Goal: Information Seeking & Learning: Learn about a topic

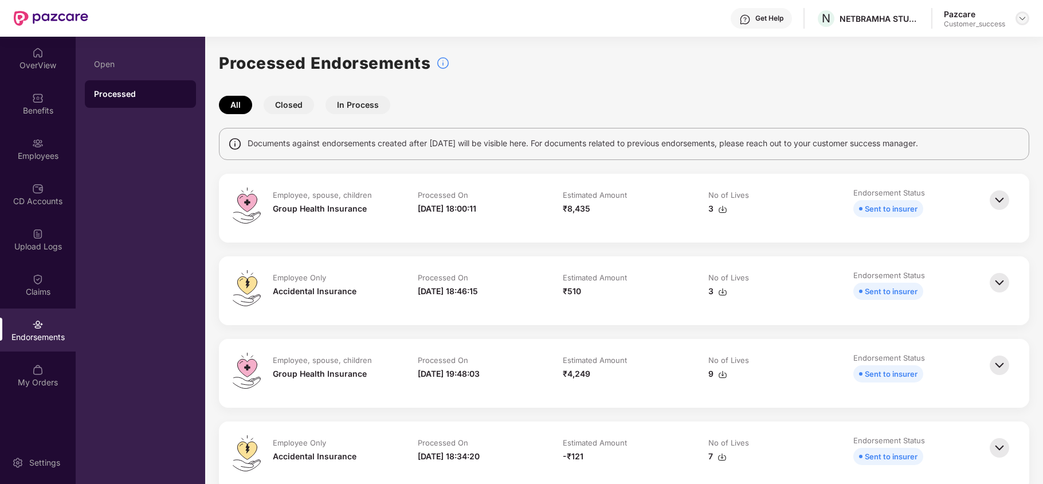
click at [1019, 15] on img at bounding box center [1022, 18] width 9 height 9
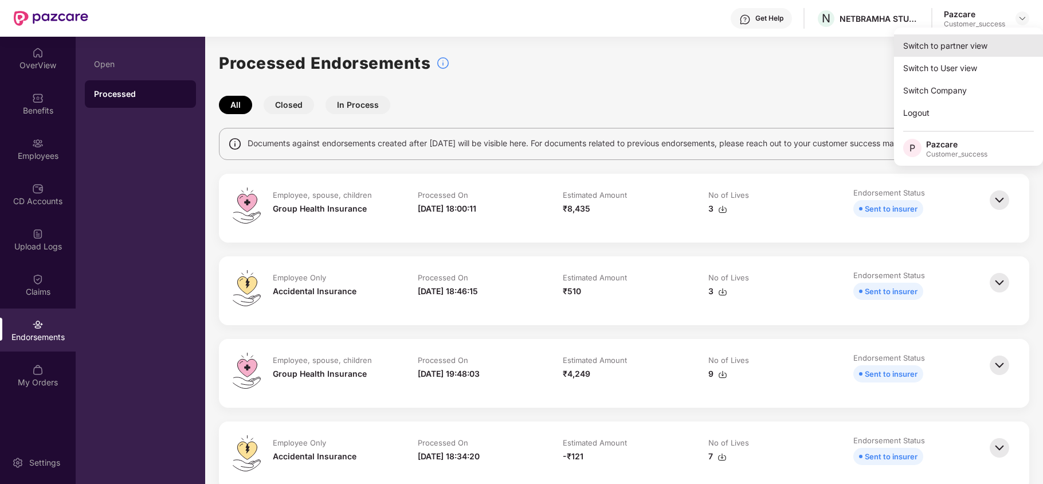
click at [973, 44] on div "Switch to partner view" at bounding box center [968, 45] width 149 height 22
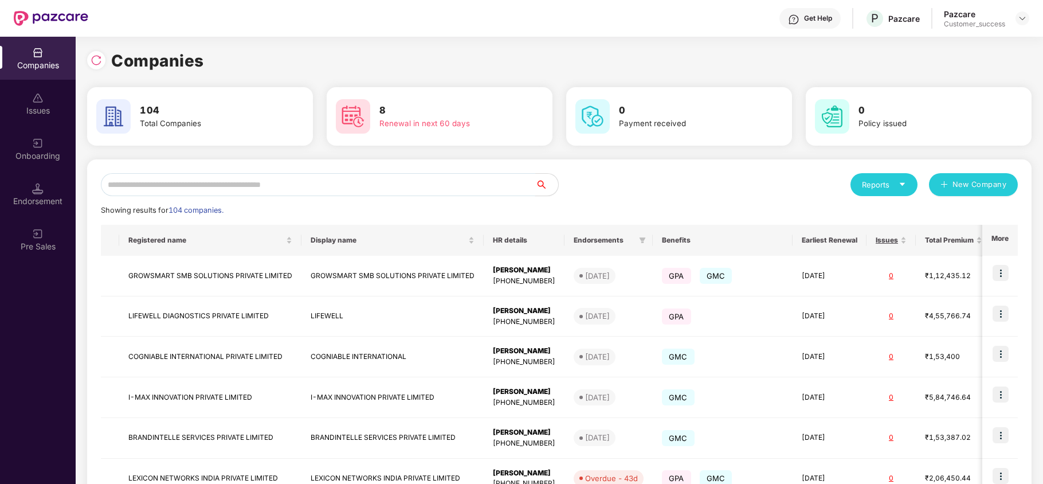
click at [397, 178] on input "text" at bounding box center [318, 184] width 434 height 23
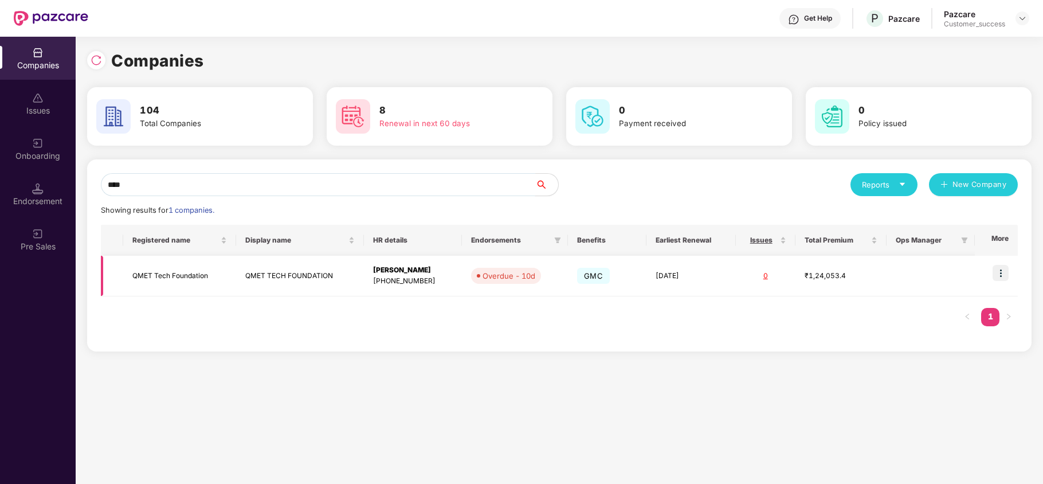
type input "****"
copy tr "QMET Tech Foundation"
drag, startPoint x: 209, startPoint y: 276, endPoint x: 101, endPoint y: 285, distance: 108.2
click at [101, 285] on tr "QMET Tech Foundation QMET TECH FOUNDATION Randeep HR +918976637555 Overdue - 10…" at bounding box center [559, 276] width 917 height 41
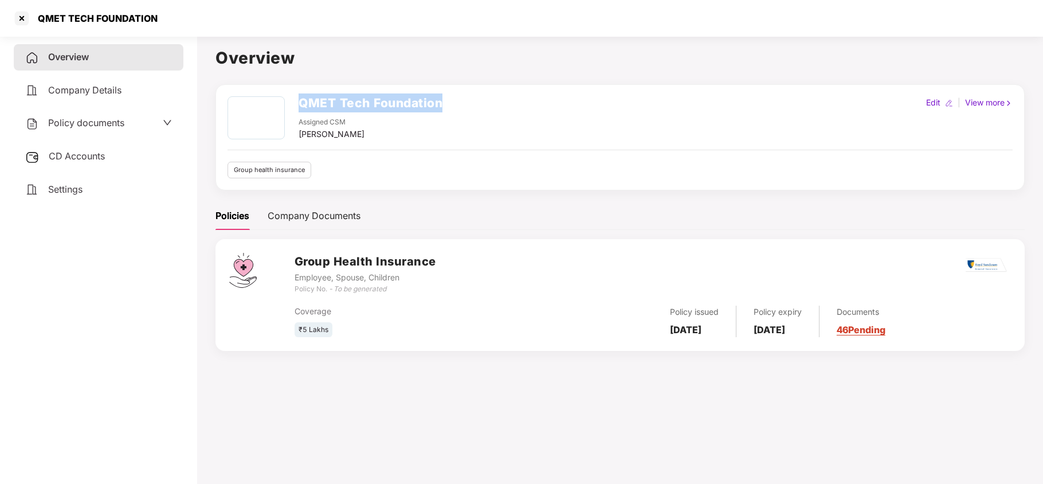
copy h2 "QMET Tech Foundation"
drag, startPoint x: 301, startPoint y: 108, endPoint x: 445, endPoint y: 103, distance: 143.9
click at [445, 103] on div "QMET Tech Foundation Assigned CSM Rajul Gupta Edit | View more" at bounding box center [620, 118] width 785 height 44
click at [24, 19] on div at bounding box center [22, 18] width 18 height 18
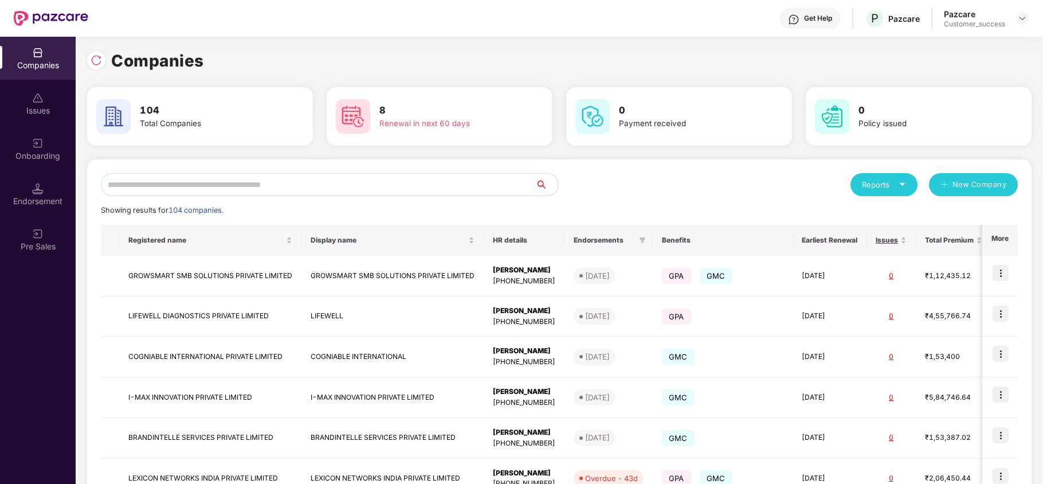
click at [198, 184] on input "text" at bounding box center [318, 184] width 434 height 23
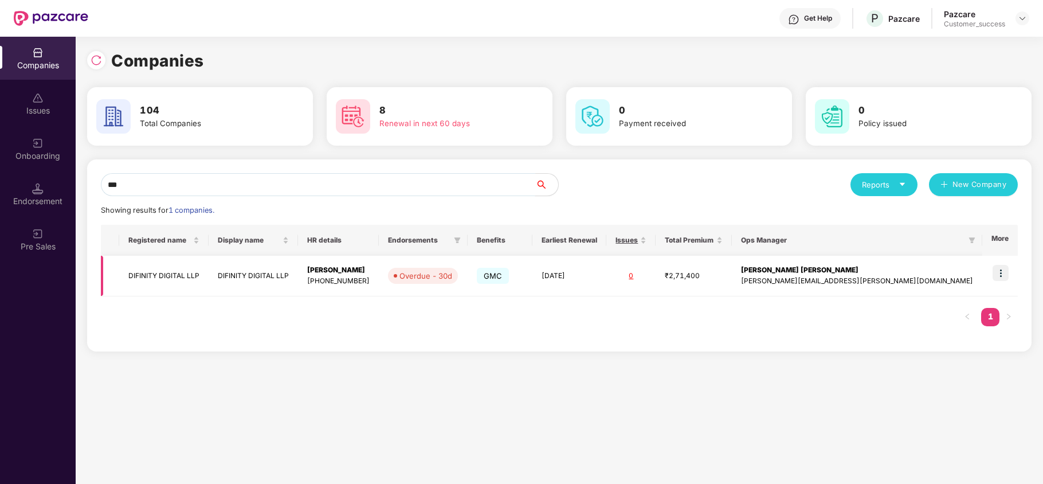
type input "***"
click at [997, 269] on img at bounding box center [1001, 273] width 16 height 16
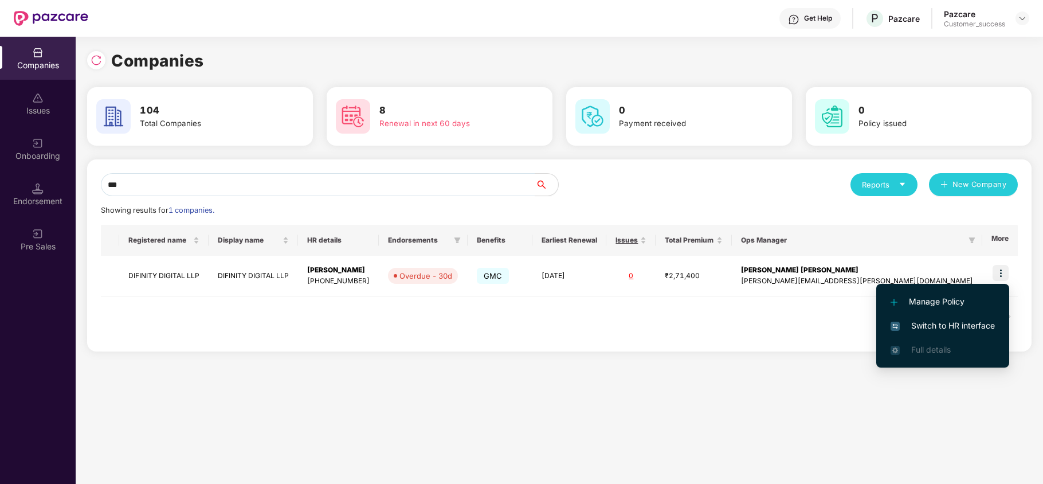
click at [945, 326] on span "Switch to HR interface" at bounding box center [943, 325] width 104 height 13
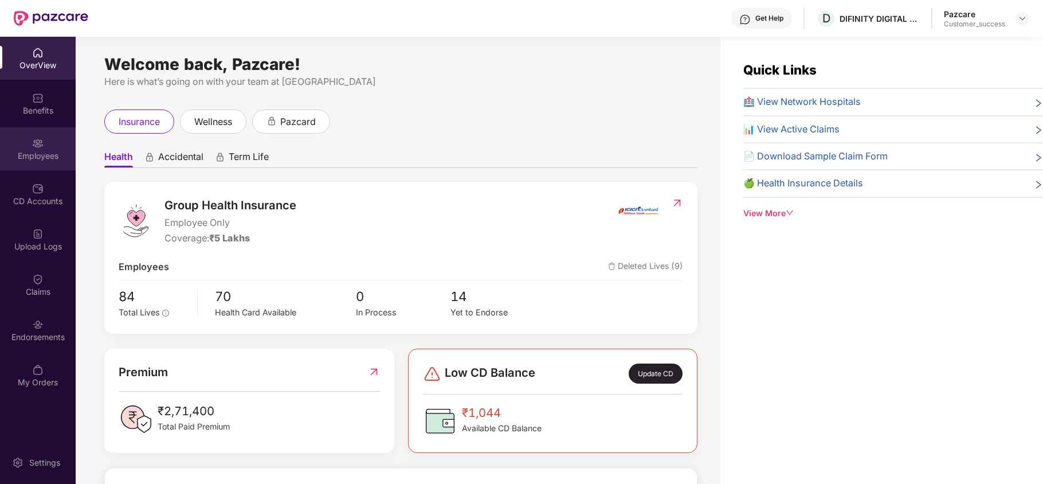
click at [38, 164] on div "Employees" at bounding box center [38, 148] width 76 height 43
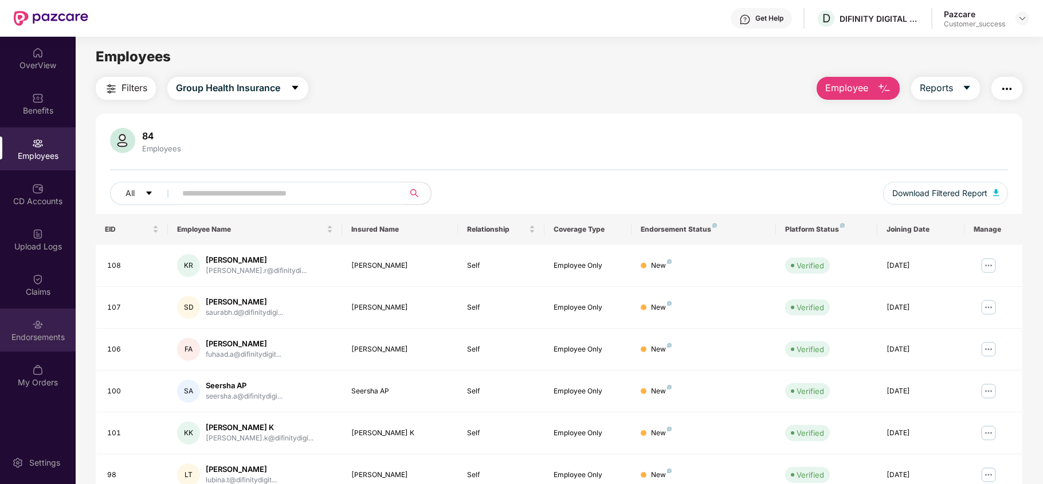
click at [44, 347] on div "Endorsements" at bounding box center [38, 329] width 76 height 43
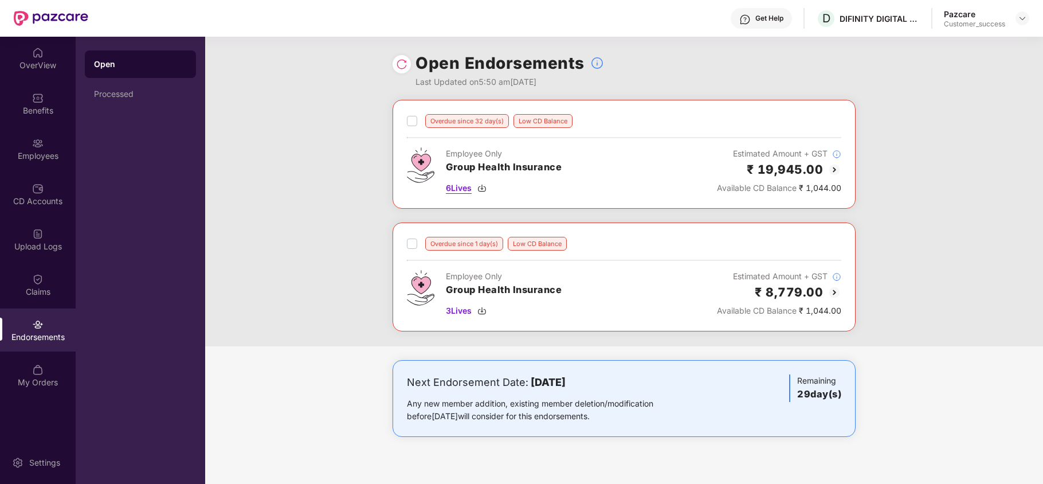
click at [484, 190] on img at bounding box center [481, 187] width 9 height 9
click at [484, 314] on img at bounding box center [481, 310] width 9 height 9
click at [142, 97] on div "Processed" at bounding box center [140, 93] width 93 height 9
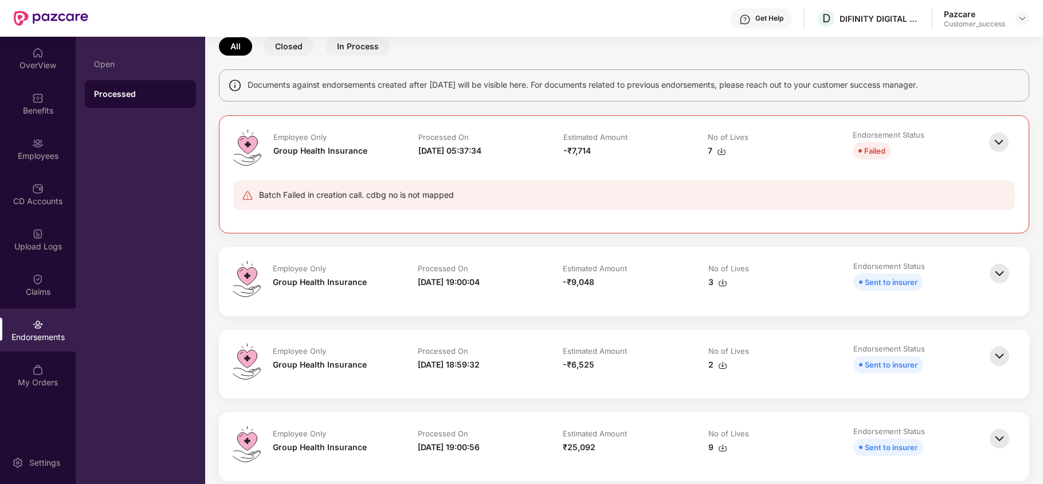
scroll to position [76, 0]
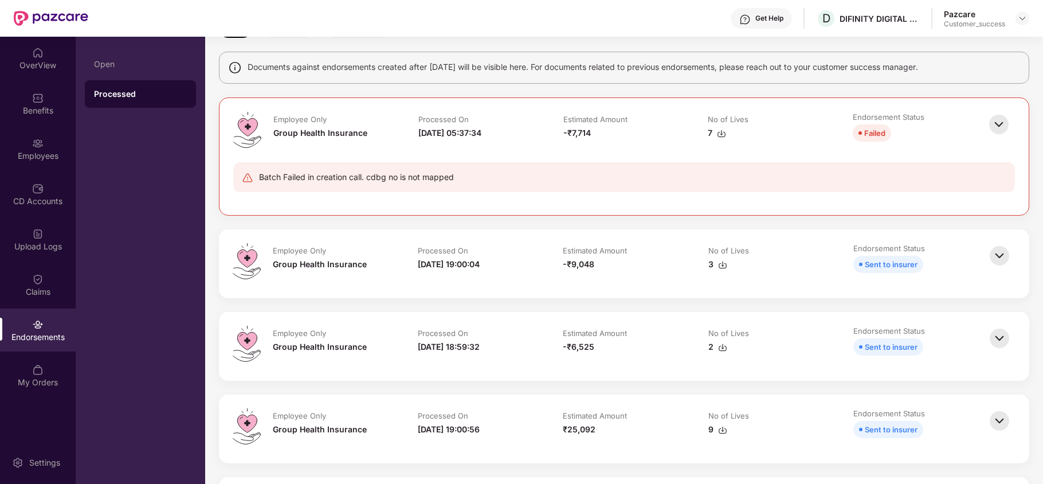
click at [990, 120] on img at bounding box center [998, 124] width 25 height 25
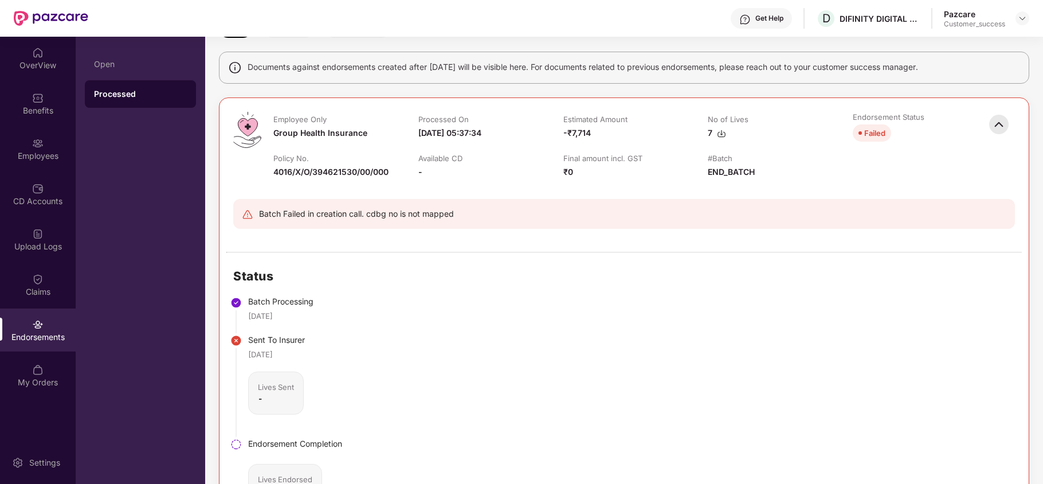
click at [990, 120] on img at bounding box center [998, 124] width 25 height 25
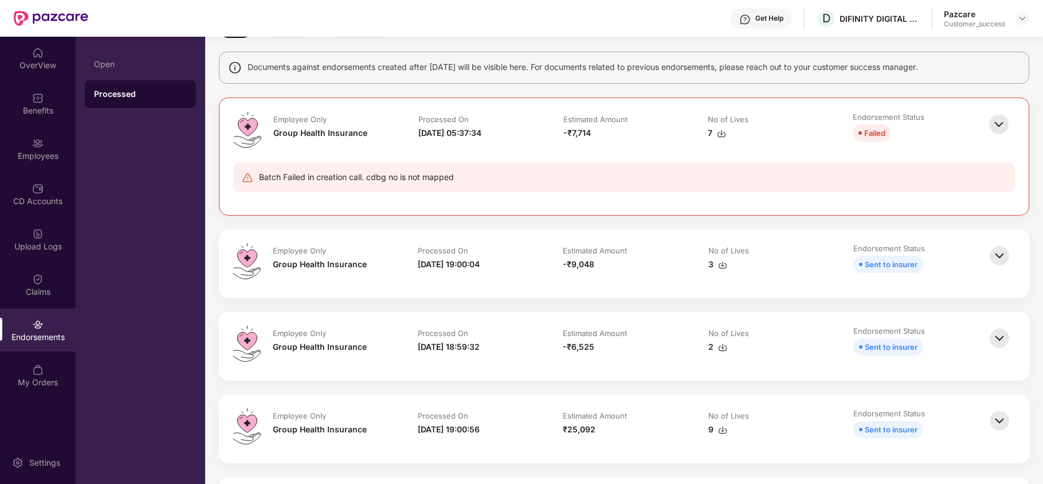
click at [1003, 250] on img at bounding box center [999, 255] width 25 height 25
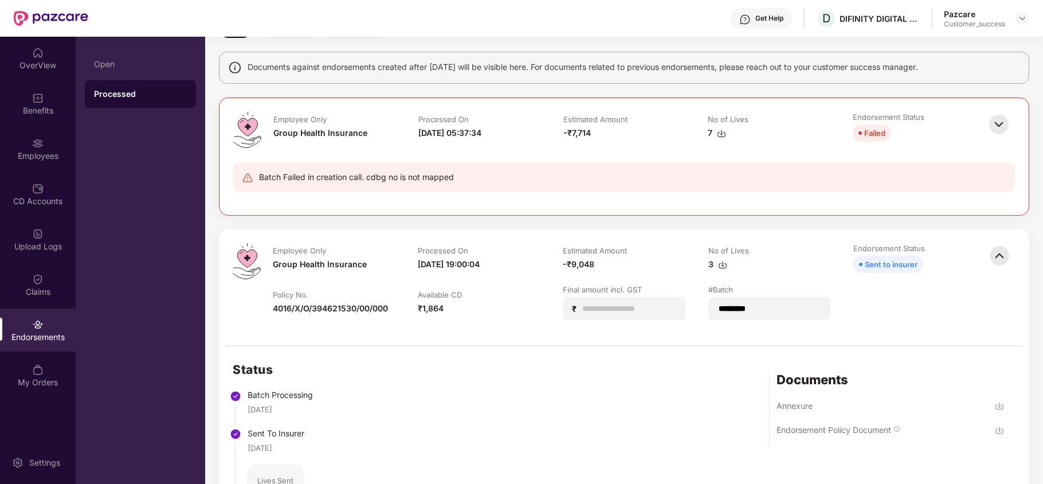
click at [1003, 250] on img at bounding box center [999, 255] width 25 height 25
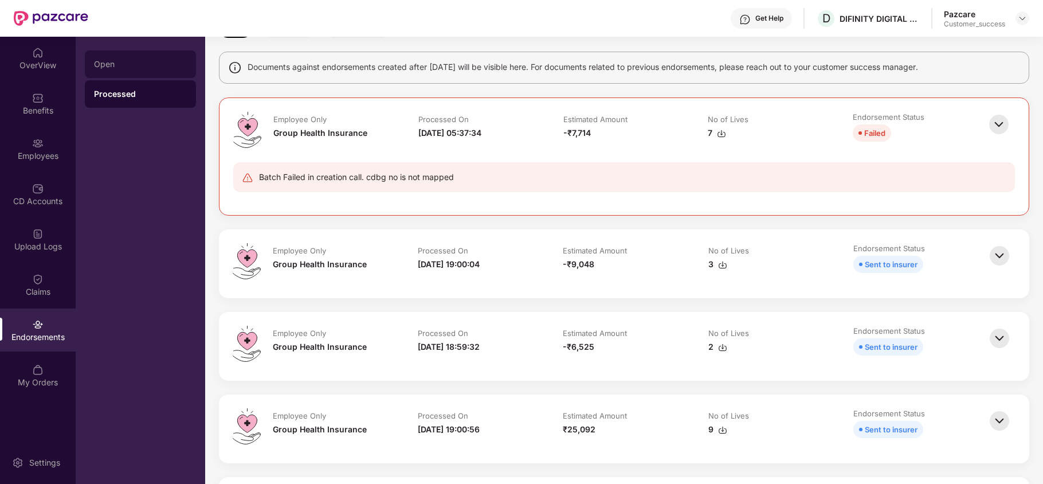
click at [101, 58] on div "Open" at bounding box center [140, 64] width 111 height 28
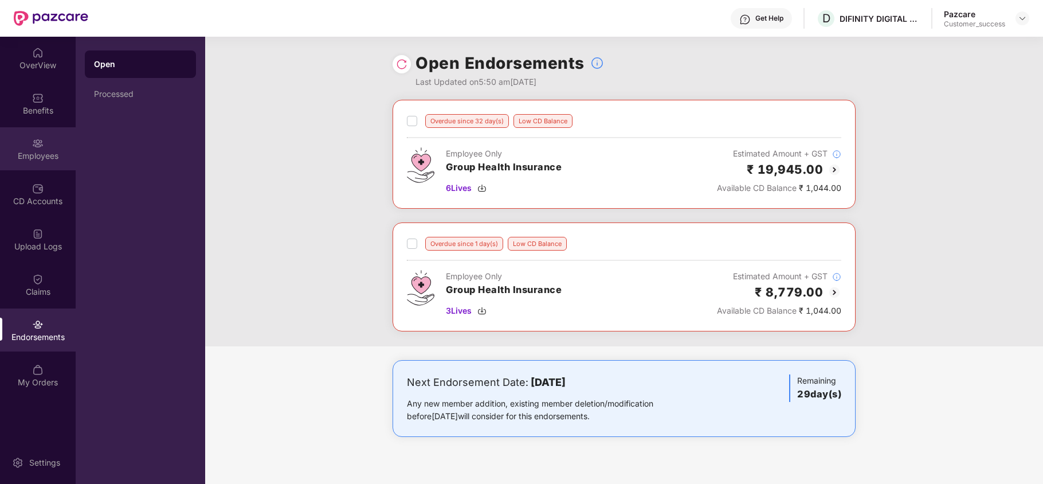
click at [35, 152] on div "Employees" at bounding box center [38, 155] width 76 height 11
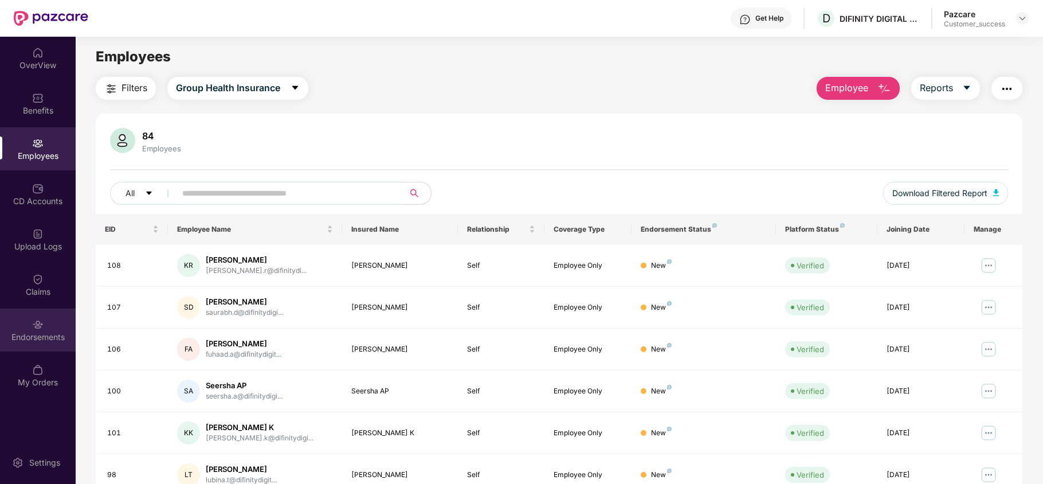
click at [58, 326] on div "Endorsements" at bounding box center [38, 329] width 76 height 43
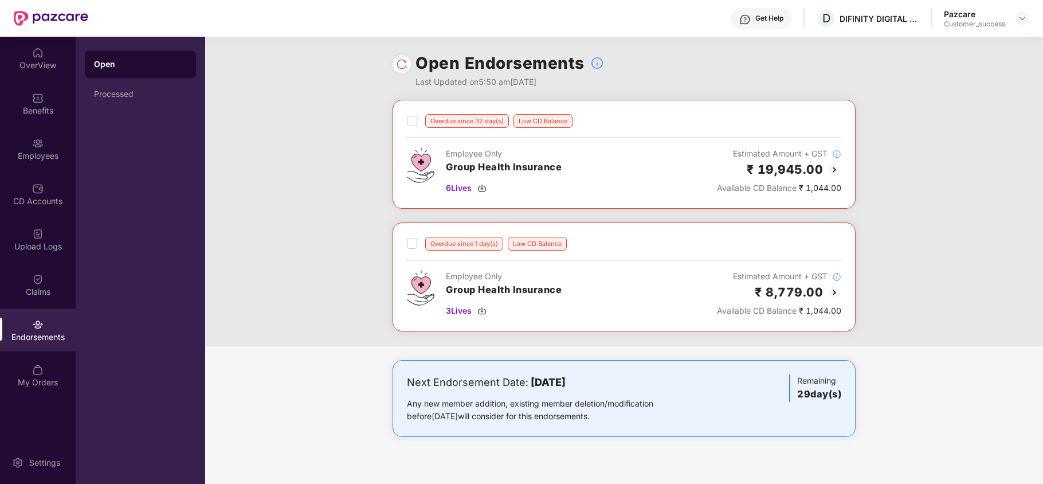
click at [829, 171] on img at bounding box center [835, 170] width 14 height 14
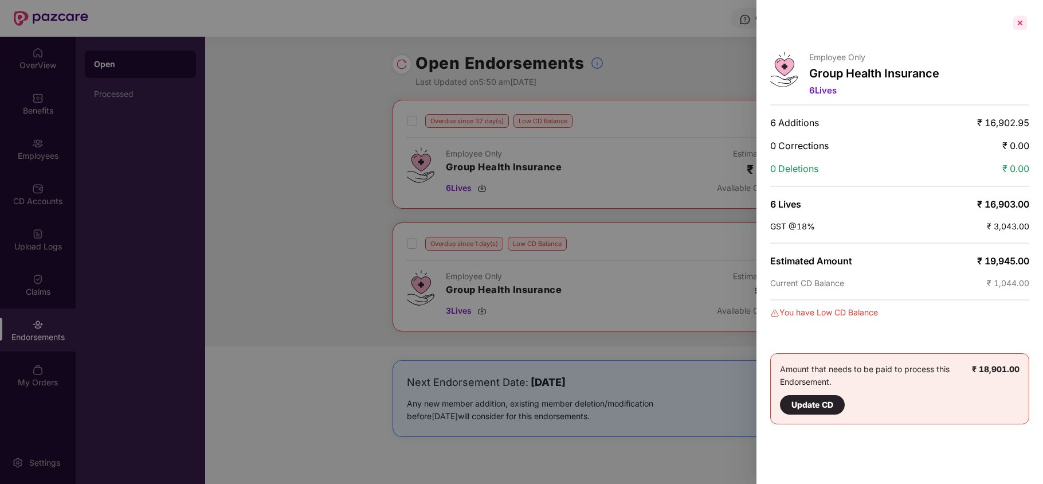
click at [1024, 24] on div at bounding box center [1020, 23] width 18 height 18
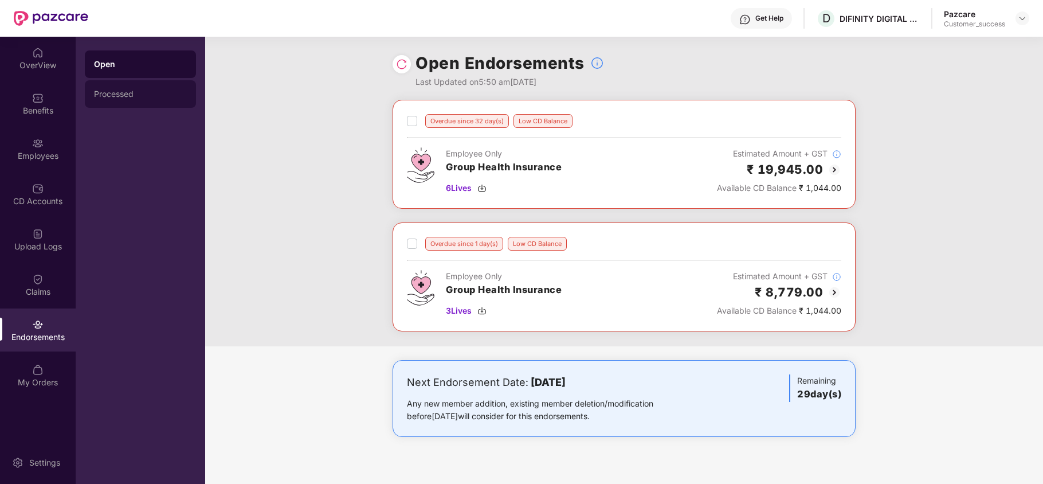
click at [118, 101] on div "Processed" at bounding box center [140, 94] width 111 height 28
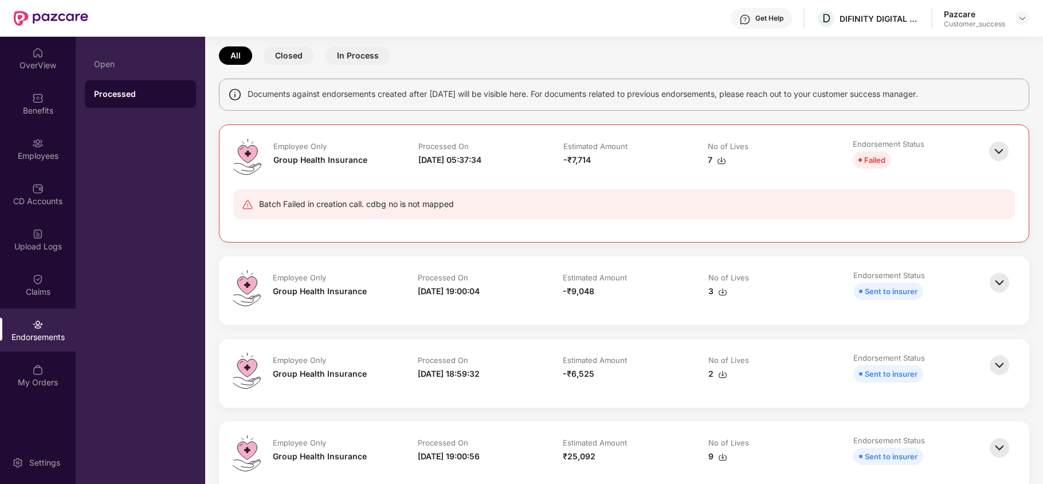
scroll to position [76, 0]
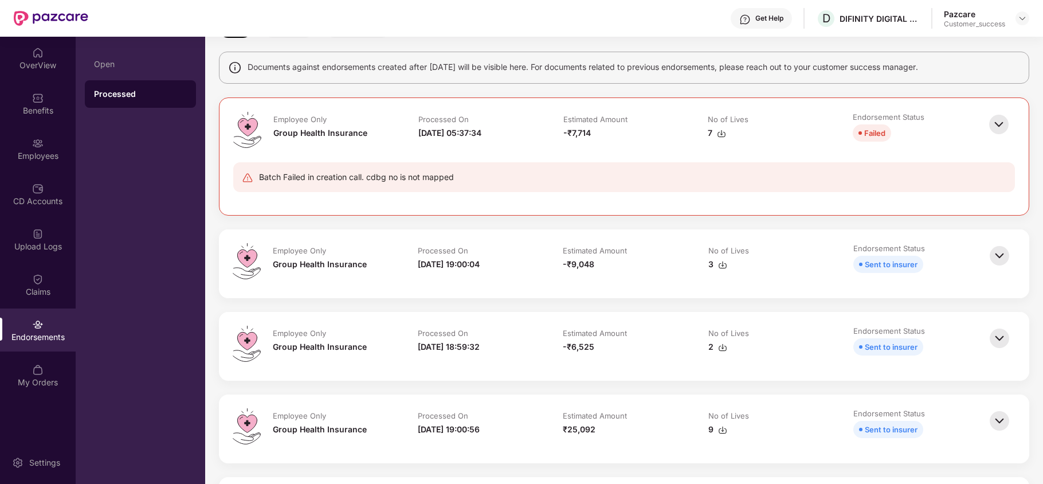
click at [994, 260] on img at bounding box center [999, 255] width 25 height 25
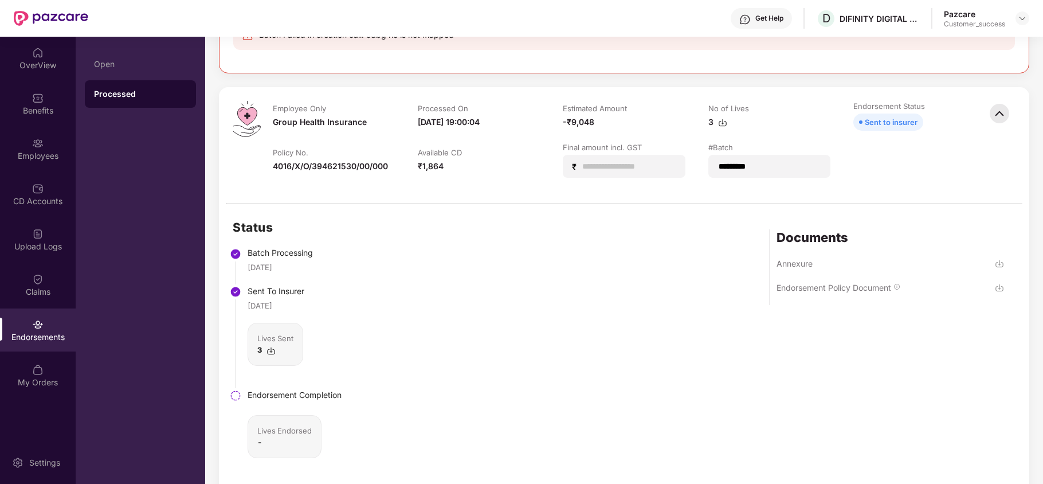
scroll to position [229, 0]
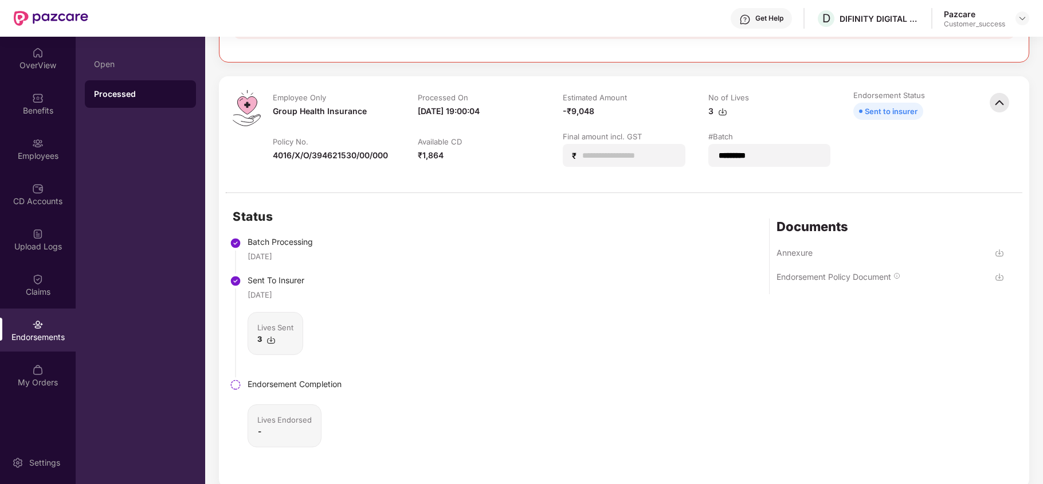
click at [1000, 278] on img at bounding box center [999, 276] width 9 height 9
click at [977, 85] on div "Employee Only Group Health Insurance Processed On 16-Sep-2025 19:00:04 Estimate…" at bounding box center [624, 134] width 810 height 116
click at [1000, 253] on img at bounding box center [999, 252] width 9 height 9
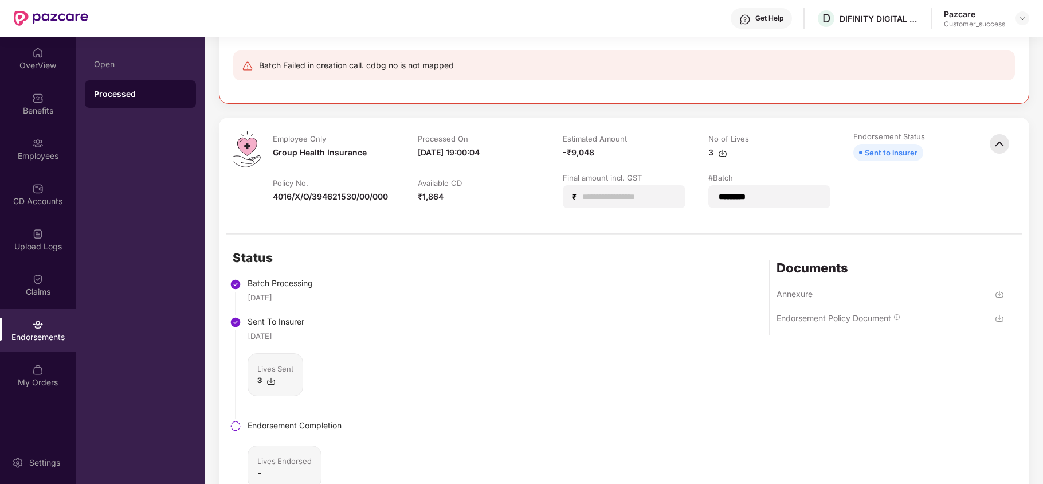
scroll to position [152, 0]
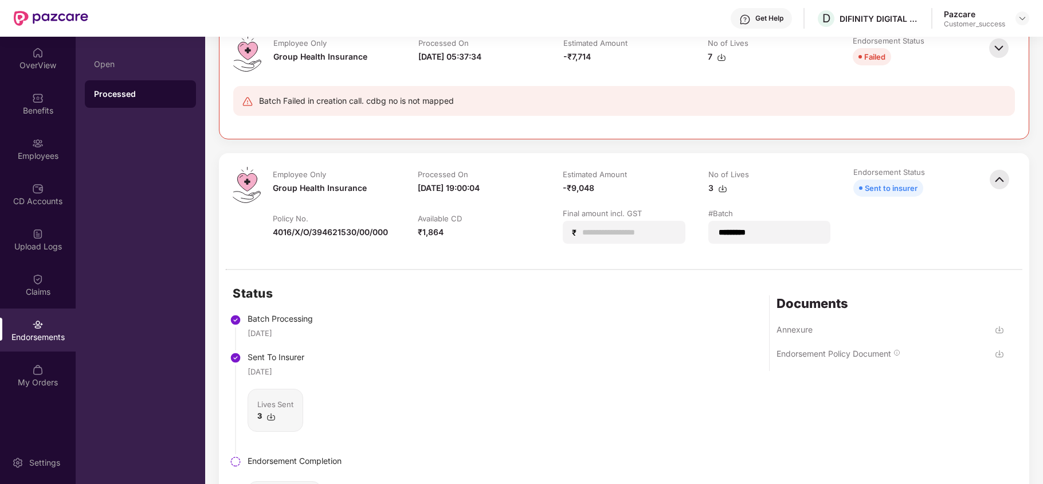
click at [993, 179] on img at bounding box center [999, 179] width 25 height 25
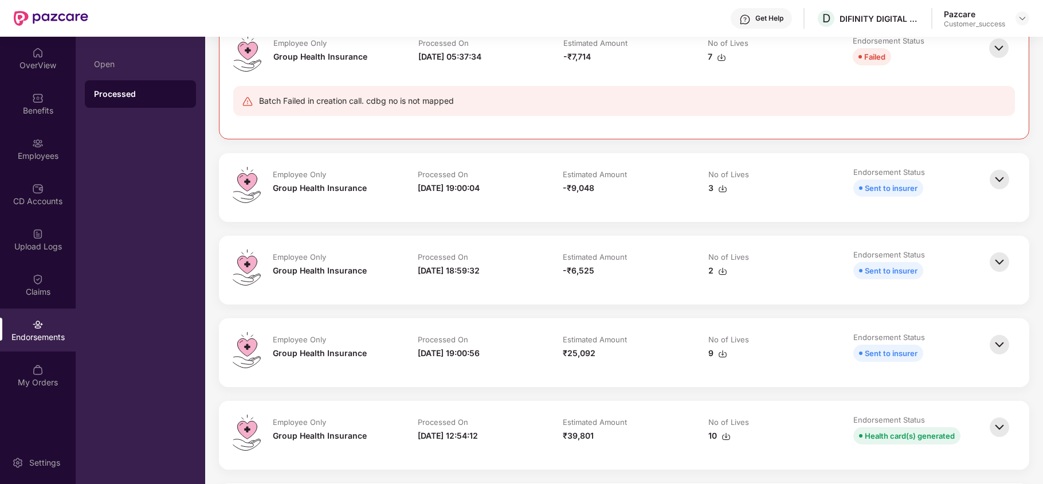
click at [999, 254] on img at bounding box center [999, 261] width 25 height 25
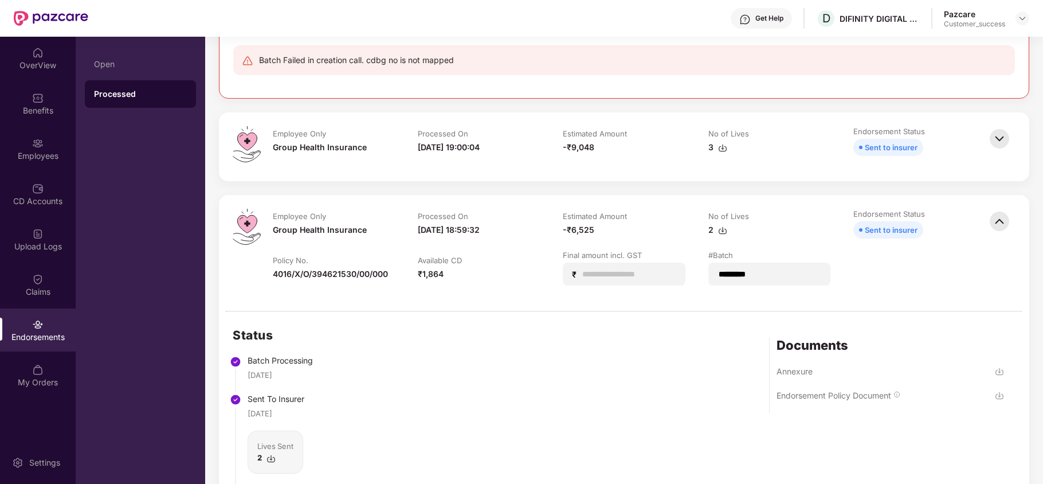
scroll to position [229, 0]
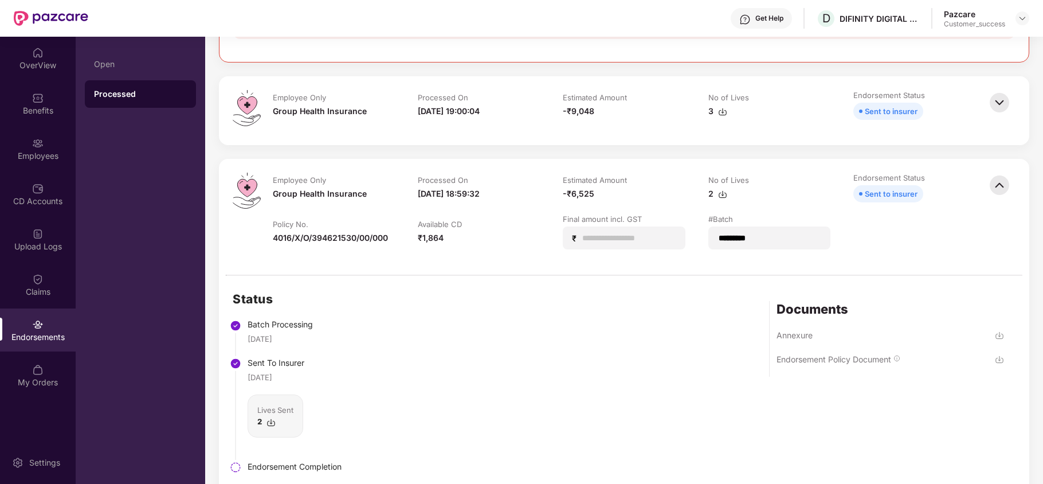
click at [998, 336] on img at bounding box center [999, 335] width 9 height 9
click at [998, 358] on img at bounding box center [999, 359] width 9 height 9
click at [996, 182] on img at bounding box center [999, 185] width 25 height 25
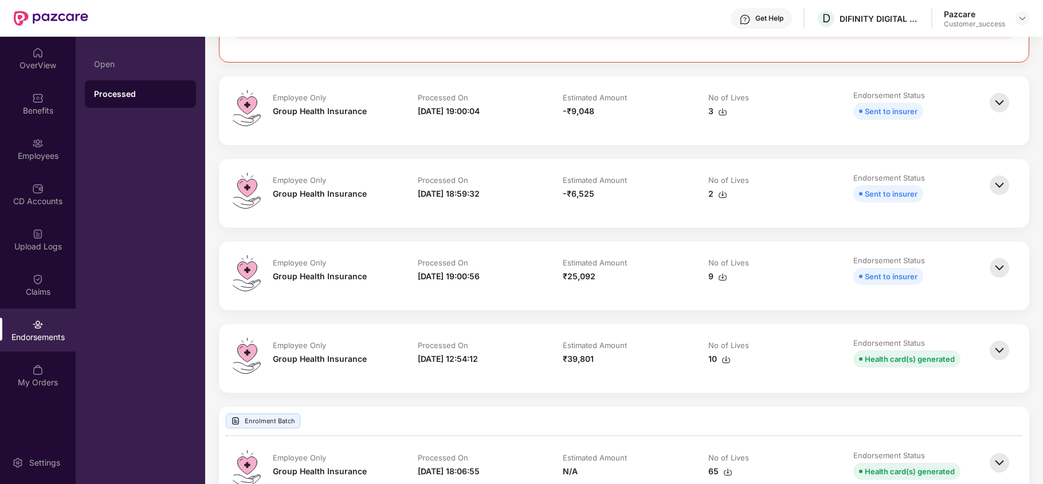
click at [999, 274] on img at bounding box center [999, 267] width 25 height 25
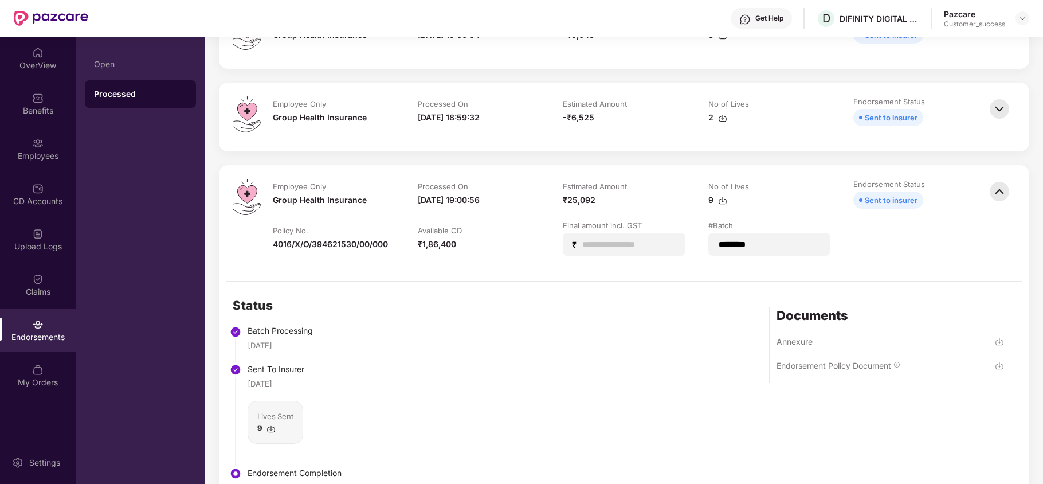
scroll to position [382, 0]
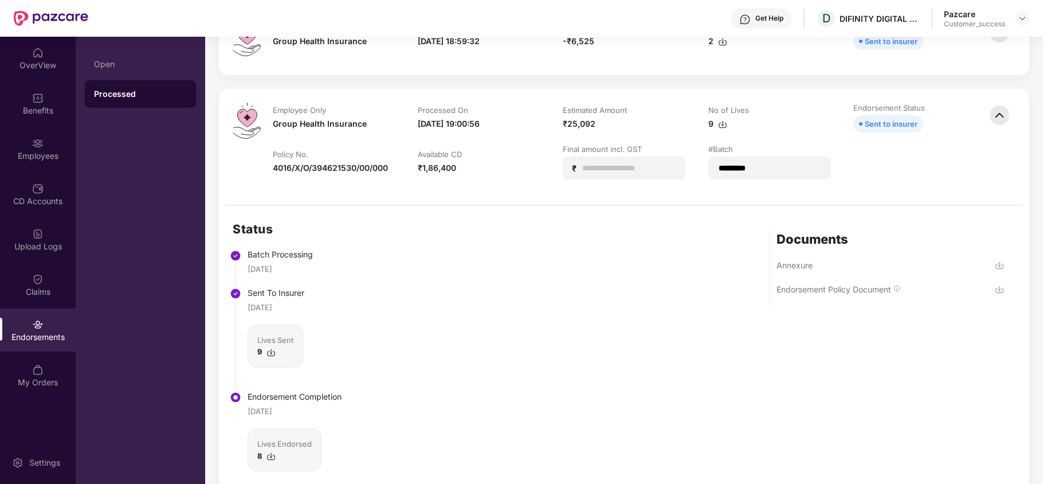
click at [997, 267] on img at bounding box center [999, 265] width 9 height 9
click at [999, 291] on img at bounding box center [999, 289] width 9 height 9
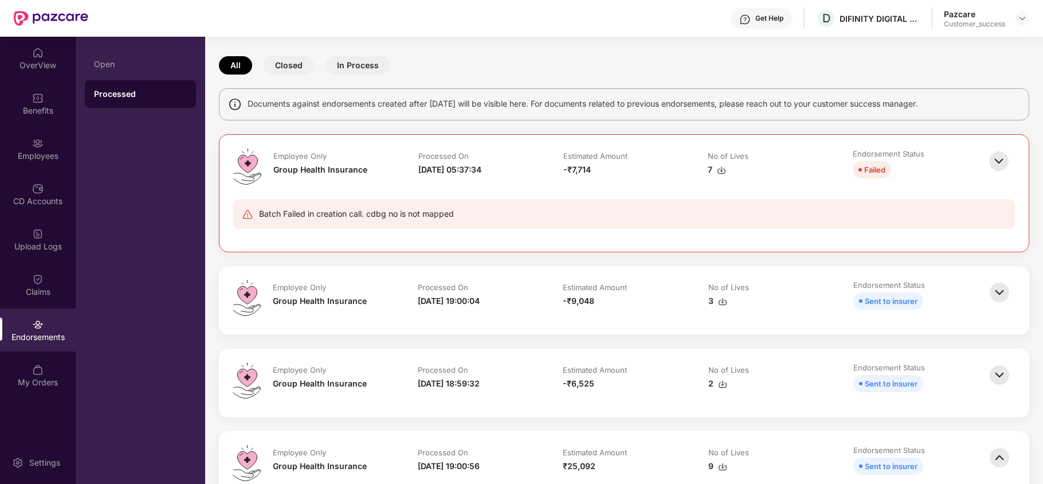
scroll to position [0, 0]
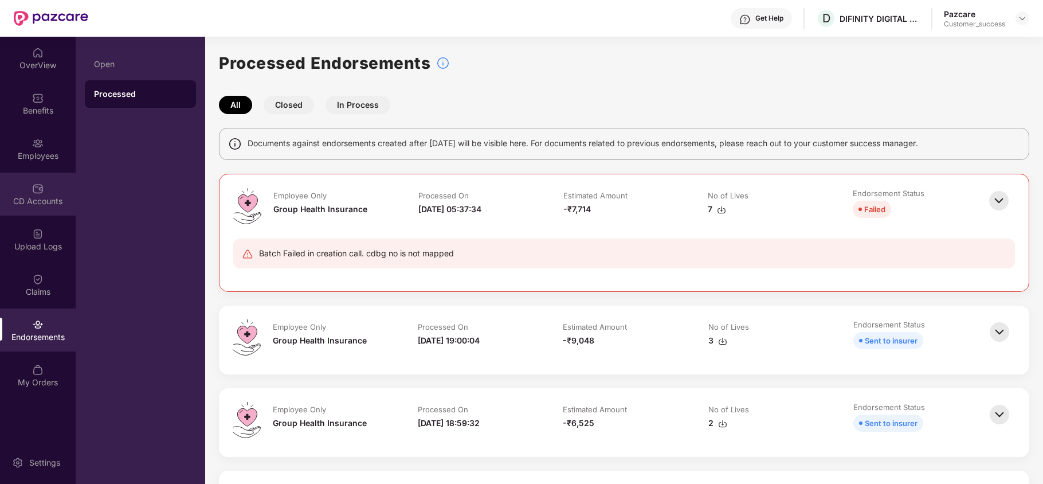
click at [17, 191] on div "CD Accounts" at bounding box center [38, 194] width 76 height 43
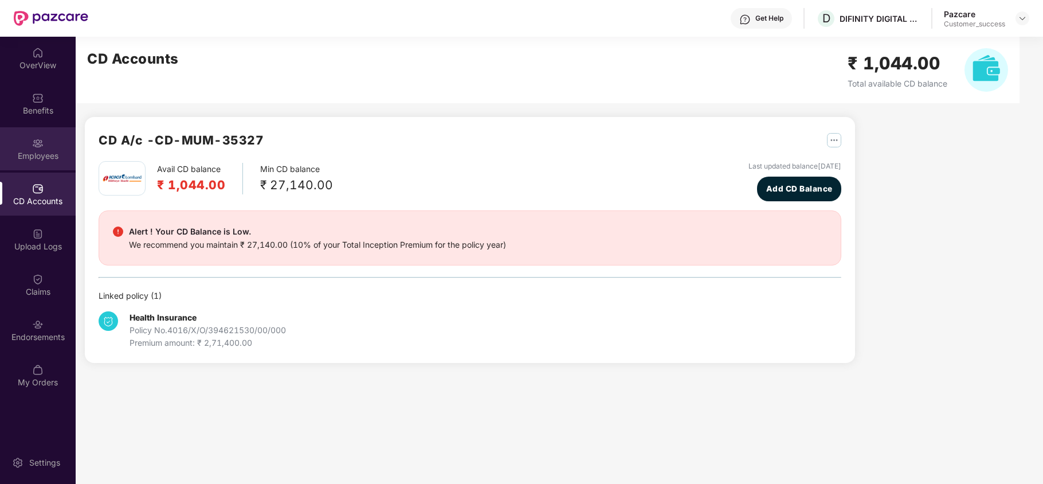
click at [26, 140] on div "Employees" at bounding box center [38, 148] width 76 height 43
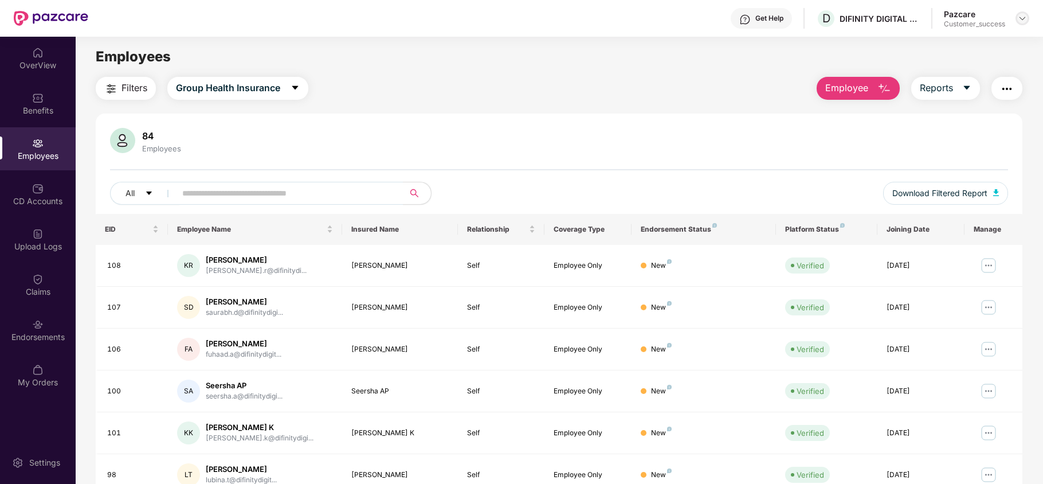
click at [1019, 19] on img at bounding box center [1022, 18] width 9 height 9
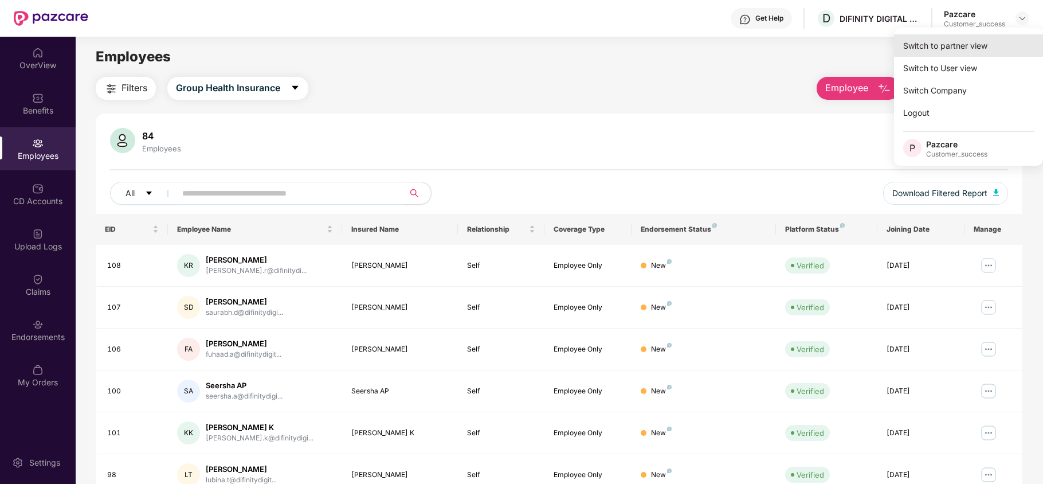
click at [979, 46] on div "Switch to partner view" at bounding box center [968, 45] width 149 height 22
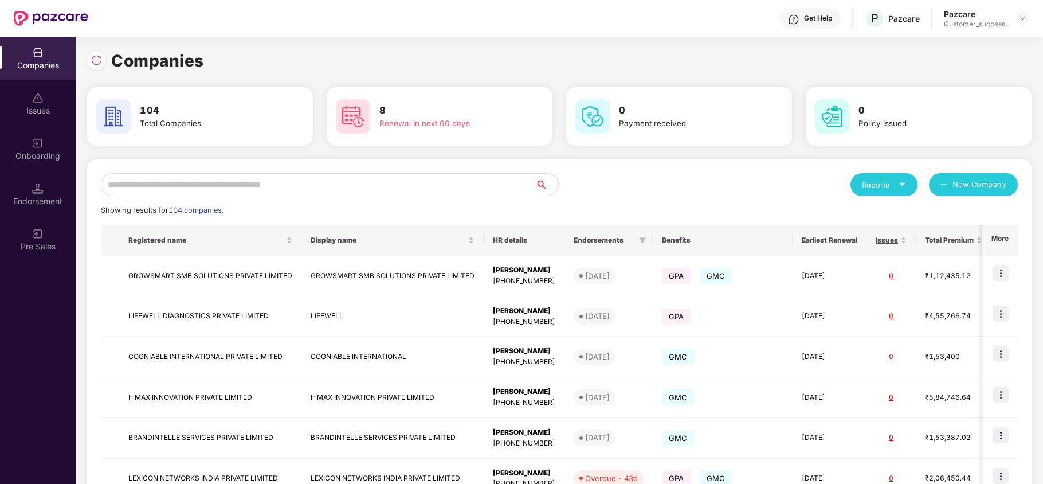
click at [339, 181] on input "text" at bounding box center [318, 184] width 434 height 23
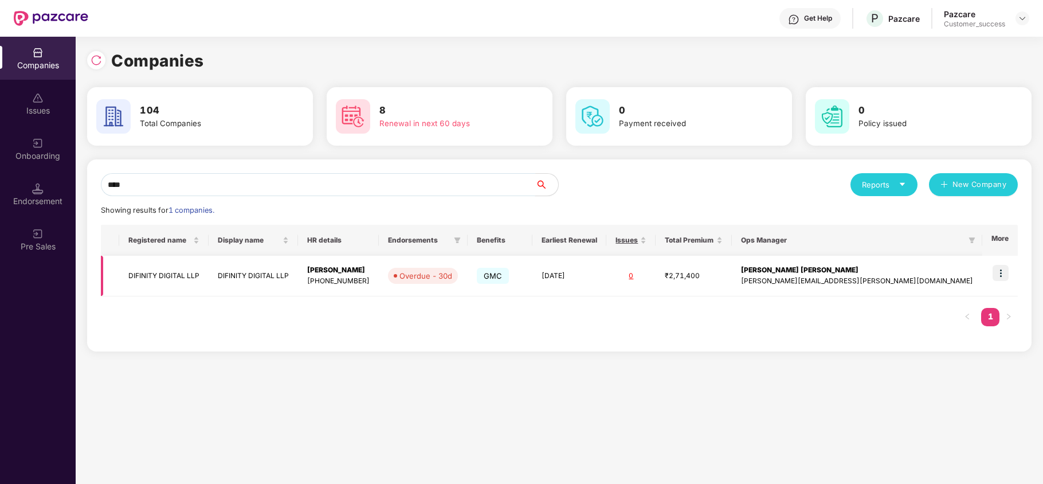
type input "****"
click at [152, 272] on td "DIFINITY DIGITAL LLP" at bounding box center [163, 276] width 89 height 41
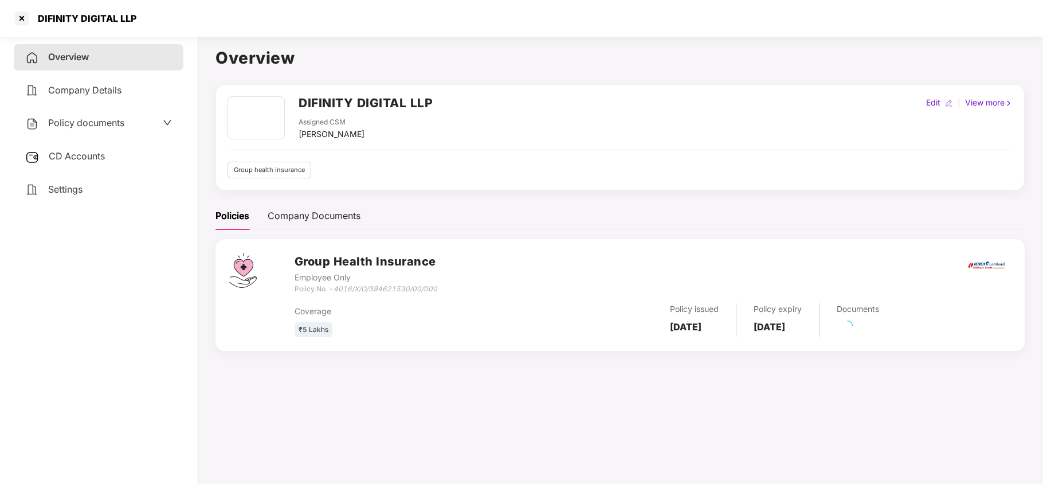
click at [84, 113] on div "Policy documents" at bounding box center [99, 123] width 170 height 26
click at [99, 120] on span "Policy documents" at bounding box center [86, 122] width 76 height 11
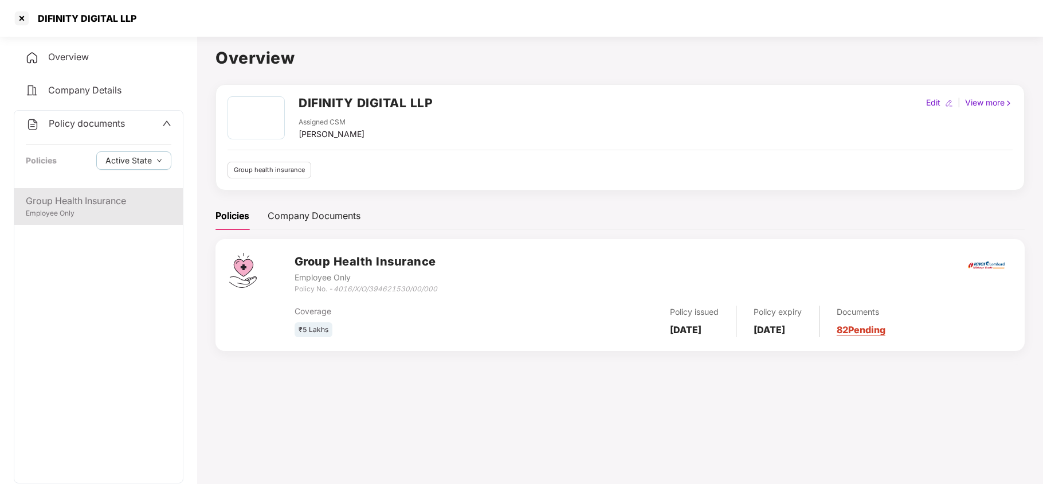
click at [85, 204] on div "Group Health Insurance" at bounding box center [99, 201] width 146 height 14
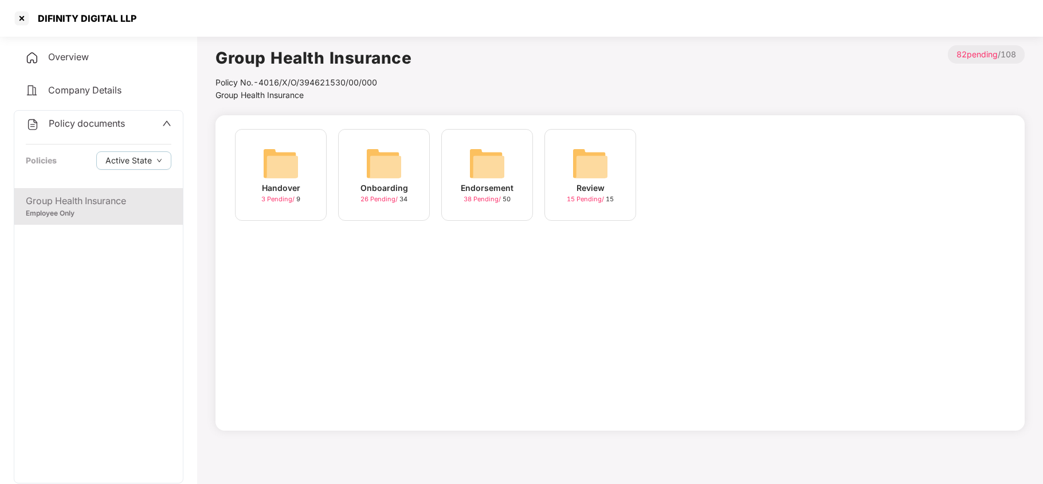
click at [490, 169] on img at bounding box center [487, 163] width 37 height 37
click at [690, 163] on img at bounding box center [693, 163] width 37 height 37
click at [480, 160] on img at bounding box center [487, 163] width 37 height 37
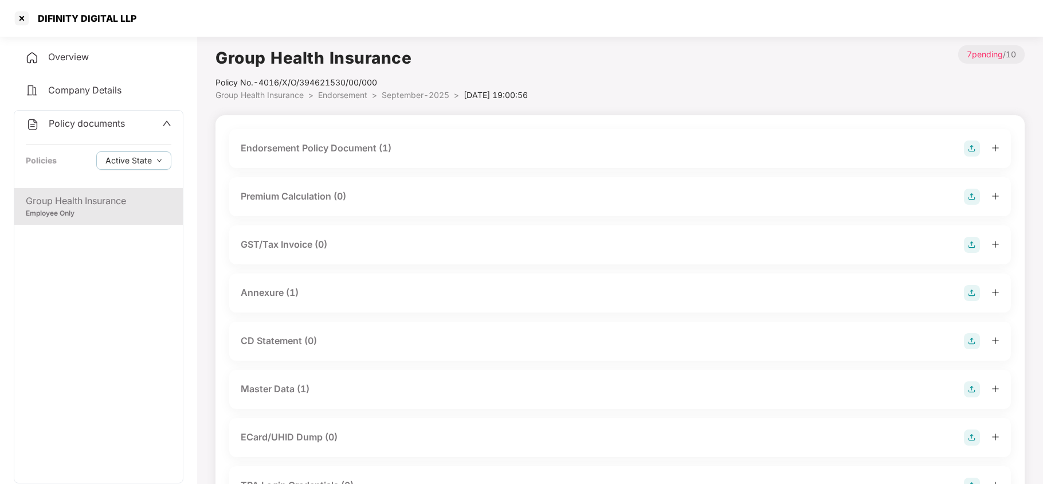
click at [331, 390] on div "Master Data (1)" at bounding box center [620, 389] width 759 height 16
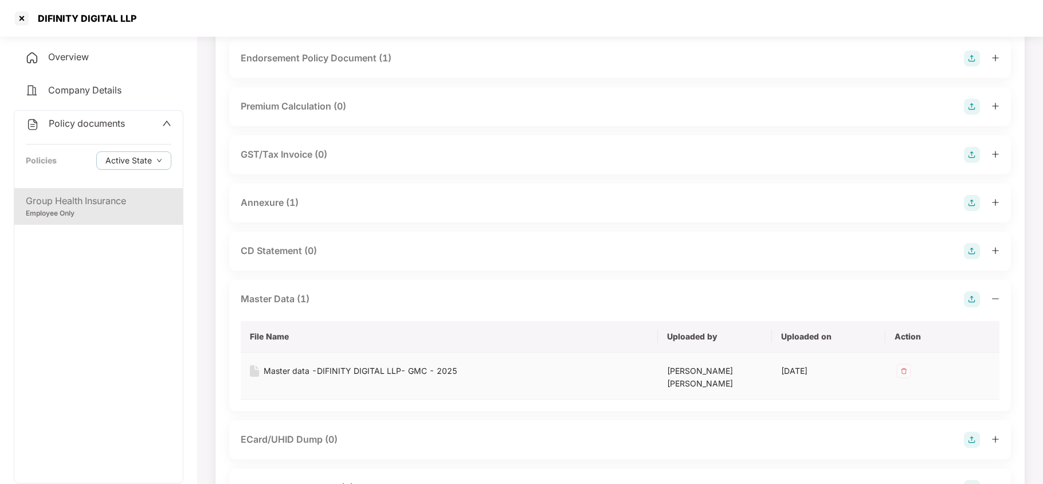
scroll to position [92, 0]
click at [439, 367] on div "Master data -DIFINITY DIGITAL LLP- GMC - 2025" at bounding box center [361, 369] width 194 height 13
click at [24, 15] on div at bounding box center [22, 18] width 18 height 18
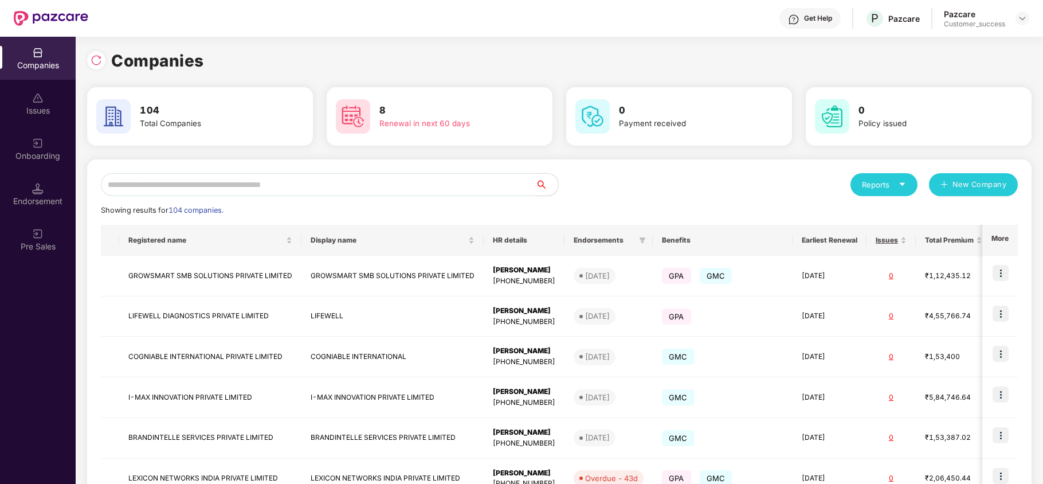
scroll to position [0, 0]
click at [282, 189] on input "text" at bounding box center [318, 184] width 434 height 23
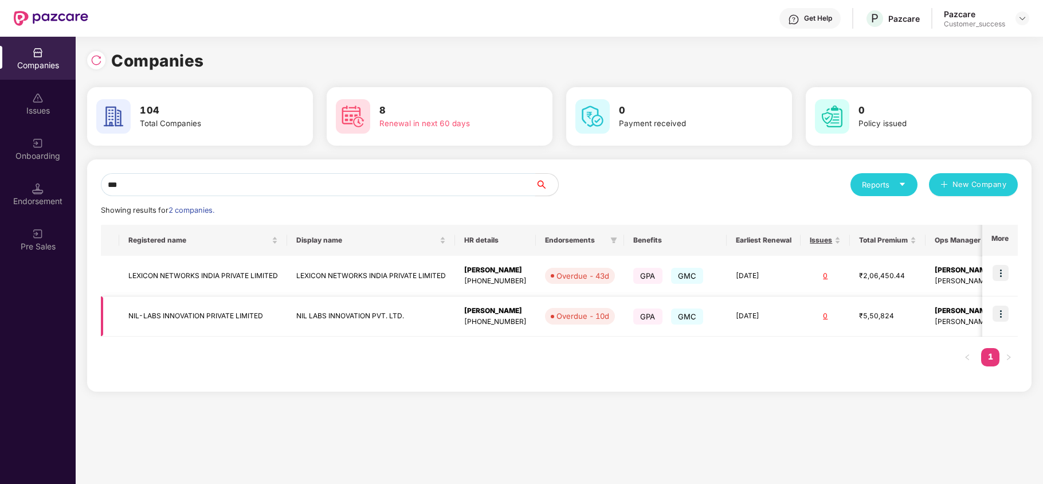
type input "***"
click at [1000, 312] on img at bounding box center [1001, 314] width 16 height 16
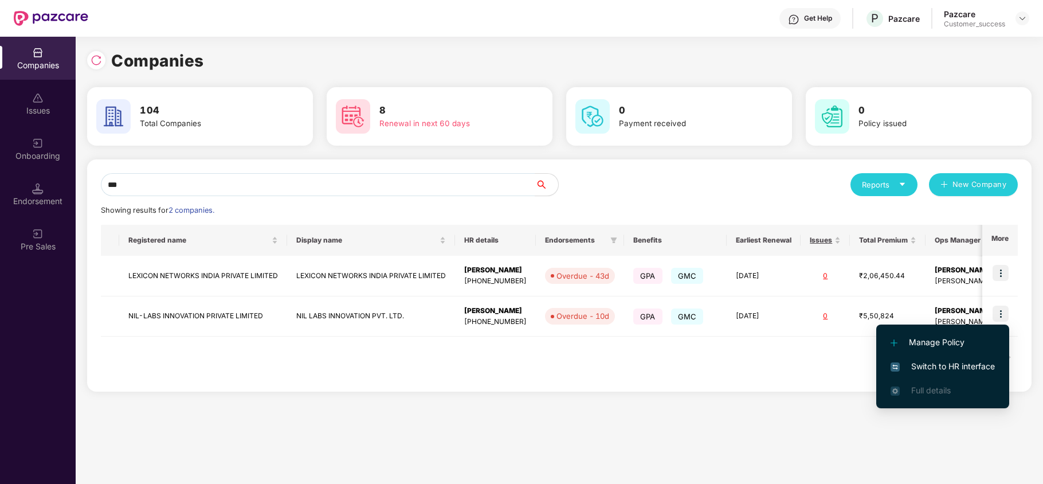
click at [950, 366] on span "Switch to HR interface" at bounding box center [943, 366] width 104 height 13
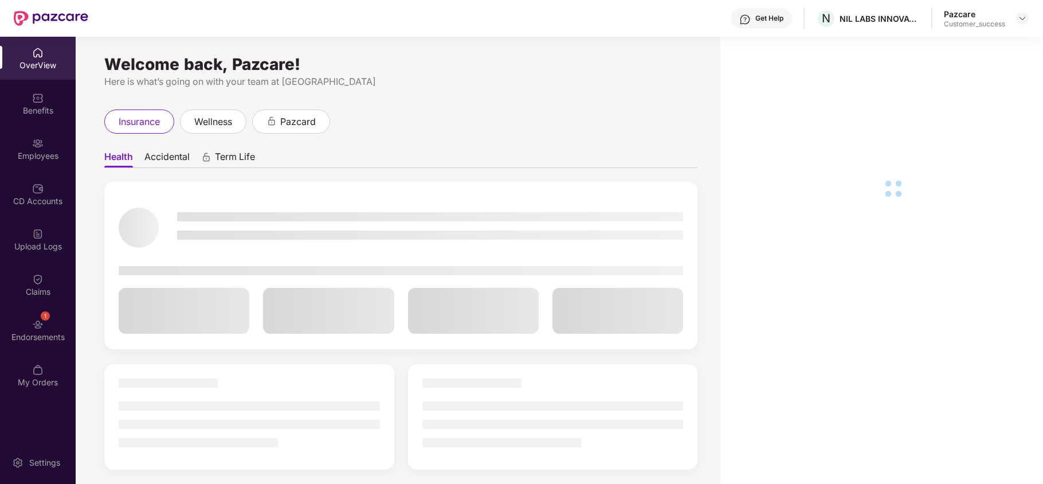
click at [37, 349] on div "1 Endorsements" at bounding box center [38, 329] width 76 height 43
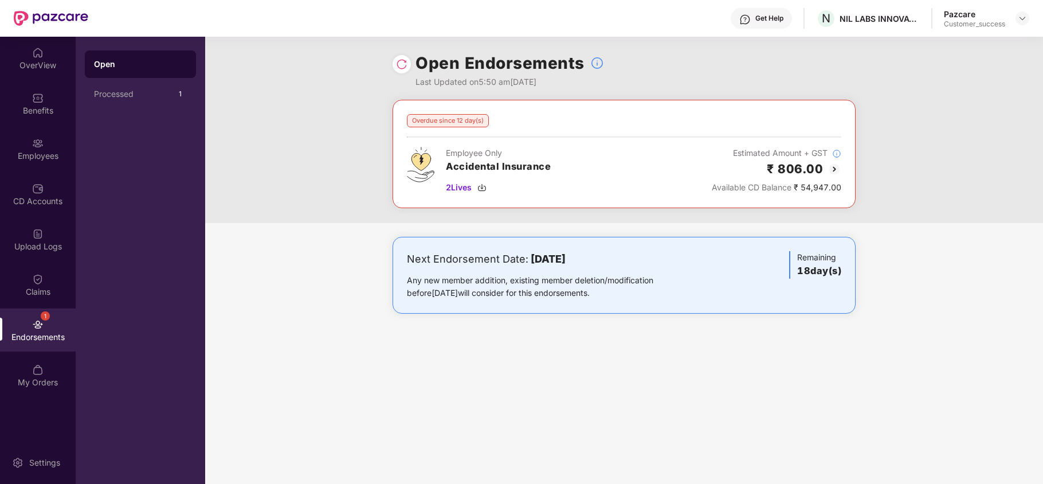
click at [31, 342] on div "Endorsements" at bounding box center [38, 336] width 76 height 11
click at [134, 86] on div "Processed 1" at bounding box center [140, 94] width 111 height 28
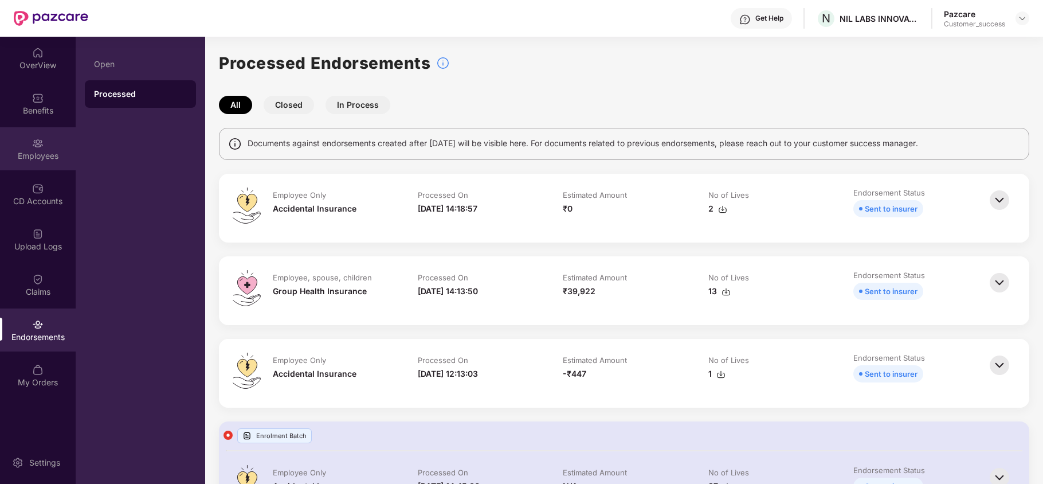
click at [24, 154] on div "Employees" at bounding box center [38, 155] width 76 height 11
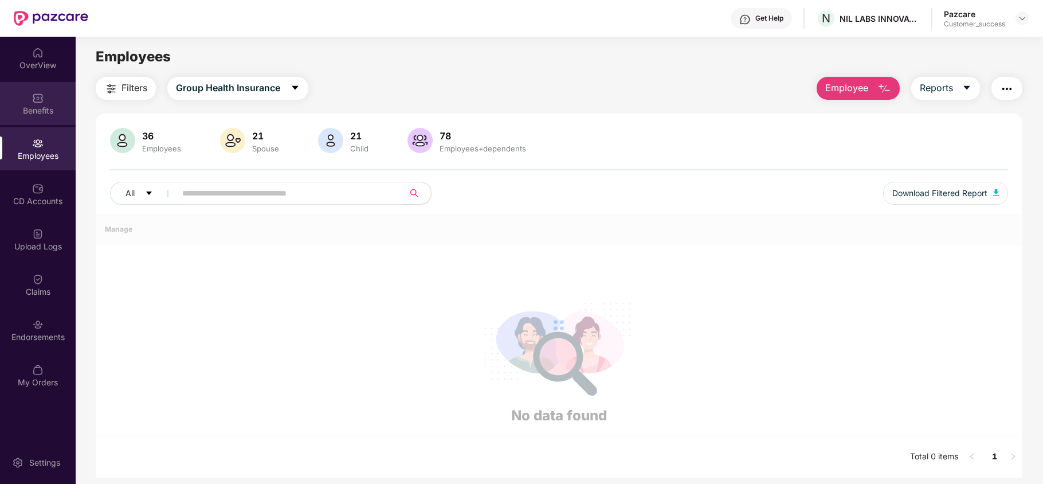
click at [29, 106] on div "Benefits" at bounding box center [38, 110] width 76 height 11
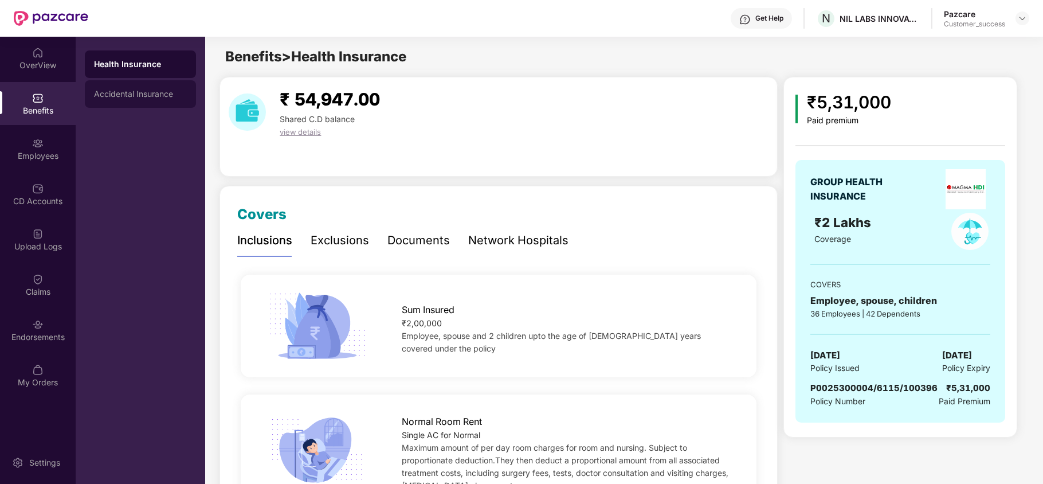
click at [141, 90] on div "Accidental Insurance" at bounding box center [140, 93] width 93 height 9
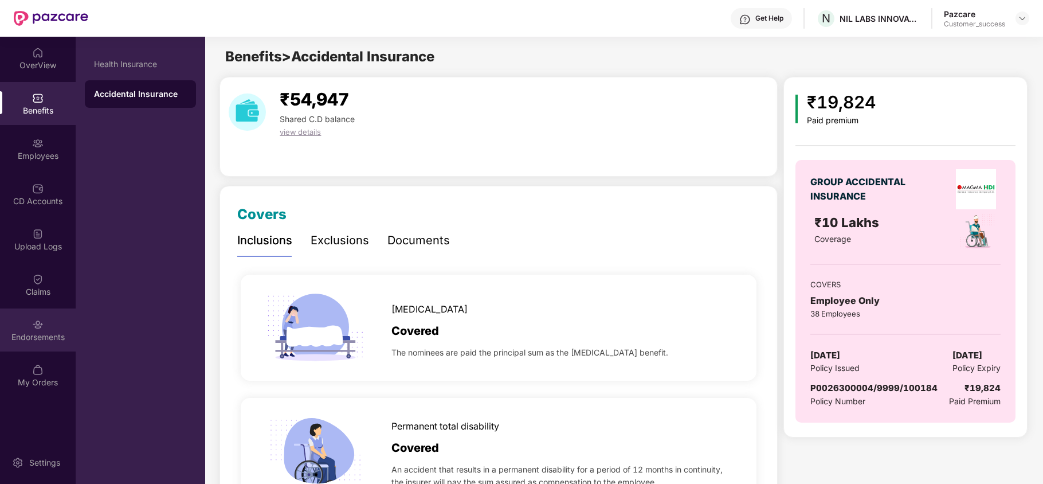
click at [32, 328] on img at bounding box center [37, 324] width 11 height 11
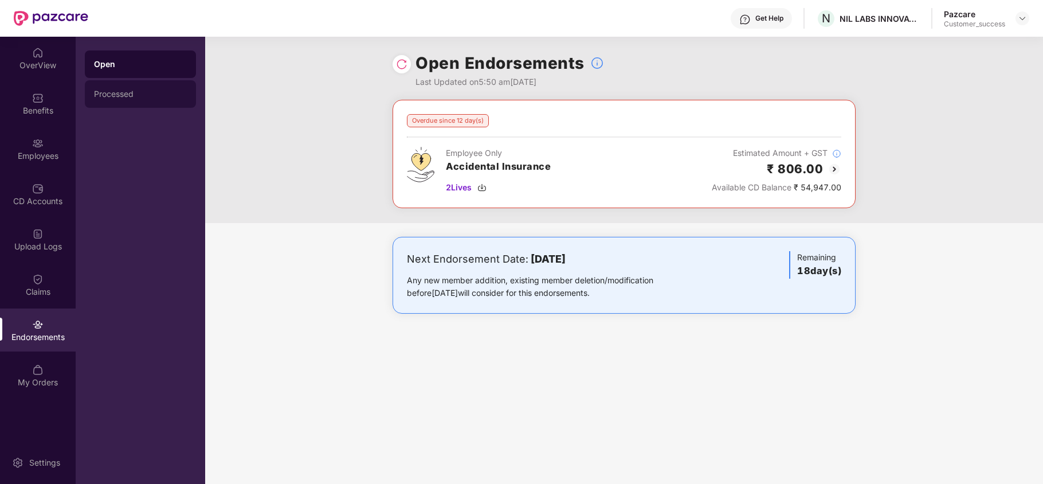
click at [156, 96] on div "Processed" at bounding box center [140, 93] width 93 height 9
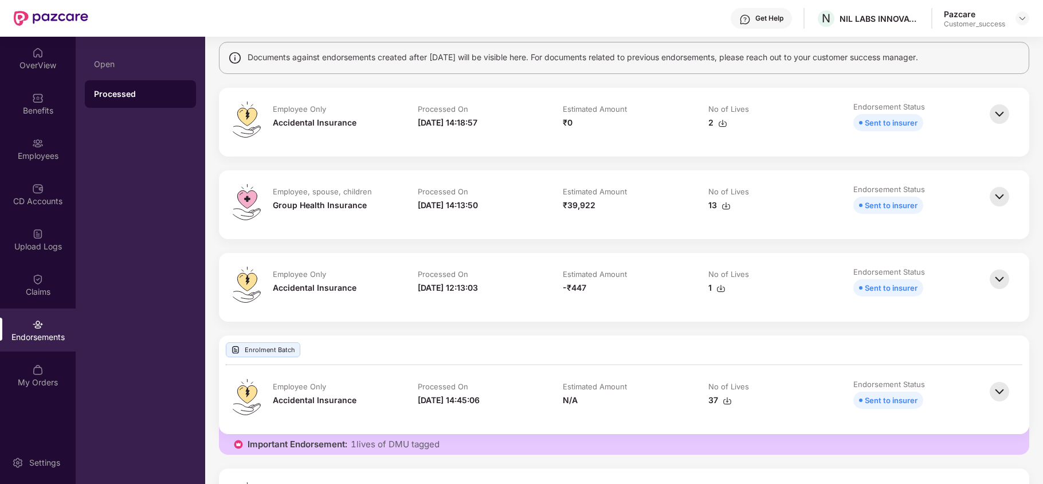
scroll to position [76, 0]
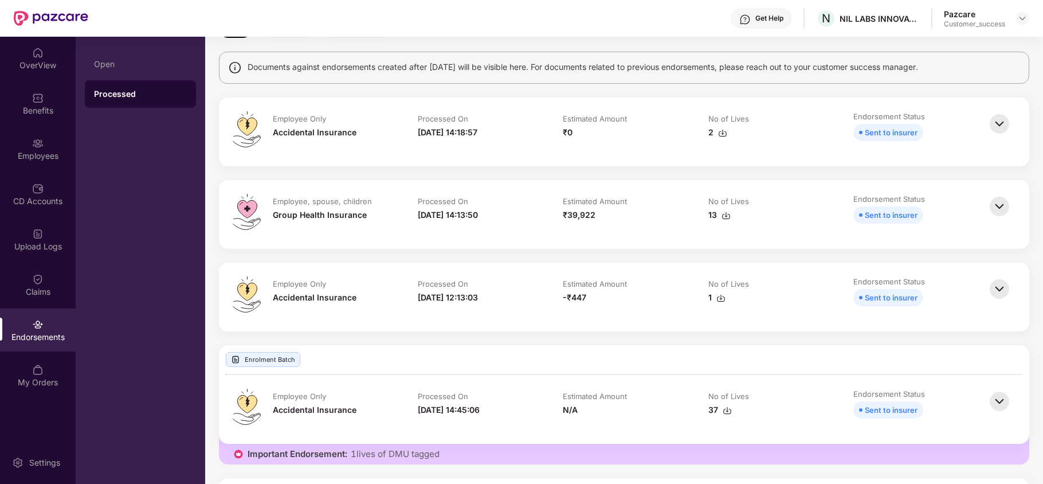
click at [1001, 207] on img at bounding box center [999, 206] width 25 height 25
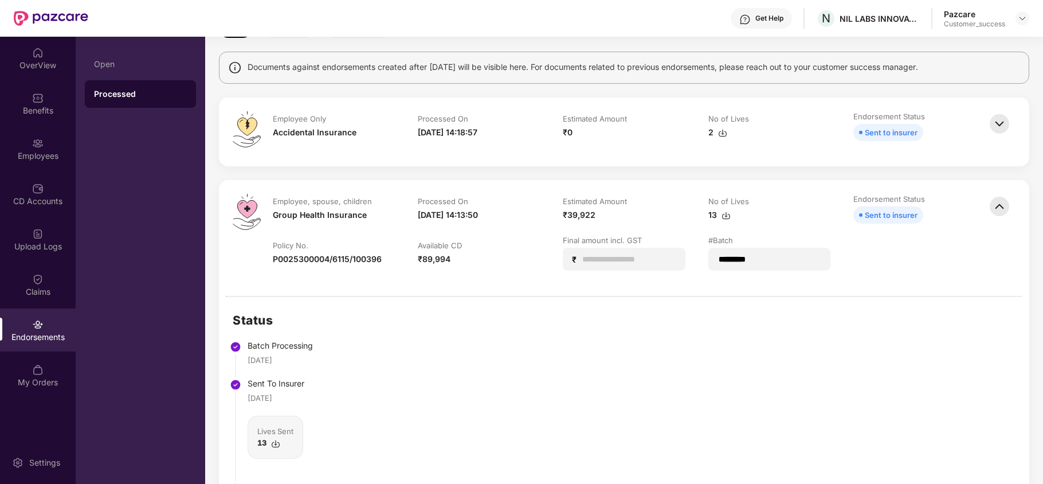
click at [996, 209] on img at bounding box center [999, 206] width 25 height 25
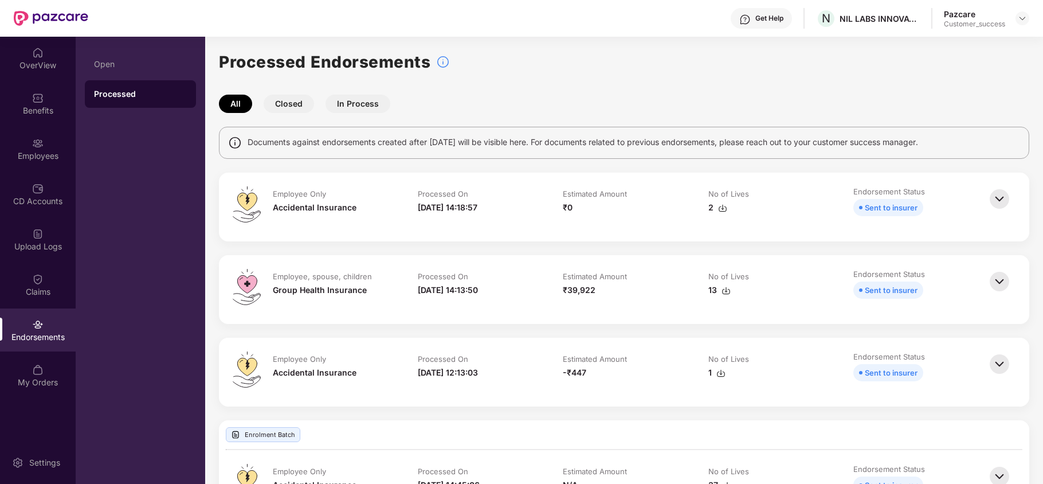
scroll to position [0, 0]
click at [1000, 200] on img at bounding box center [999, 199] width 25 height 25
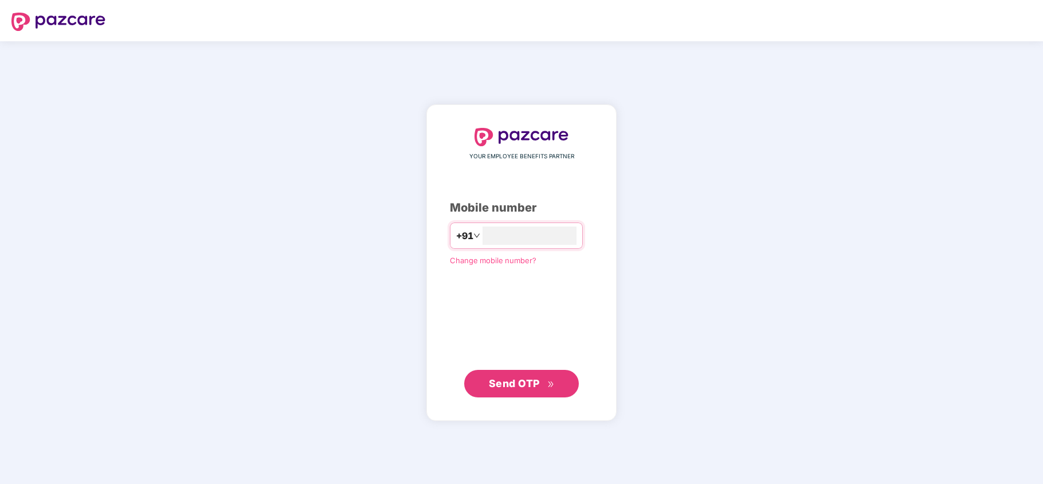
type input "**********"
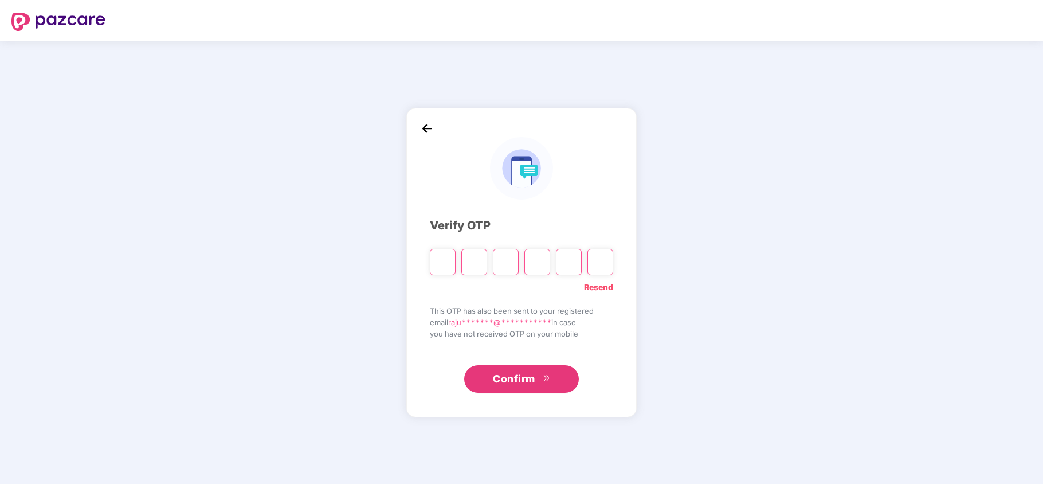
type input "*"
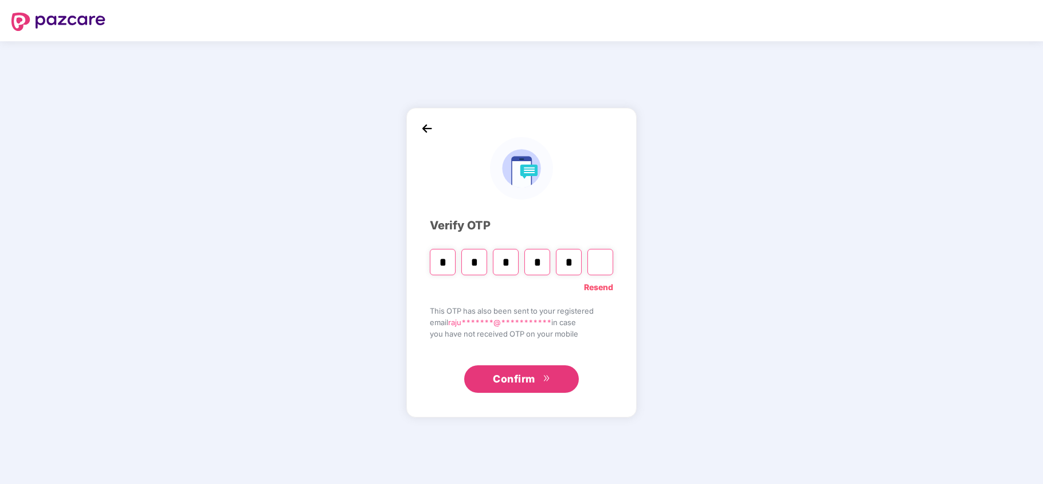
type input "*"
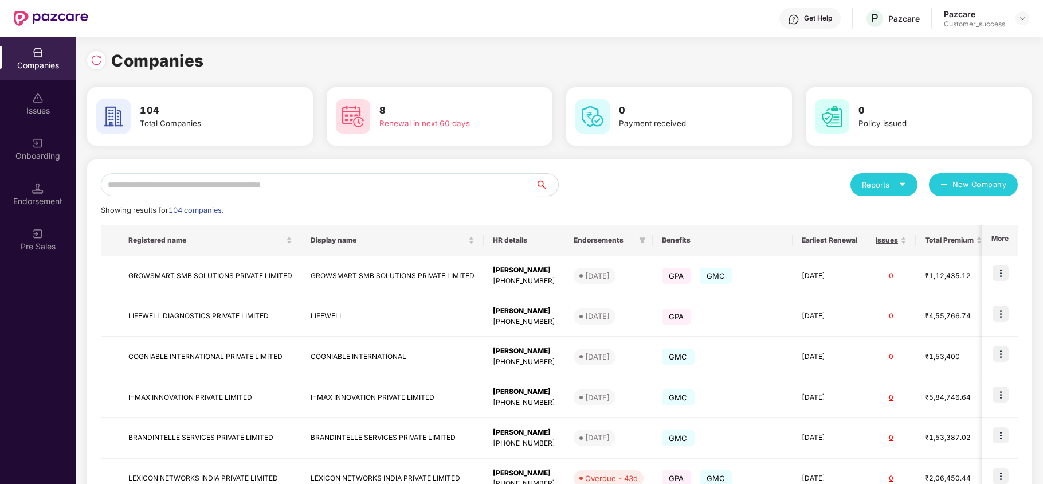
click at [159, 189] on input "text" at bounding box center [318, 184] width 434 height 23
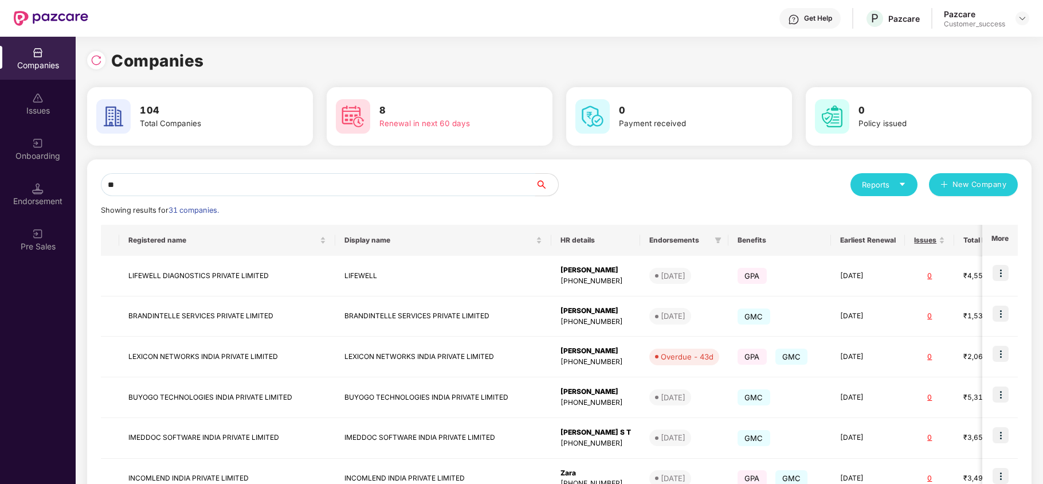
type input "*"
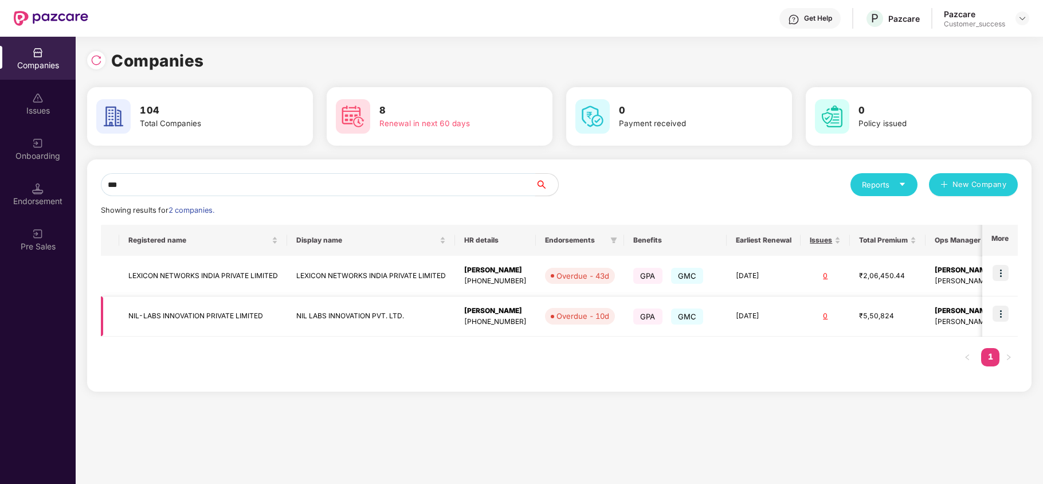
type input "***"
click at [1000, 310] on img at bounding box center [1001, 314] width 16 height 16
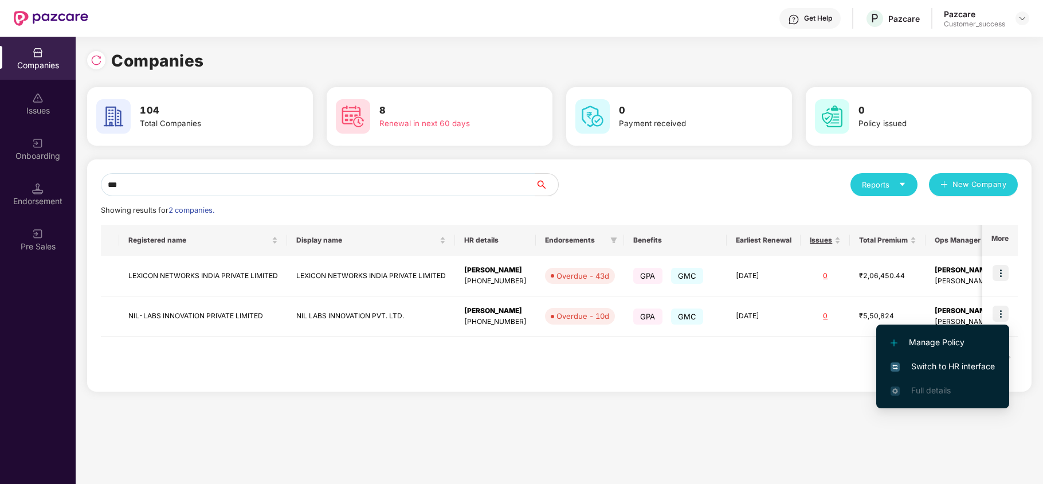
click at [921, 367] on span "Switch to HR interface" at bounding box center [943, 366] width 104 height 13
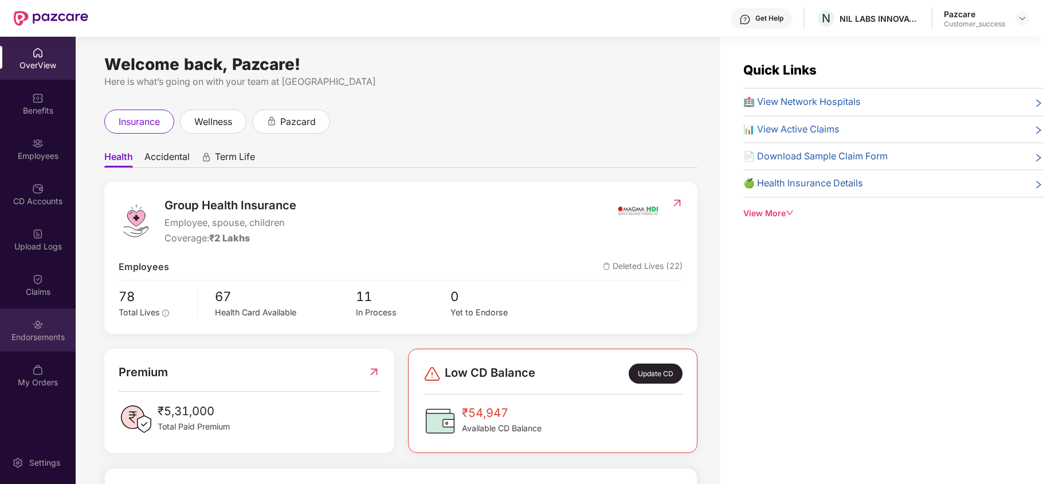
click at [39, 319] on img at bounding box center [37, 324] width 11 height 11
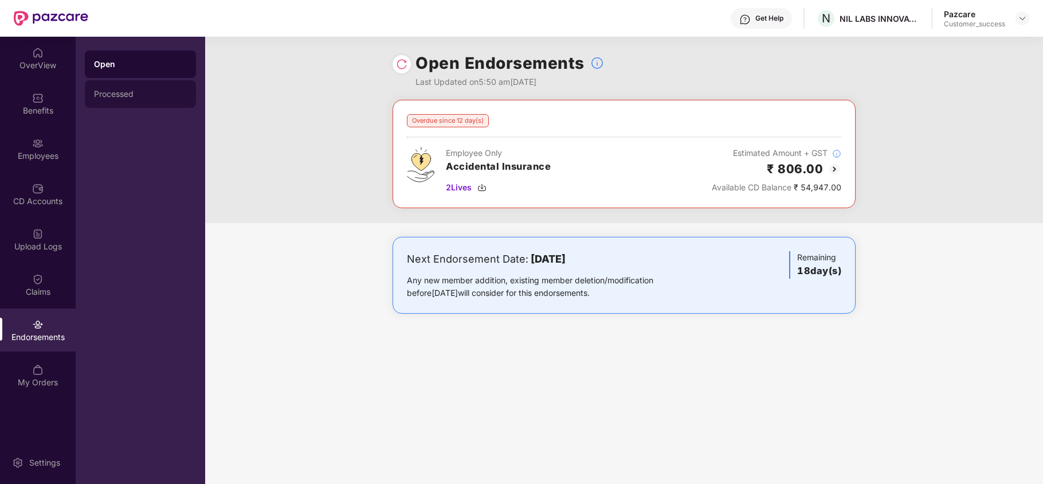
click at [129, 101] on div "Processed" at bounding box center [140, 94] width 111 height 28
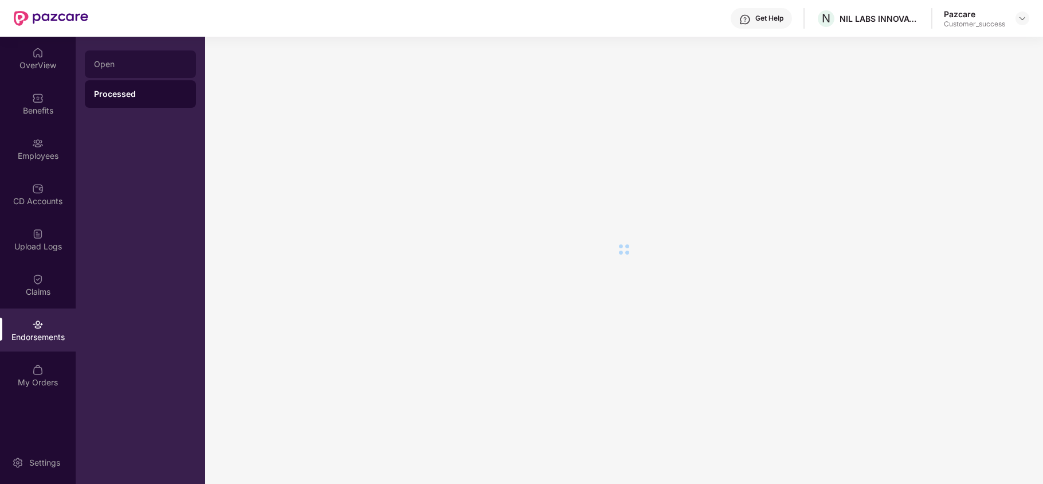
click at [135, 73] on div "Open" at bounding box center [140, 64] width 111 height 28
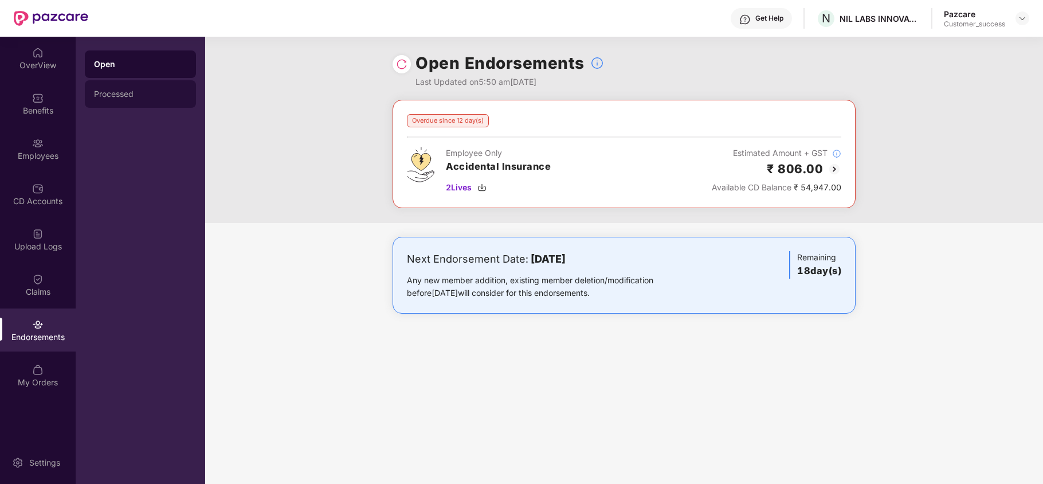
click at [140, 102] on div "Processed" at bounding box center [140, 94] width 111 height 28
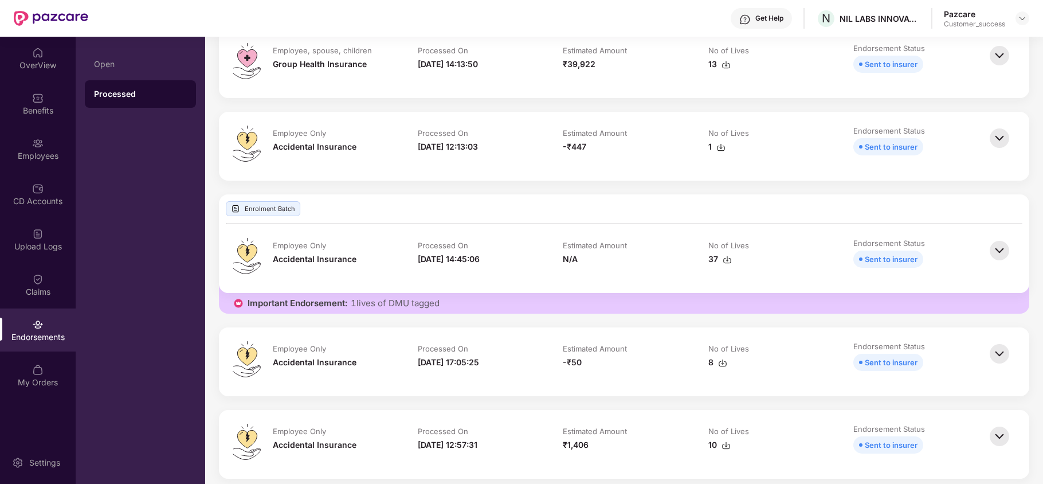
scroll to position [76, 0]
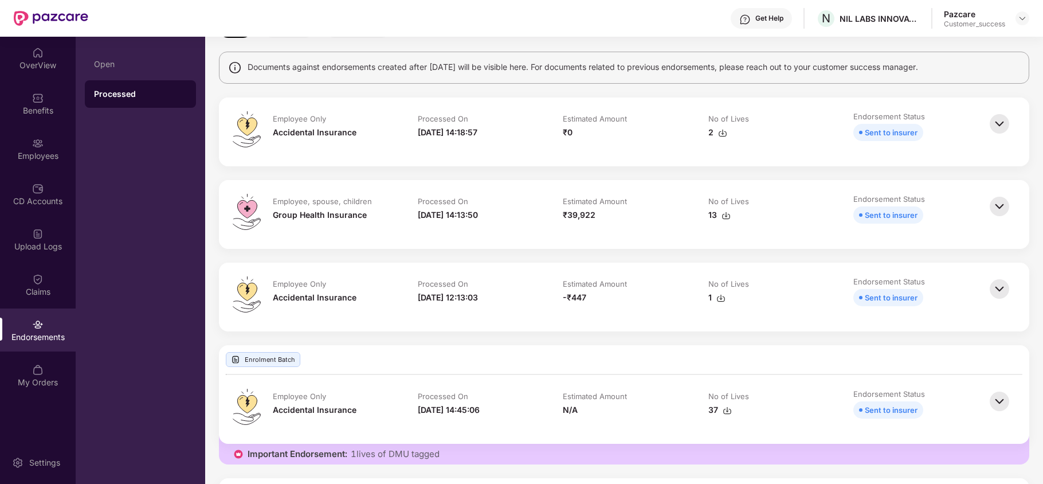
click at [399, 133] on td "Employee Only Accidental Insurance" at bounding box center [333, 131] width 145 height 41
click at [1017, 17] on div at bounding box center [1023, 18] width 14 height 14
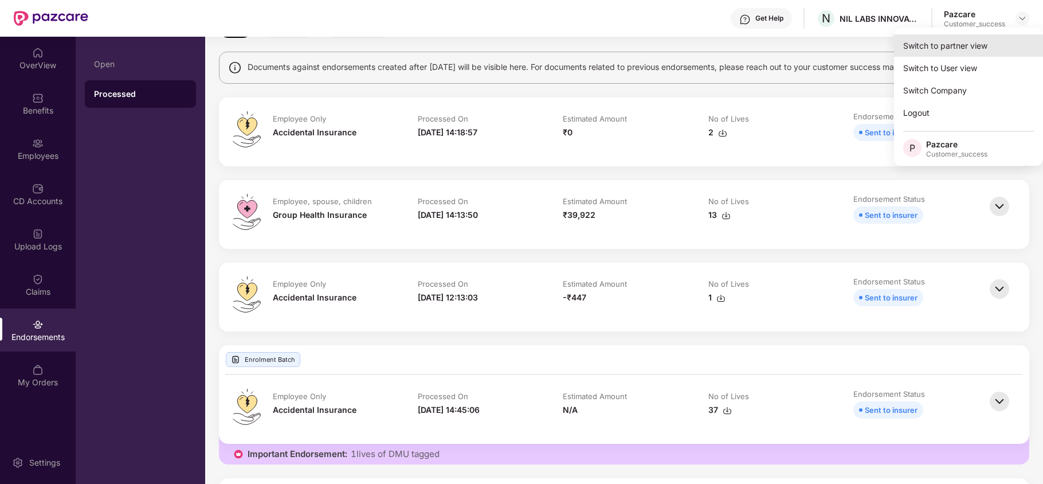
click at [987, 40] on div "Switch to partner view" at bounding box center [968, 45] width 149 height 22
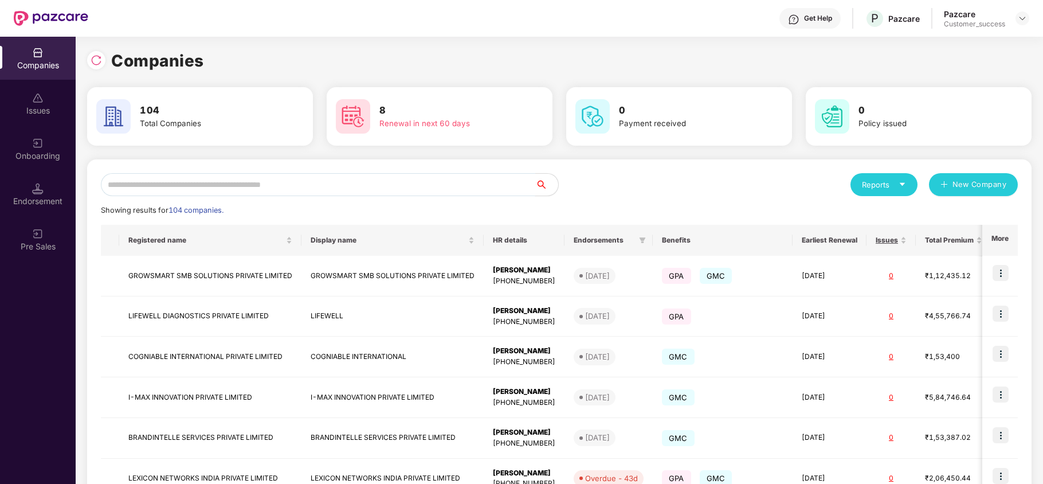
click at [228, 193] on input "text" at bounding box center [318, 184] width 434 height 23
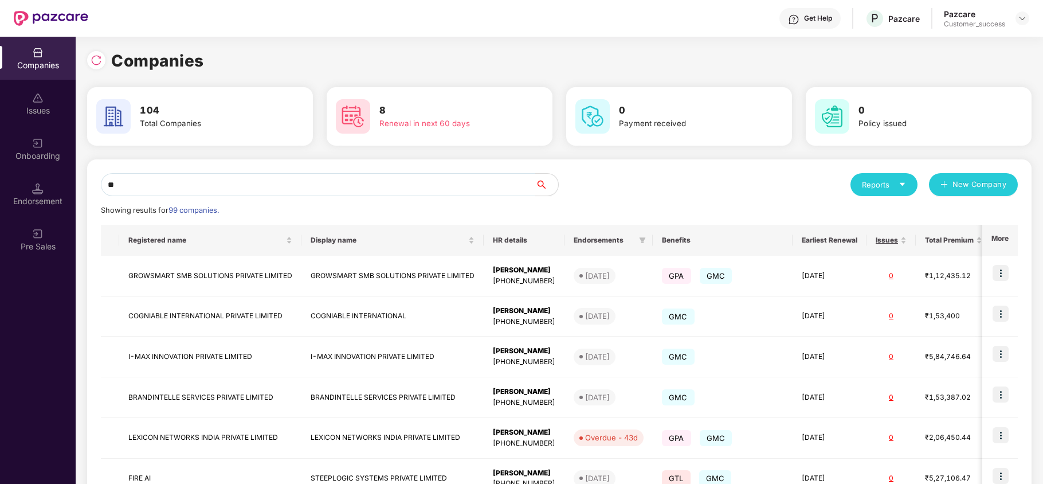
type input "*"
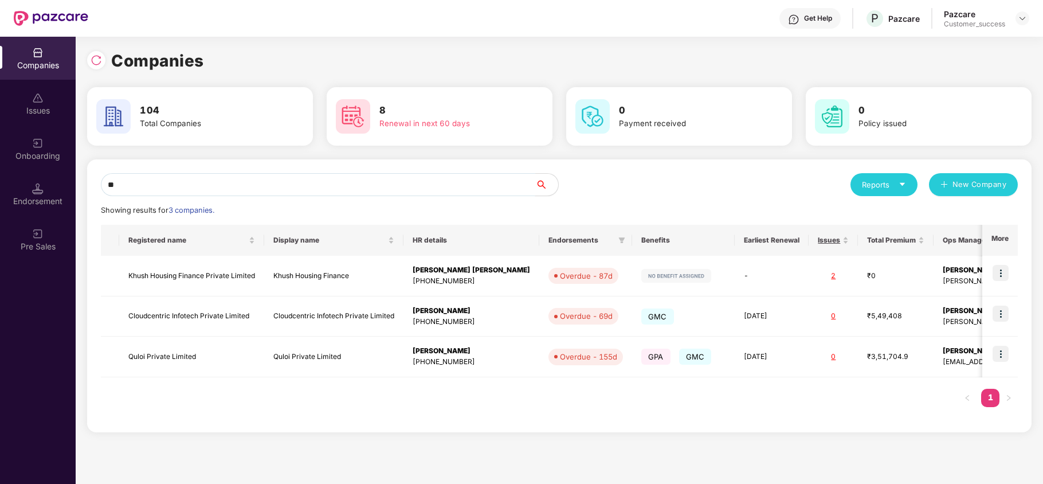
type input "*"
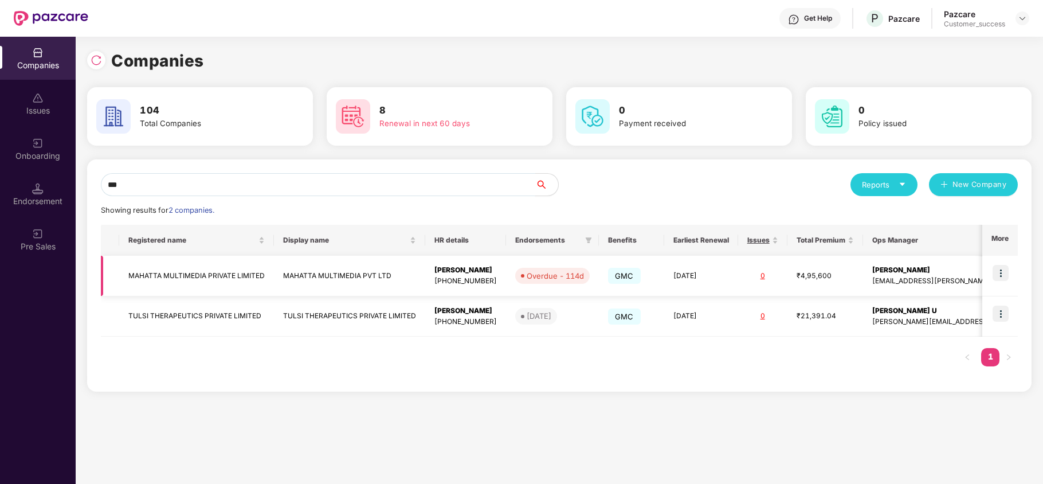
type input "***"
click at [209, 269] on td "MAHATTA MULTIMEDIA PRIVATE LIMITED" at bounding box center [196, 276] width 155 height 41
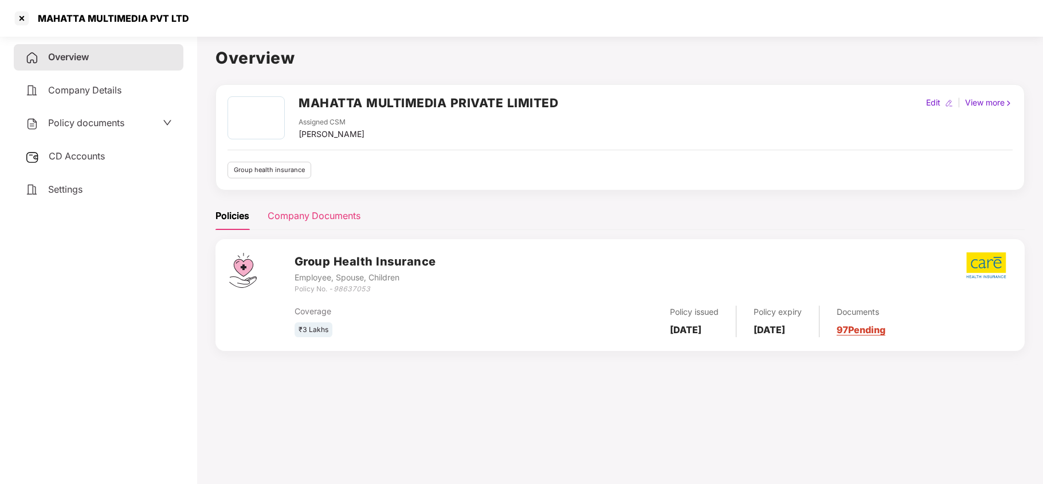
click at [289, 207] on div "Company Documents" at bounding box center [314, 216] width 93 height 28
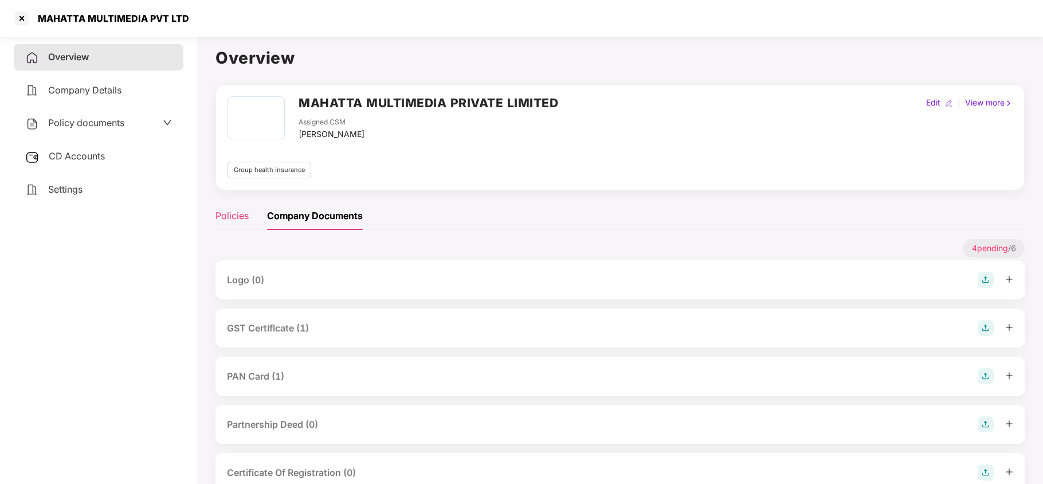
click at [219, 214] on div "Policies" at bounding box center [232, 216] width 33 height 14
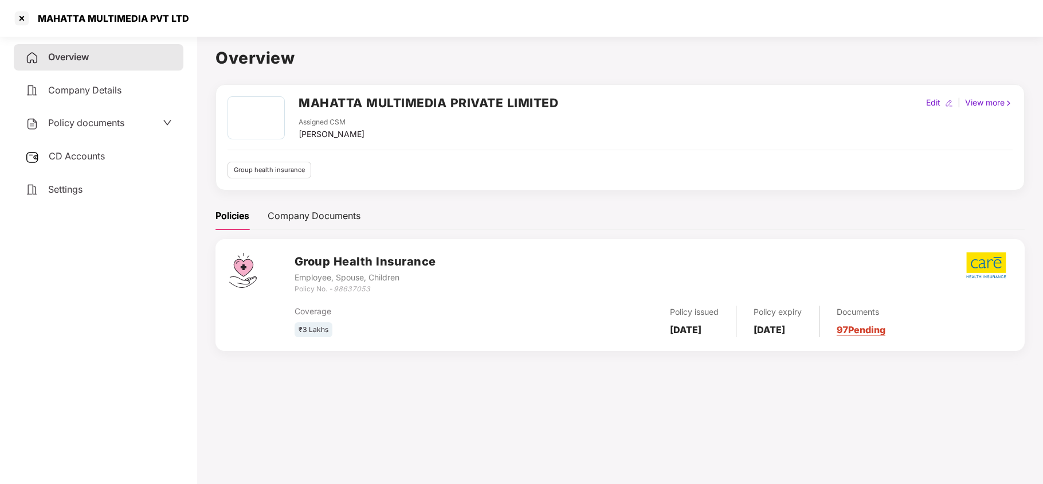
click at [81, 120] on span "Policy documents" at bounding box center [86, 122] width 76 height 11
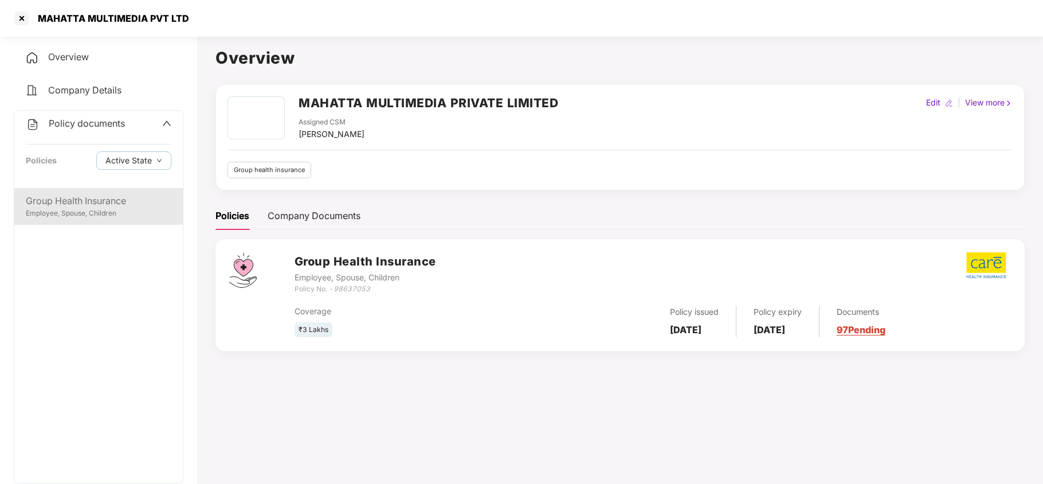
click at [109, 212] on div "Employee, Spouse, Children" at bounding box center [99, 213] width 146 height 11
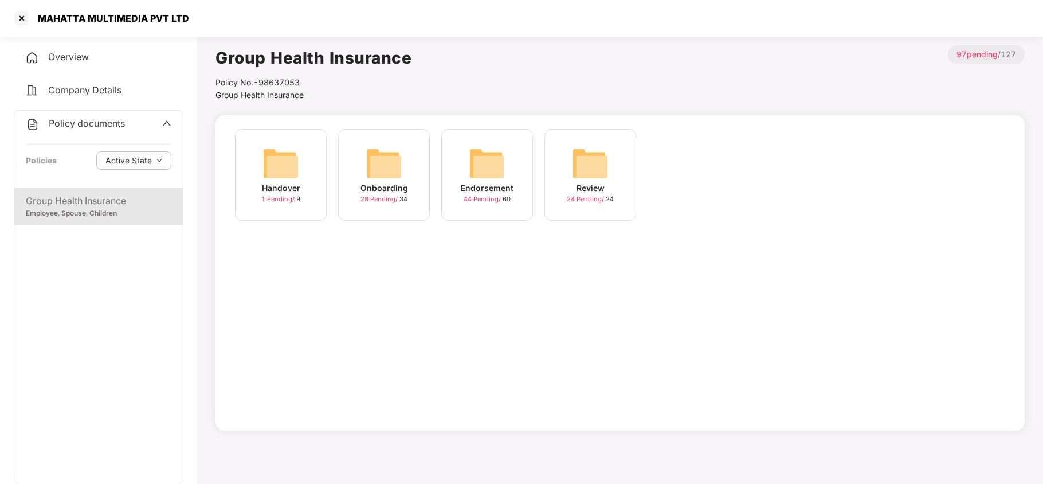
click at [354, 149] on div "Onboarding 28 Pending / 34" at bounding box center [384, 175] width 92 height 92
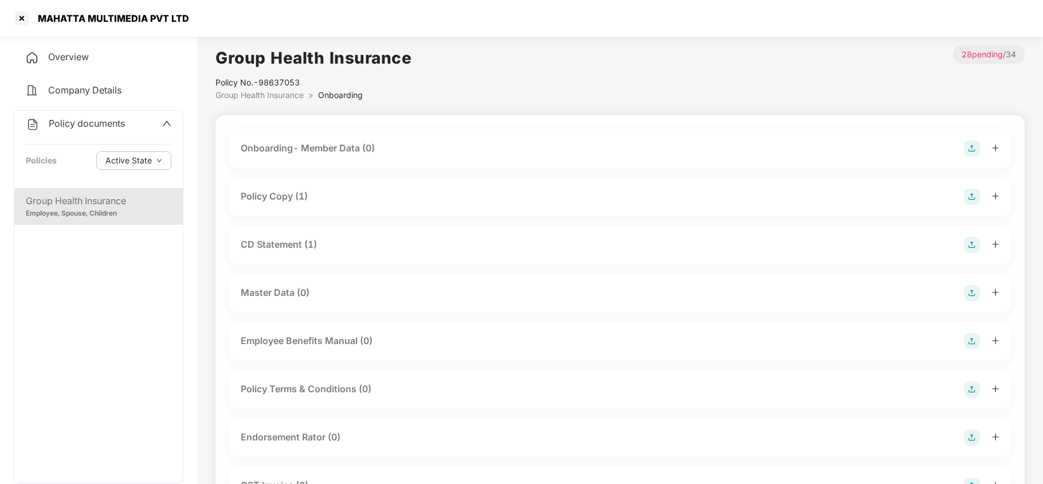
click at [279, 194] on div "Policy Copy (1)" at bounding box center [274, 196] width 67 height 14
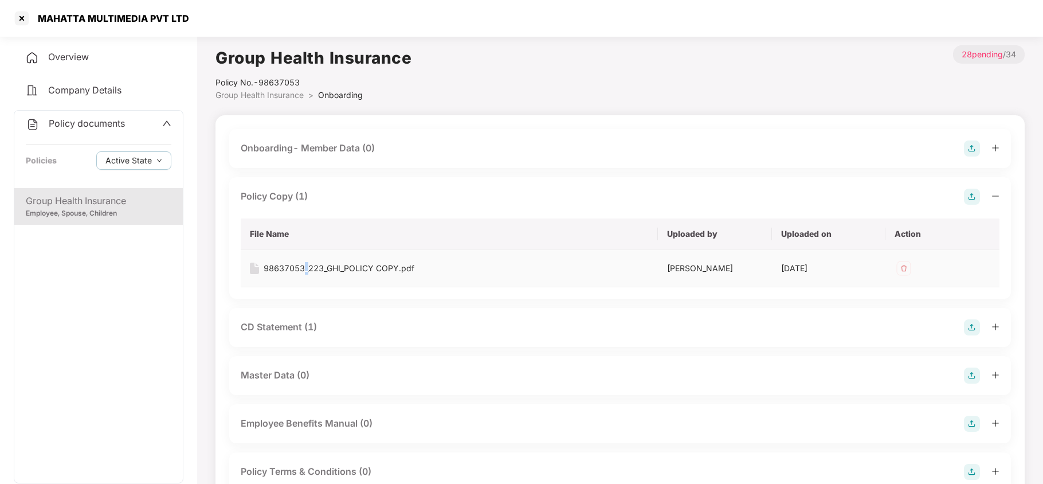
click at [307, 266] on div "98637053_223_GHI_POLICY COPY.pdf" at bounding box center [339, 268] width 151 height 13
click at [23, 17] on div at bounding box center [22, 18] width 18 height 18
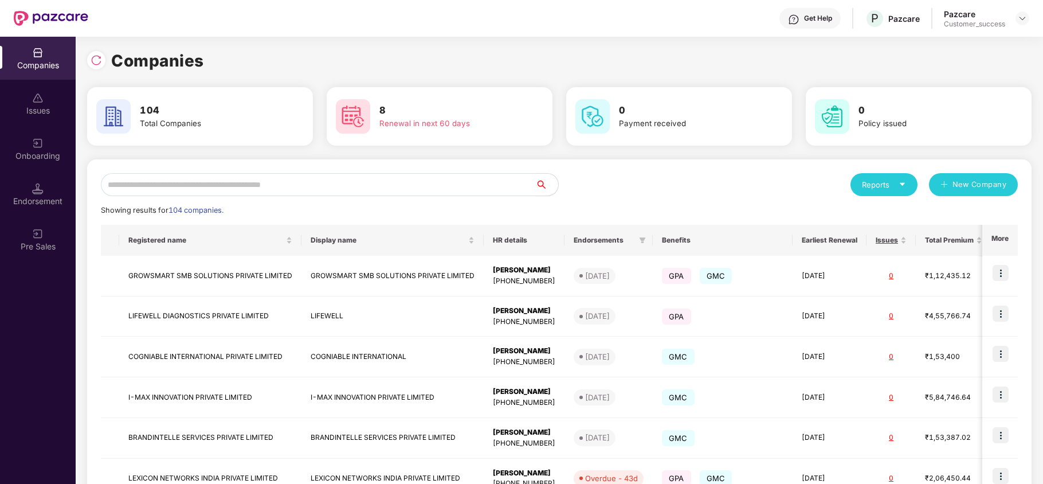
click at [240, 182] on input "text" at bounding box center [318, 184] width 434 height 23
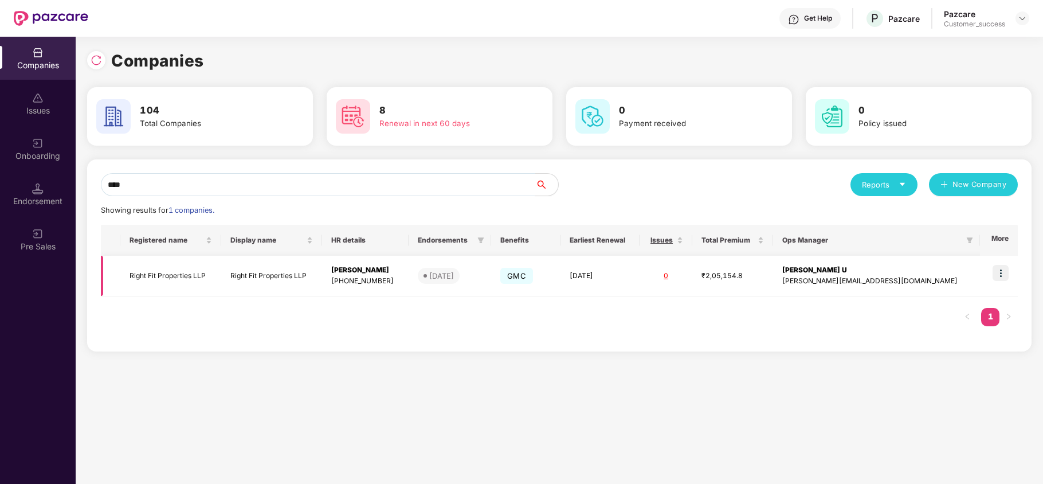
type input "****"
click at [1003, 271] on img at bounding box center [1001, 273] width 16 height 16
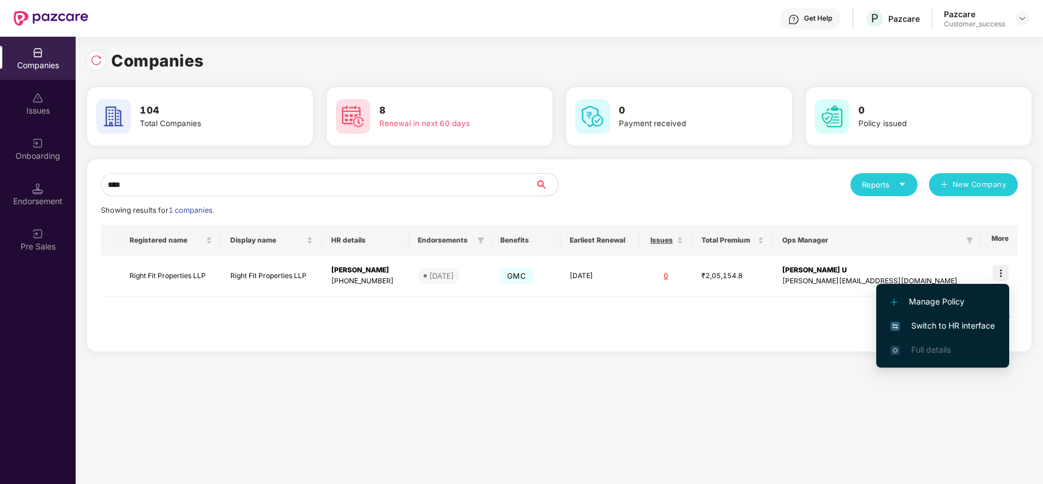
click at [968, 319] on span "Switch to HR interface" at bounding box center [943, 325] width 104 height 13
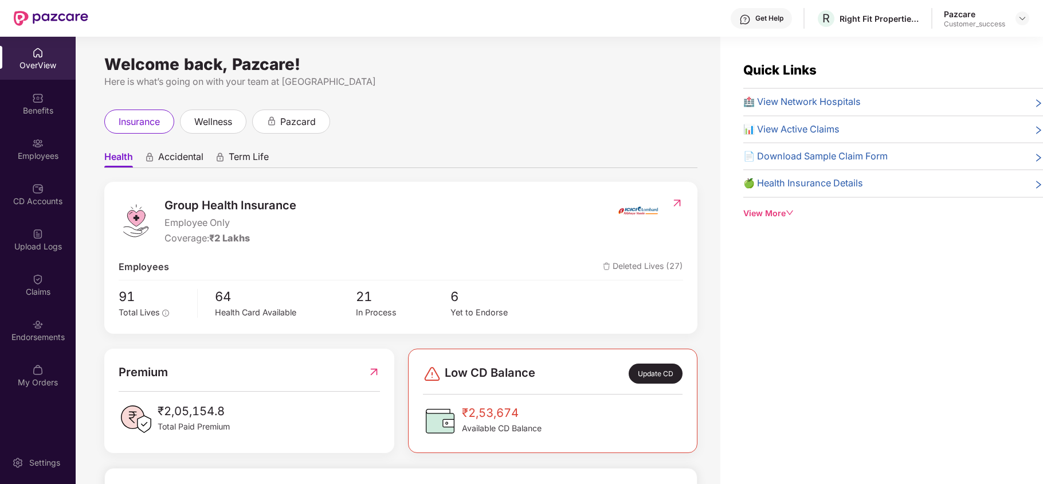
click at [46, 135] on div "Employees" at bounding box center [38, 148] width 76 height 43
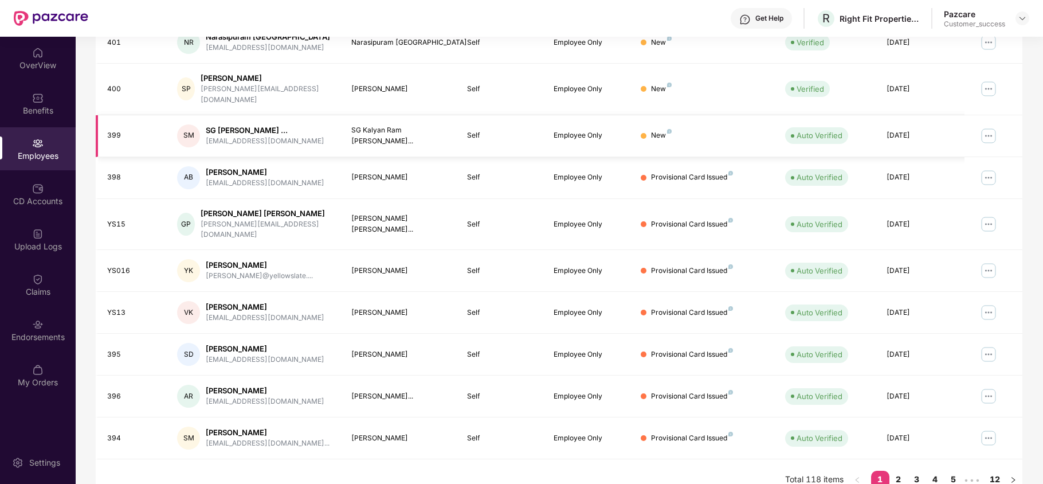
scroll to position [0, 0]
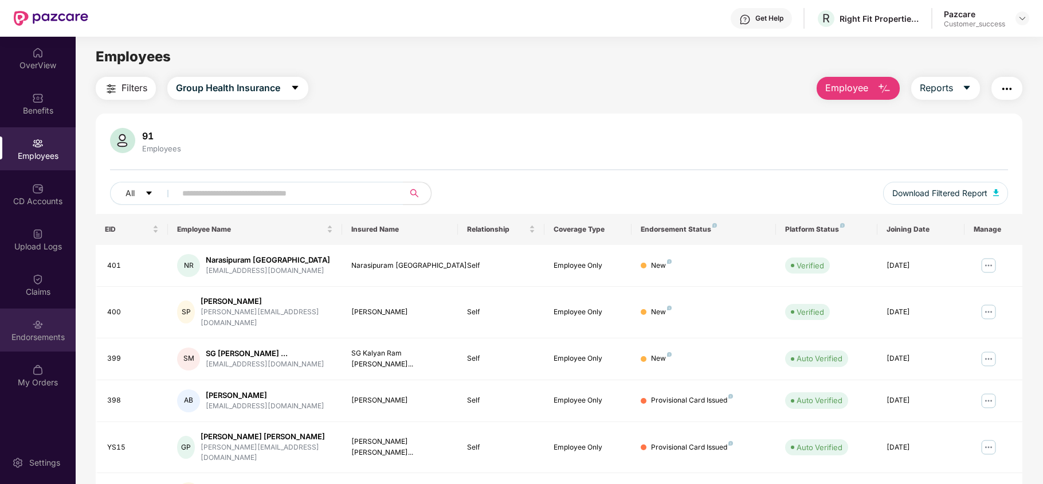
click at [42, 313] on div "Endorsements" at bounding box center [38, 329] width 76 height 43
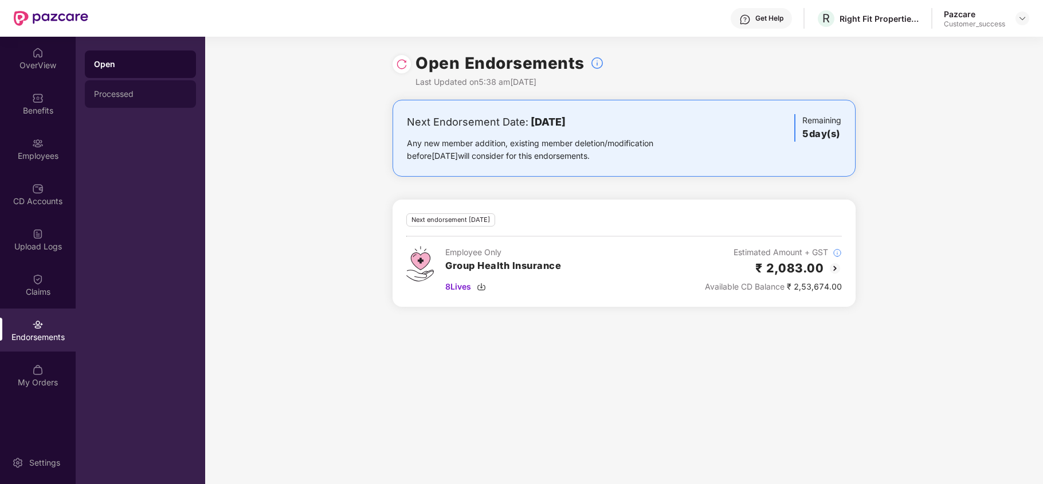
click at [156, 104] on div "Processed" at bounding box center [140, 94] width 111 height 28
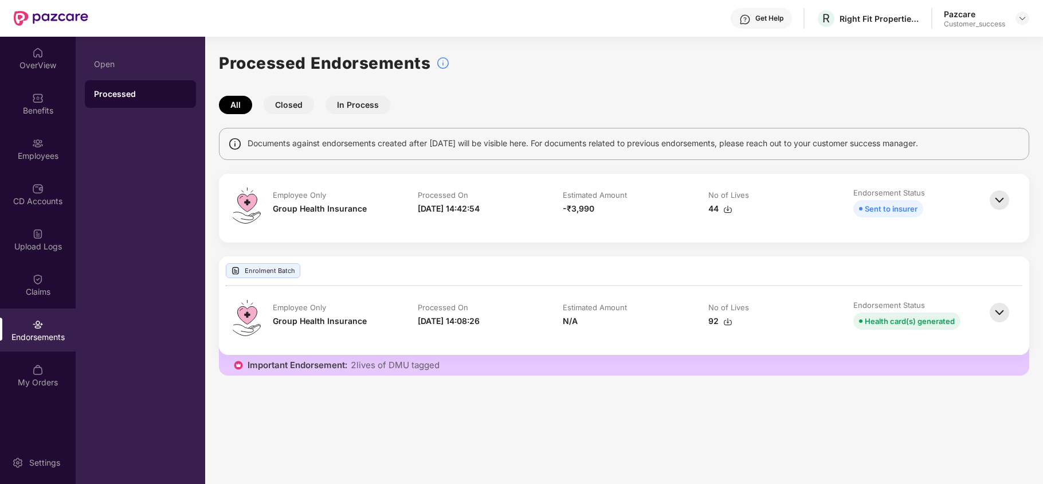
click at [1009, 198] on img at bounding box center [999, 199] width 25 height 25
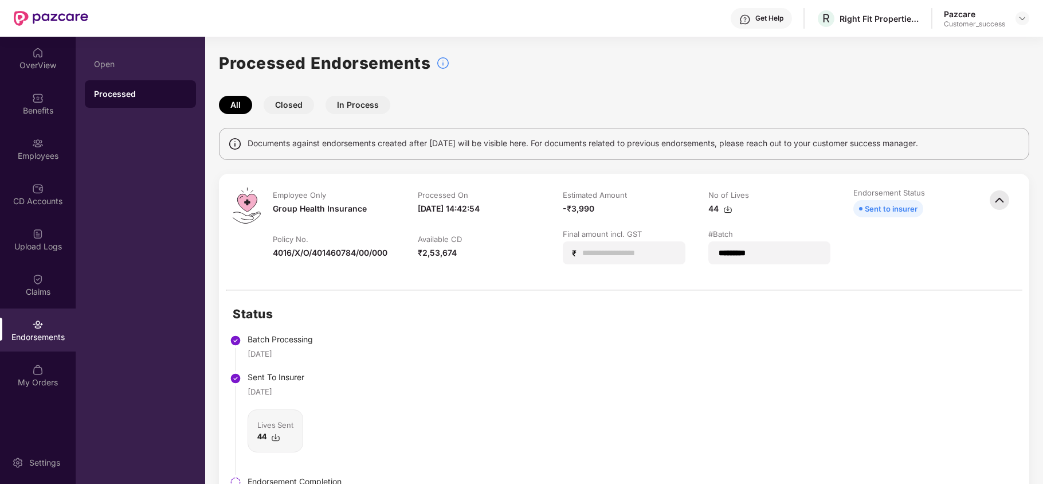
click at [988, 199] on img at bounding box center [999, 199] width 25 height 25
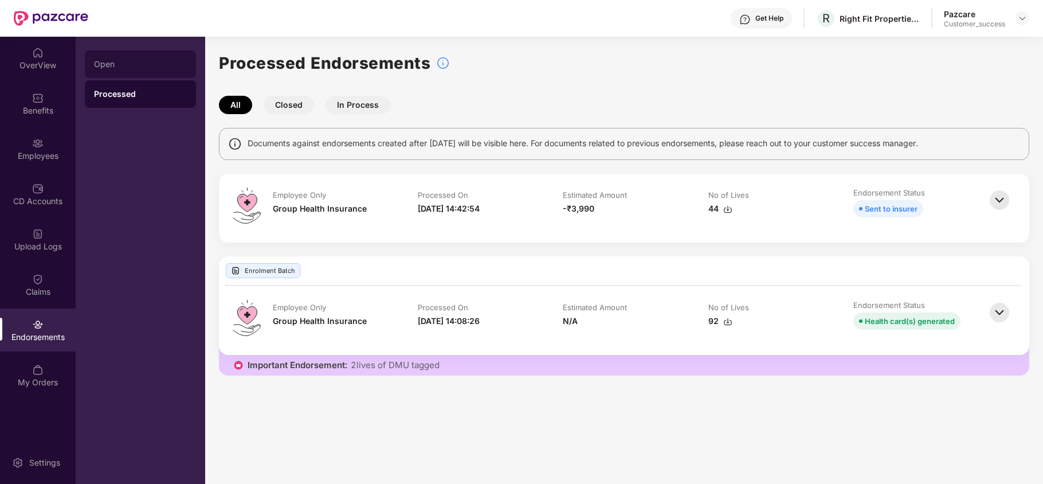
click at [167, 70] on div "Open" at bounding box center [140, 64] width 111 height 28
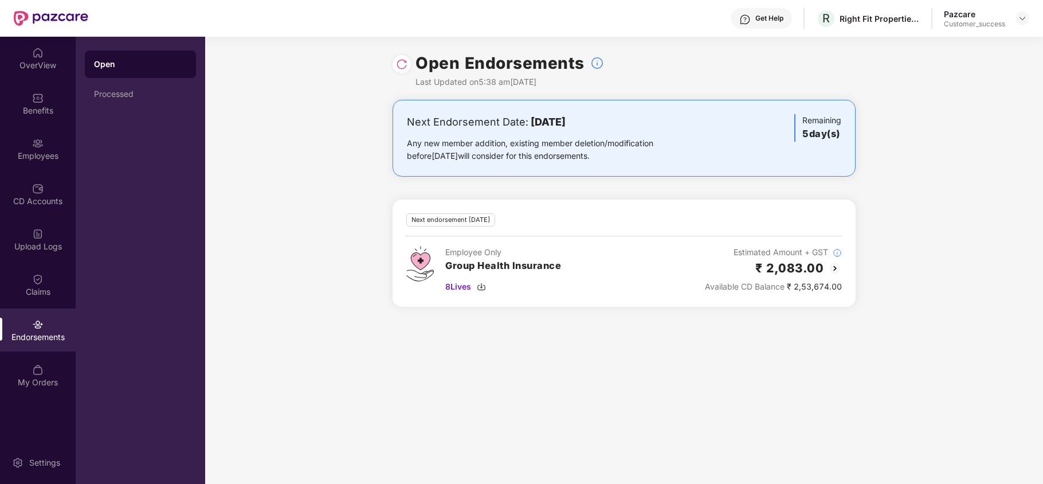
click at [831, 269] on img at bounding box center [835, 268] width 14 height 14
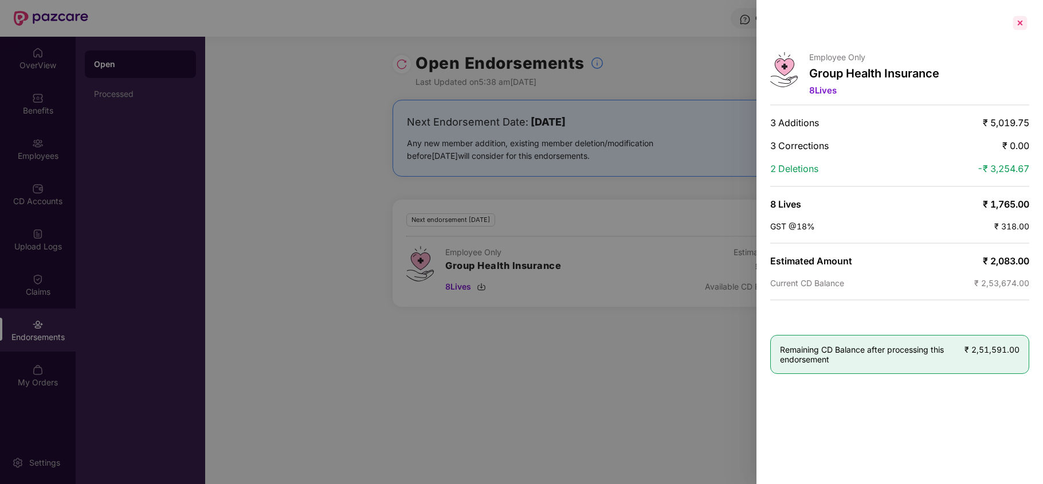
click at [1016, 28] on div at bounding box center [1020, 23] width 18 height 18
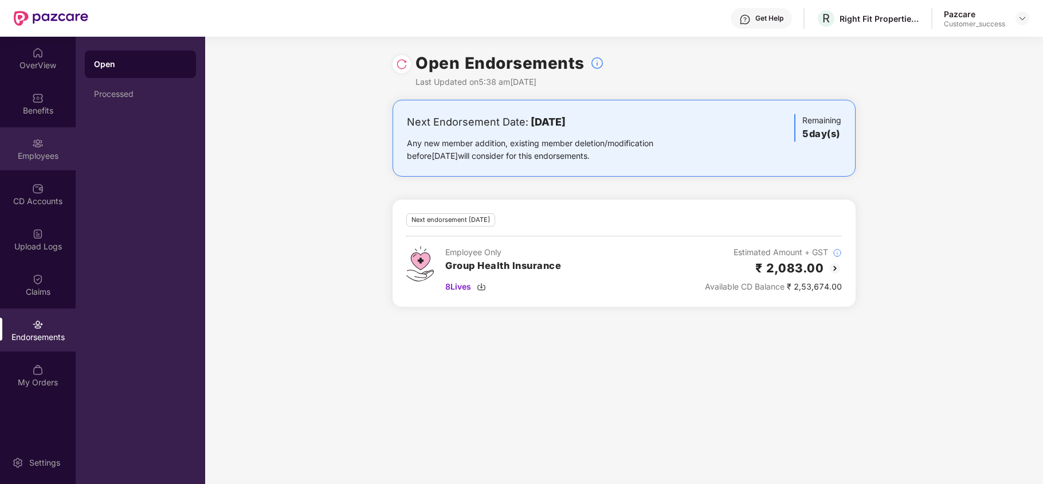
click at [46, 167] on div "Employees" at bounding box center [38, 148] width 76 height 43
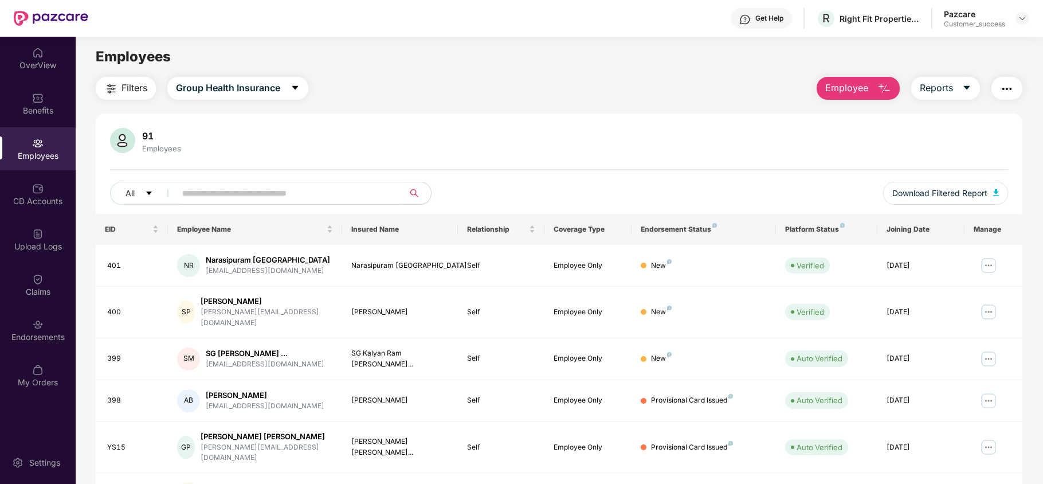
click at [201, 189] on input "text" at bounding box center [285, 193] width 206 height 17
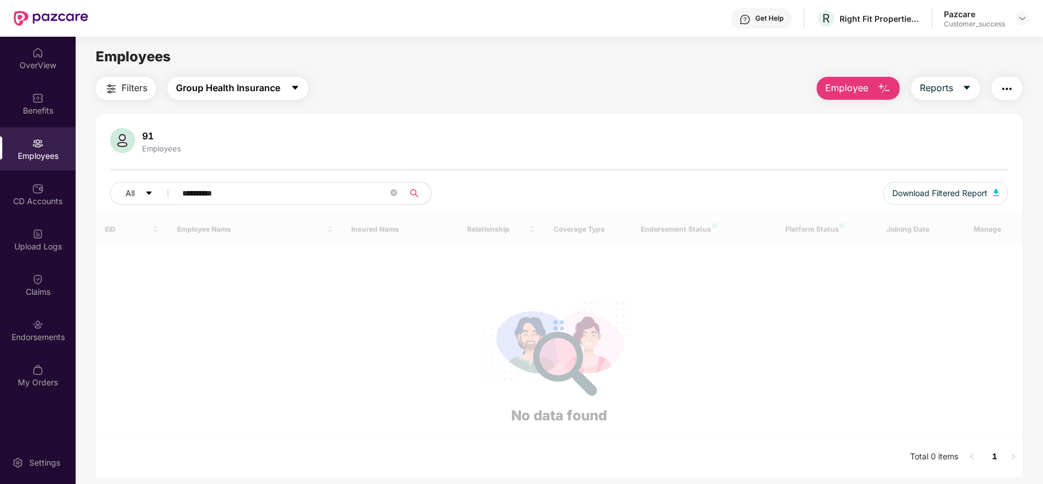
type input "**********"
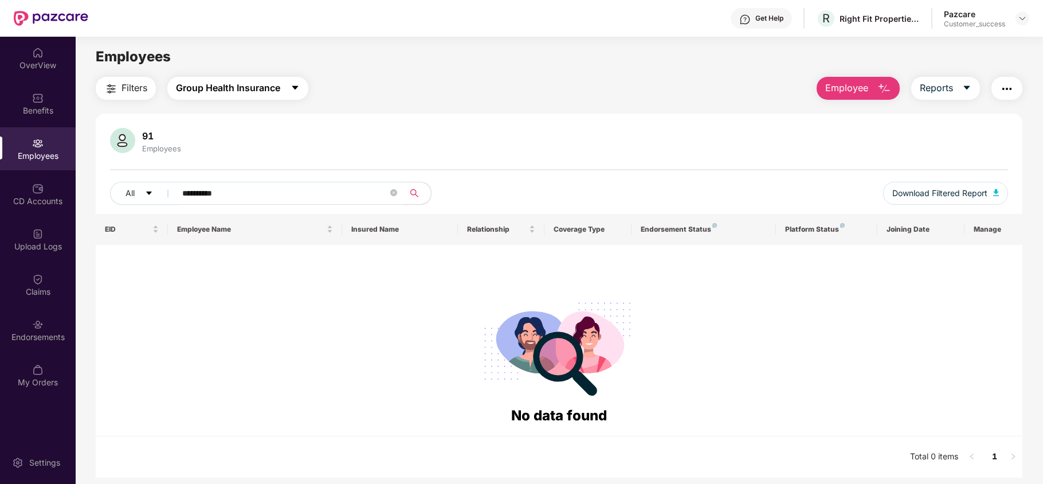
click at [244, 79] on button "Group Health Insurance" at bounding box center [237, 88] width 141 height 23
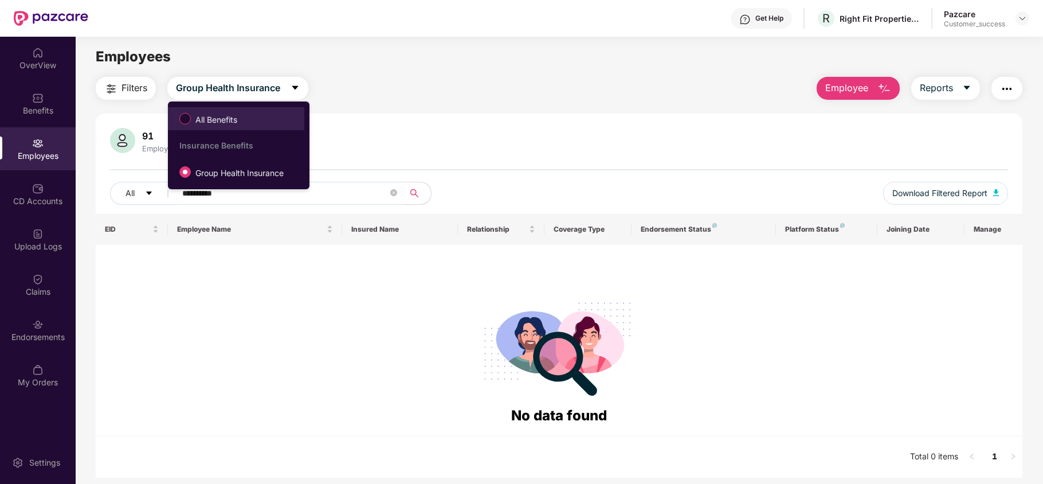
click at [235, 119] on span "All Benefits" at bounding box center [216, 119] width 51 height 13
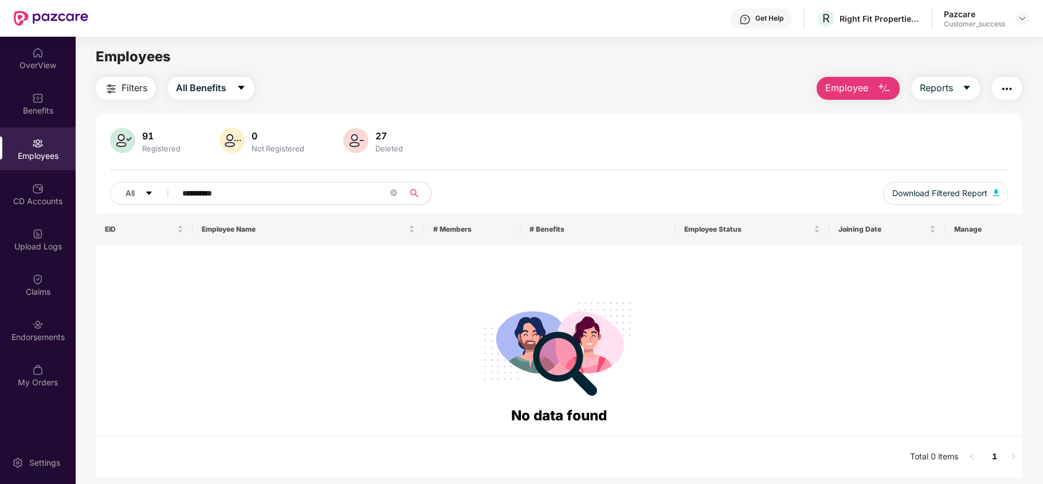
click at [248, 194] on input "**********" at bounding box center [285, 193] width 206 height 17
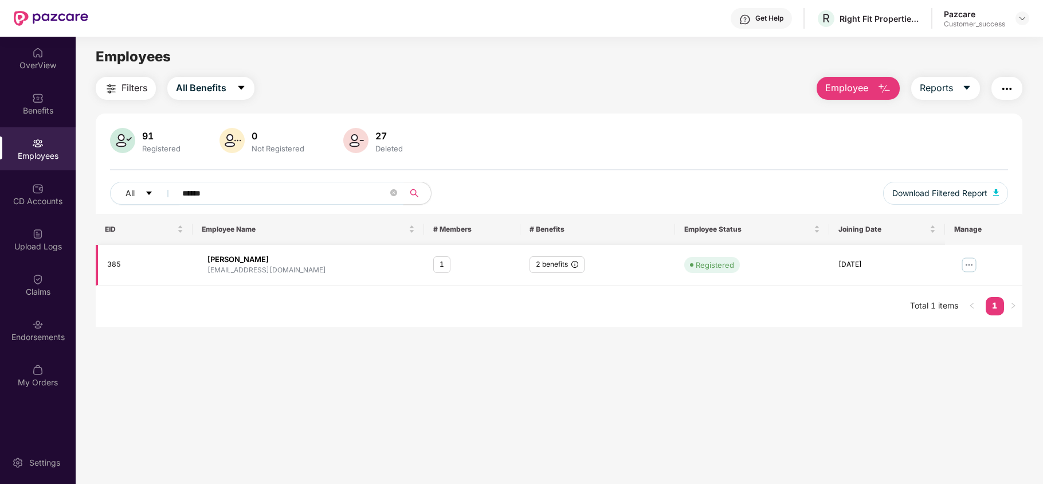
type input "******"
click at [571, 265] on div "2 benefits" at bounding box center [557, 264] width 55 height 17
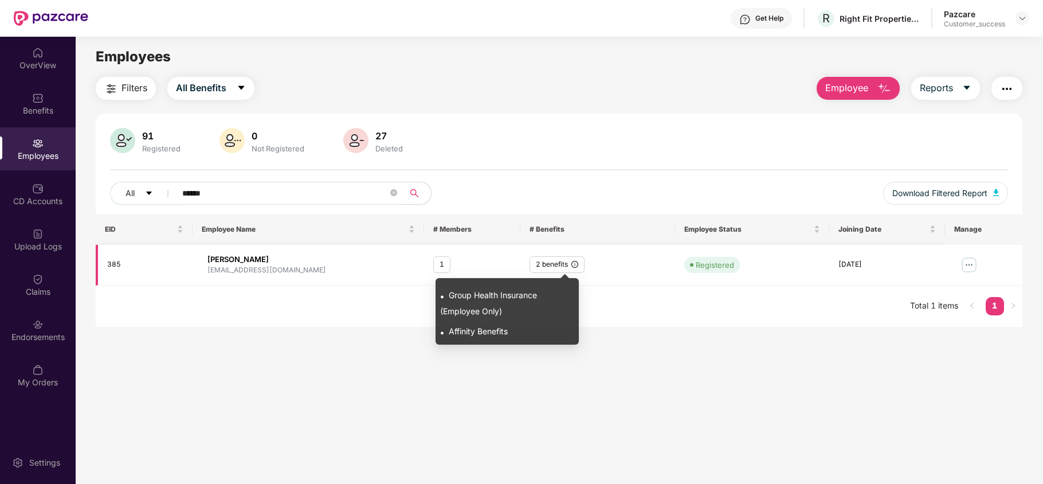
click at [578, 265] on icon "info-circle" at bounding box center [574, 264] width 7 height 7
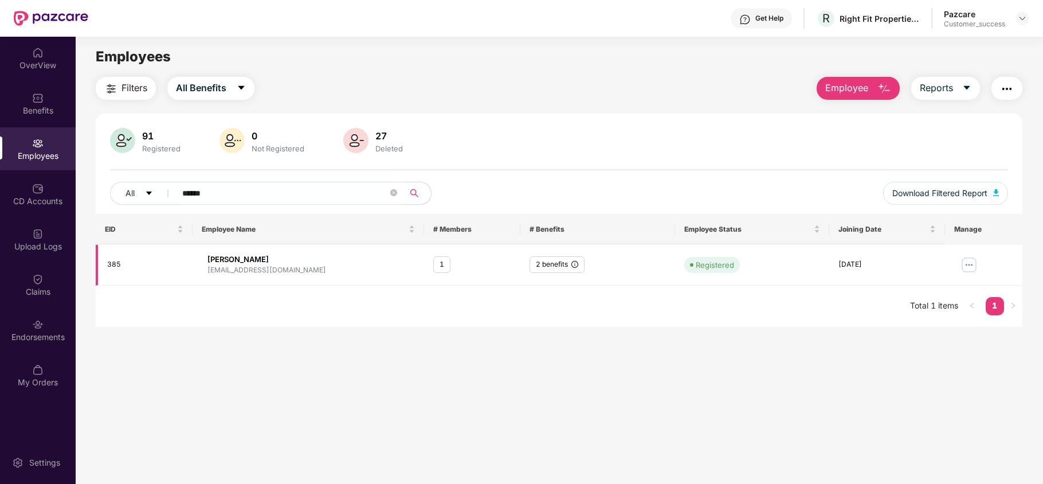
click at [960, 260] on img at bounding box center [969, 265] width 18 height 18
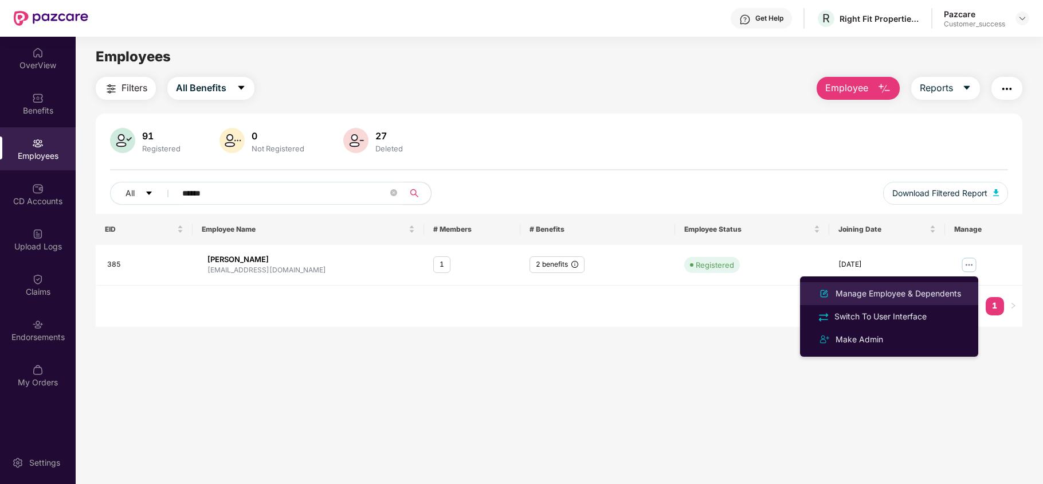
click at [903, 288] on div "Manage Employee & Dependents" at bounding box center [898, 293] width 130 height 13
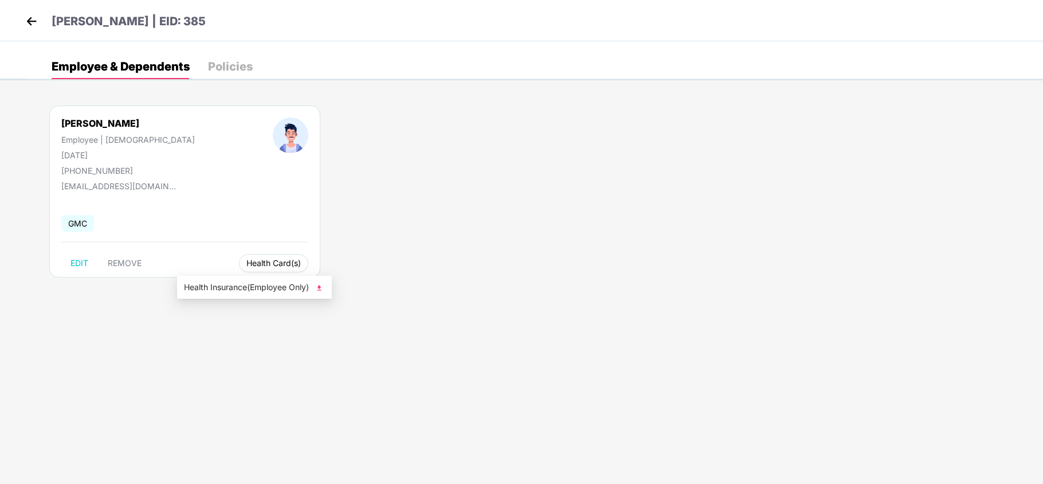
click at [246, 266] on span "Health Card(s)" at bounding box center [273, 263] width 54 height 6
click at [240, 296] on ul "Health Insurance(Employee Only)" at bounding box center [254, 287] width 155 height 23
click at [263, 290] on span "Health Insurance(Employee Only)" at bounding box center [254, 287] width 141 height 13
click at [29, 22] on img at bounding box center [31, 21] width 17 height 17
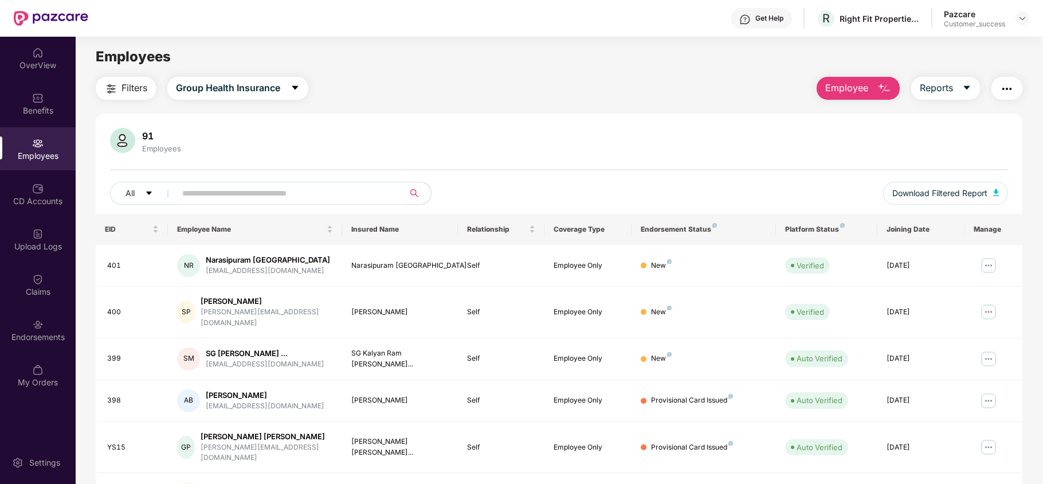
click at [230, 205] on span at bounding box center [286, 193] width 235 height 23
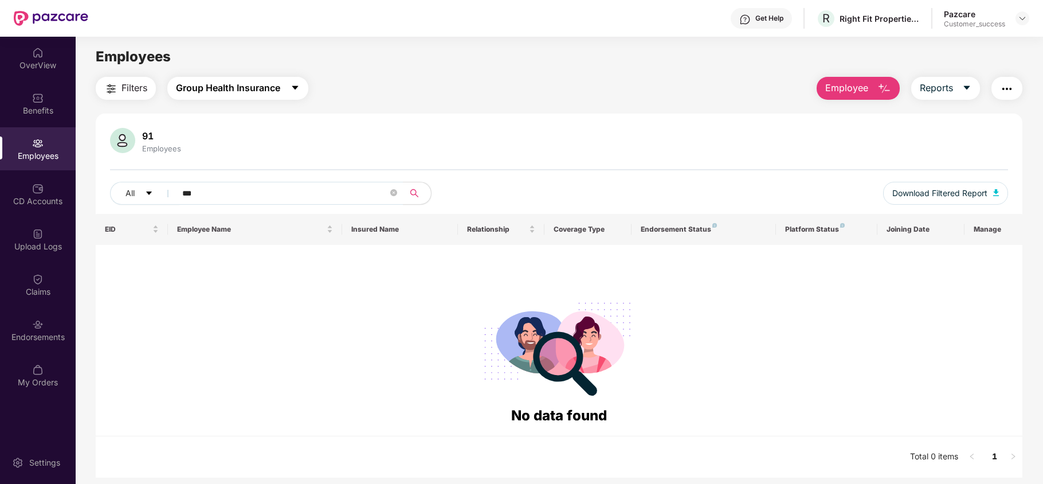
click at [220, 91] on span "Group Health Insurance" at bounding box center [228, 88] width 104 height 14
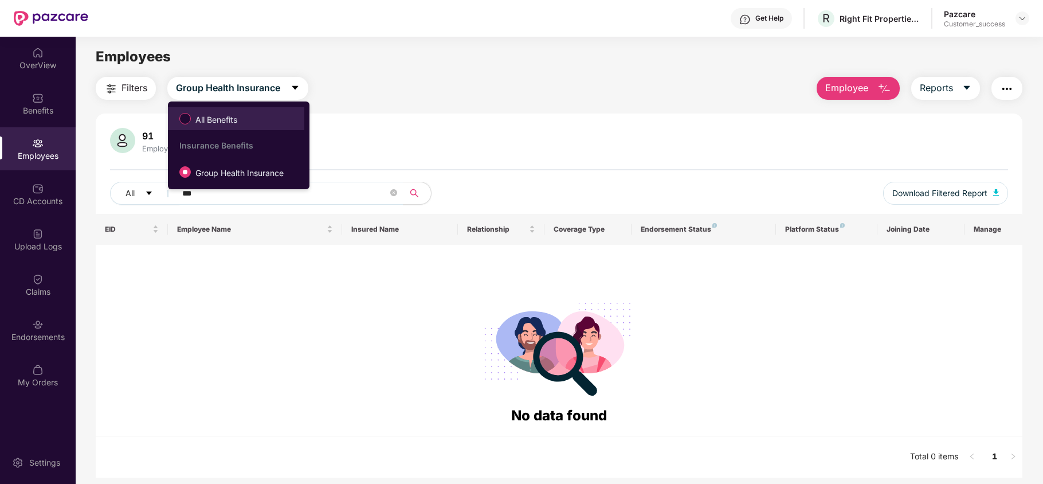
click at [224, 109] on label "All Benefits" at bounding box center [211, 118] width 74 height 19
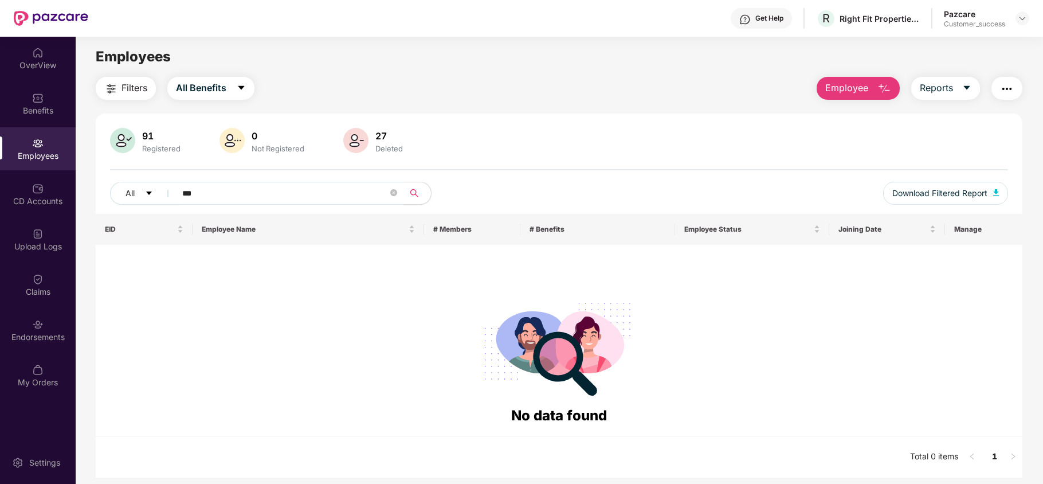
click at [236, 191] on input "***" at bounding box center [285, 193] width 206 height 17
type input "*"
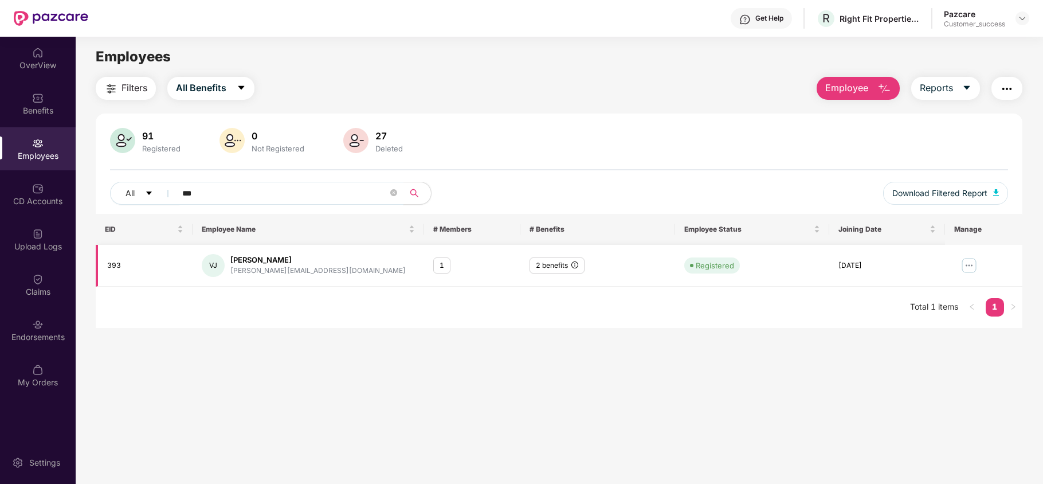
type input "***"
click at [971, 268] on img at bounding box center [969, 265] width 18 height 18
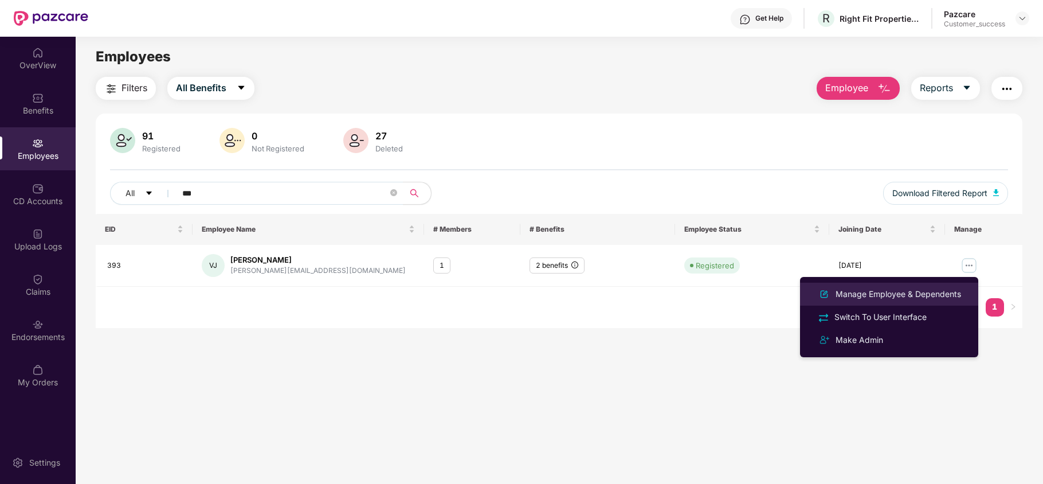
click at [927, 288] on div "Manage Employee & Dependents" at bounding box center [898, 294] width 130 height 13
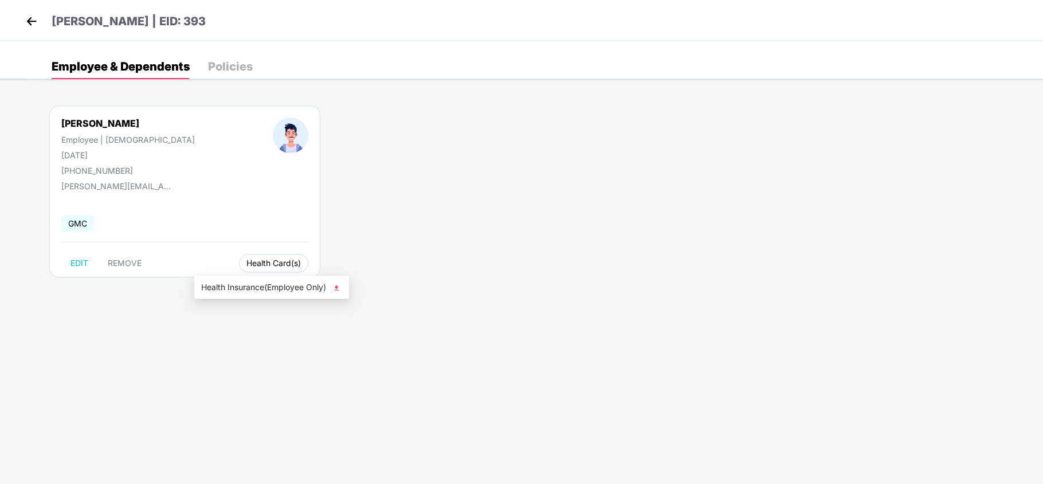
click at [246, 264] on span "Health Card(s)" at bounding box center [273, 263] width 54 height 6
click at [248, 289] on span "Health Insurance(Employee Only)" at bounding box center [271, 287] width 141 height 13
click at [32, 26] on img at bounding box center [31, 21] width 17 height 17
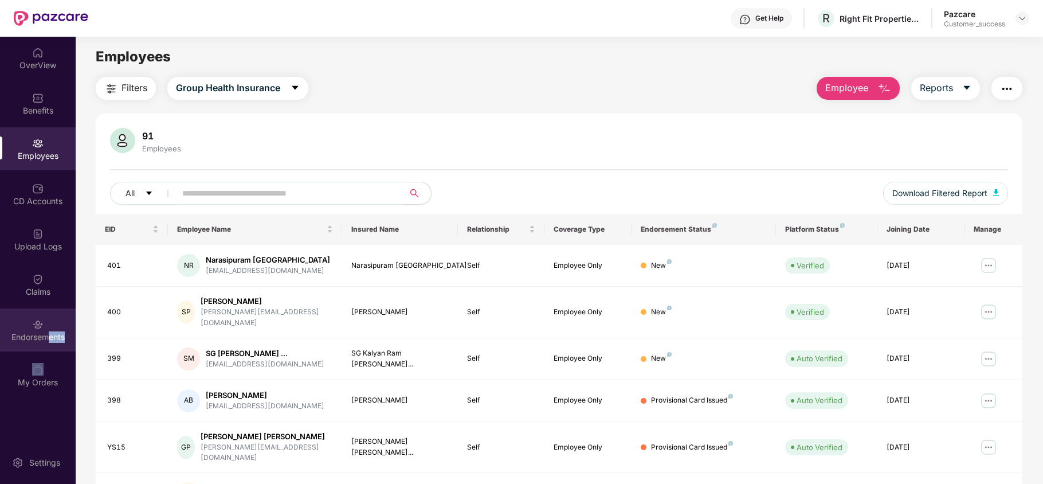
drag, startPoint x: 53, startPoint y: 358, endPoint x: 46, endPoint y: 344, distance: 15.1
click at [46, 344] on div "OverView Benefits Employees CD Accounts Upload Logs Claims Endorsements My Orde…" at bounding box center [38, 218] width 76 height 362
click at [46, 344] on div "Endorsements" at bounding box center [38, 329] width 76 height 43
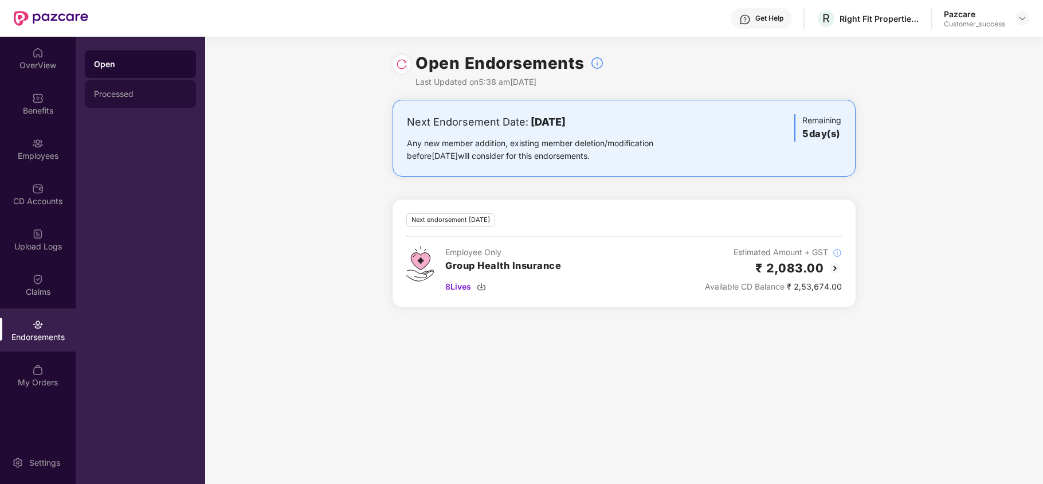
click at [128, 97] on div "Processed" at bounding box center [140, 93] width 93 height 9
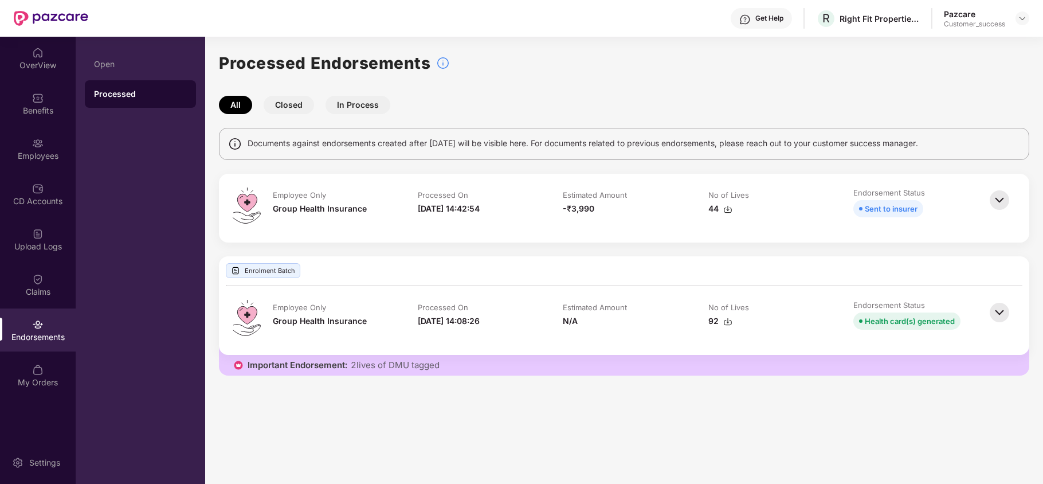
click at [993, 199] on img at bounding box center [999, 199] width 25 height 25
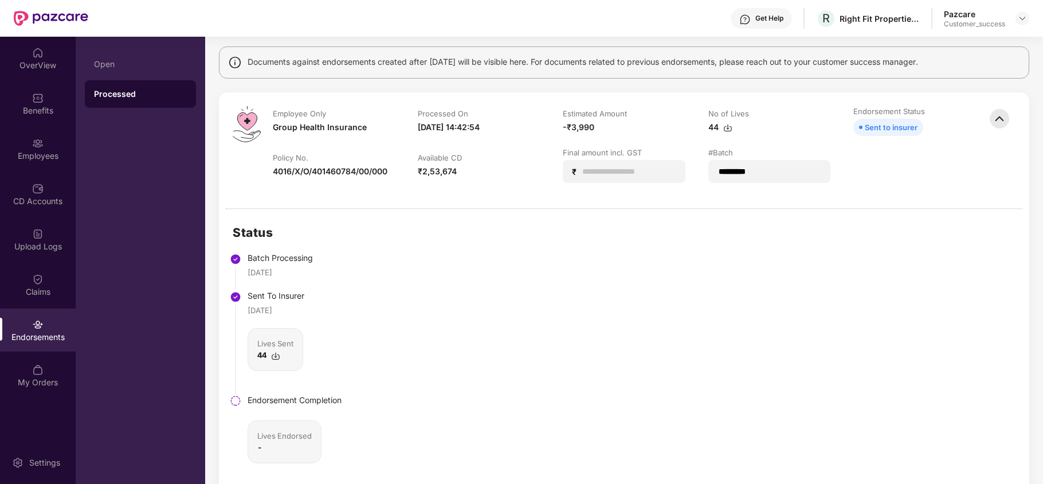
scroll to position [87, 0]
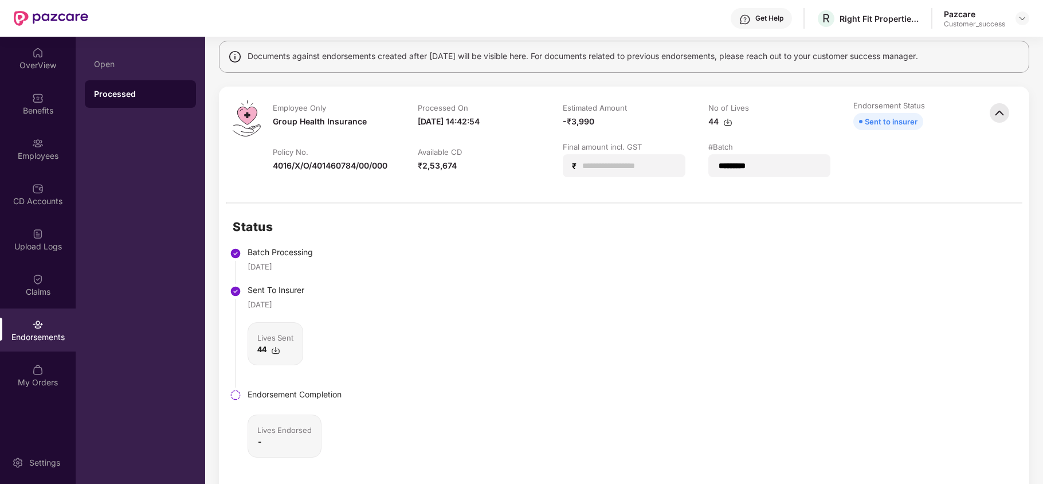
click at [275, 351] on img at bounding box center [275, 350] width 9 height 9
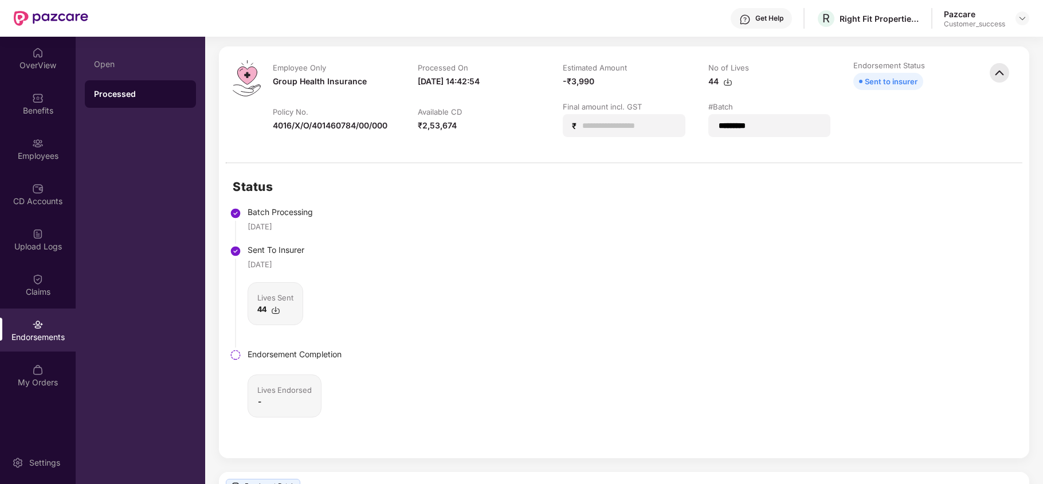
scroll to position [0, 0]
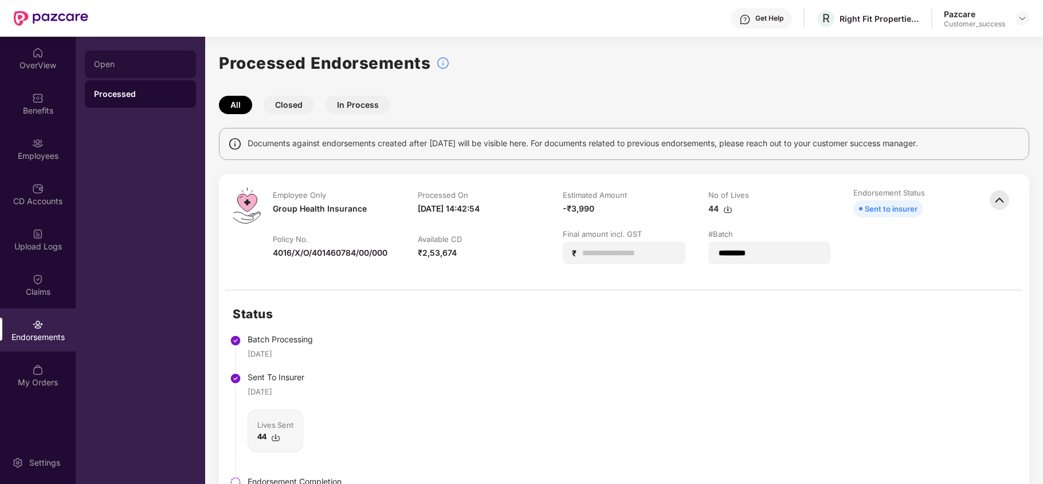
click at [109, 67] on div "Open" at bounding box center [140, 64] width 93 height 9
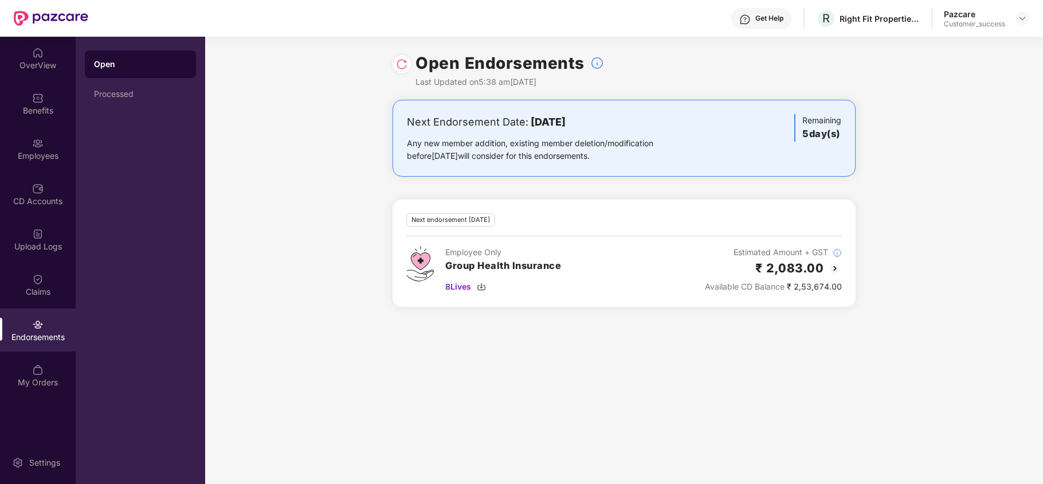
click at [838, 268] on img at bounding box center [835, 268] width 14 height 14
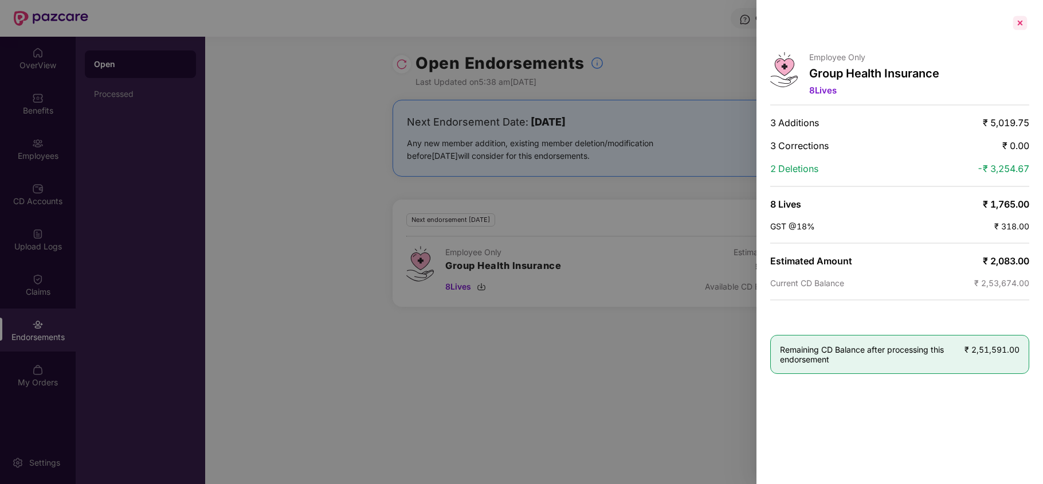
click at [1023, 25] on div at bounding box center [1020, 23] width 18 height 18
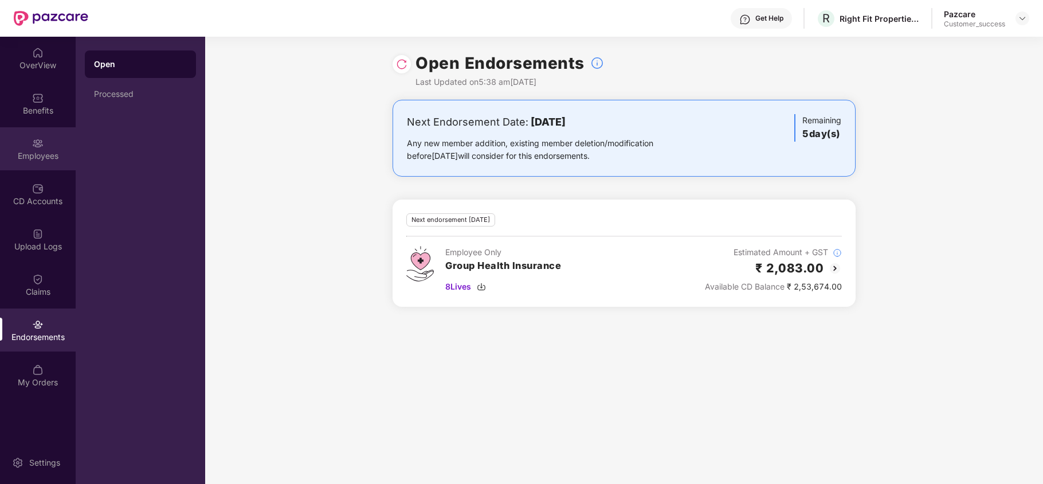
click at [60, 155] on div "Employees" at bounding box center [38, 155] width 76 height 11
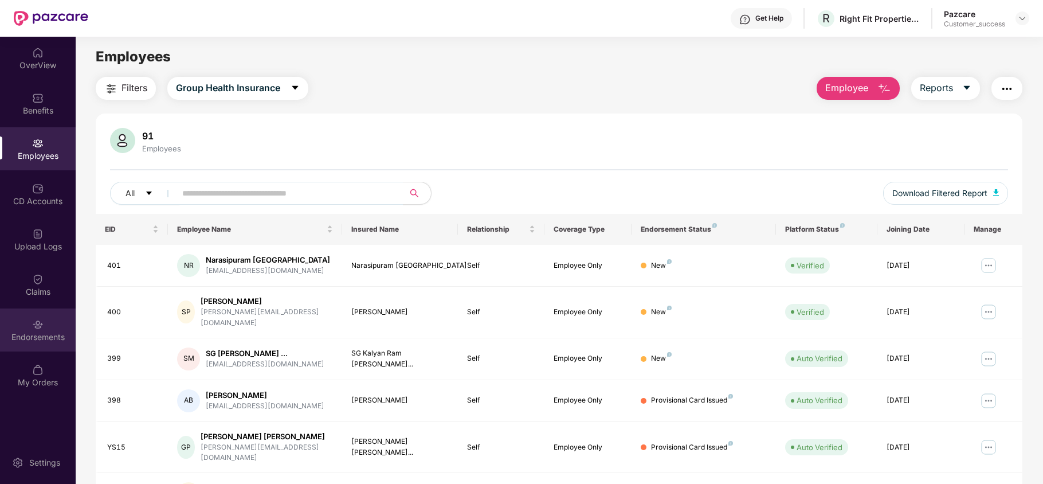
click at [37, 340] on div "Endorsements" at bounding box center [38, 336] width 76 height 11
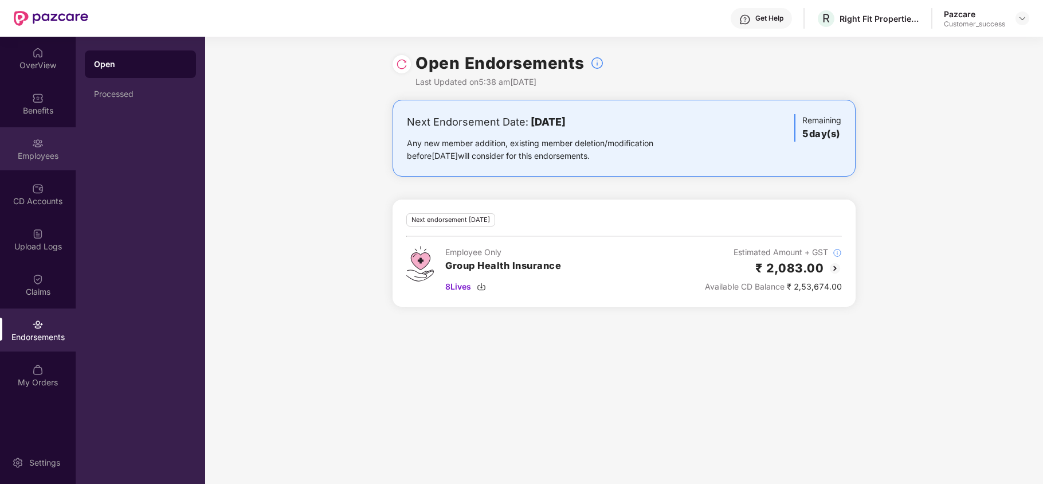
click at [39, 156] on div "Employees" at bounding box center [38, 155] width 76 height 11
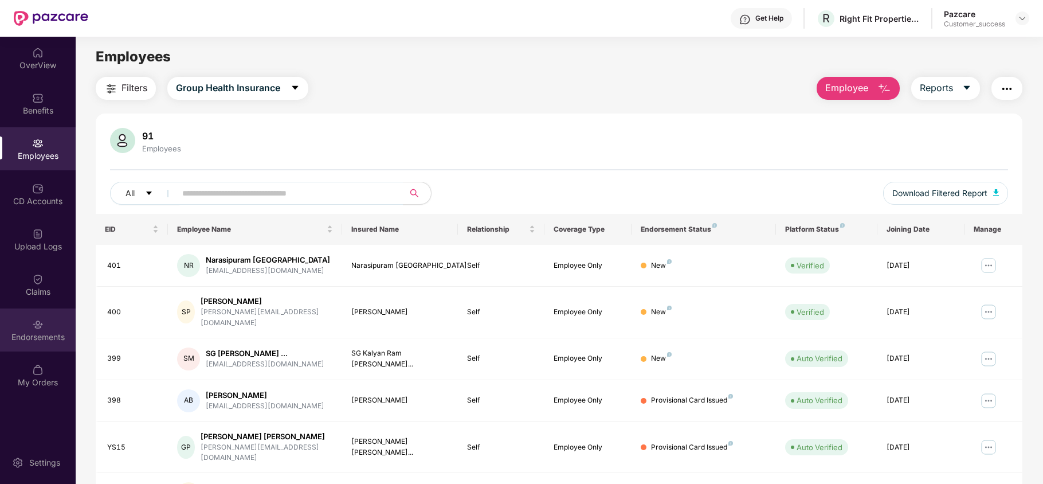
click at [42, 331] on div "Endorsements" at bounding box center [38, 336] width 76 height 11
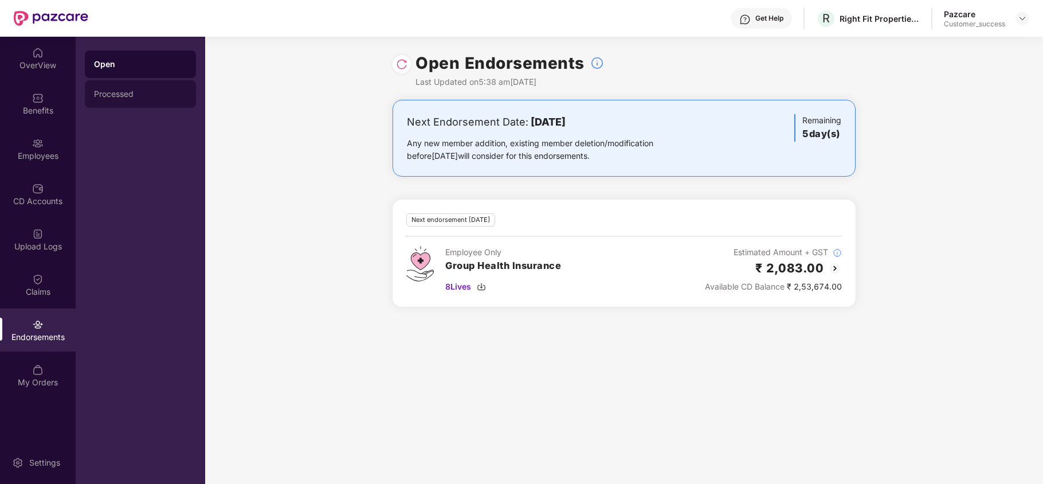
click at [145, 93] on div "Processed" at bounding box center [140, 93] width 93 height 9
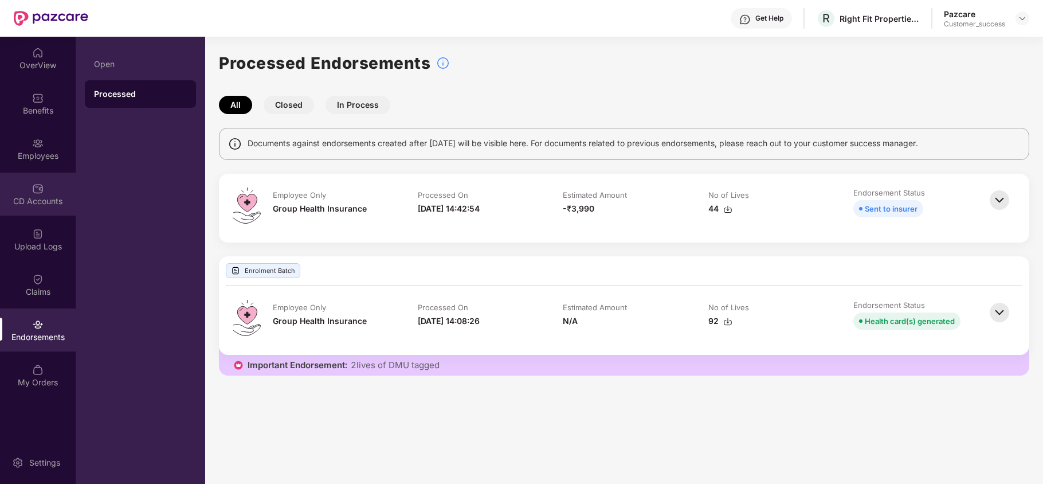
click at [28, 179] on div "CD Accounts" at bounding box center [38, 194] width 76 height 43
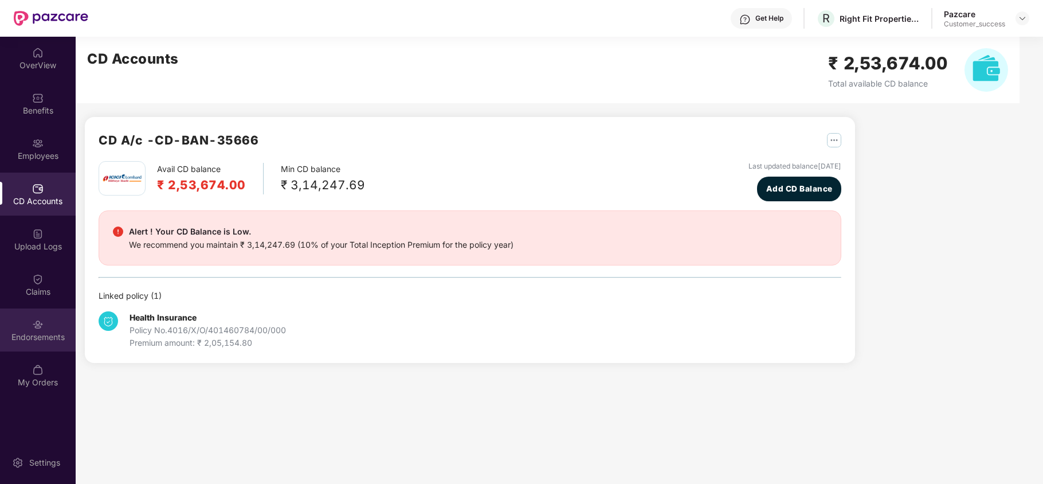
click at [58, 320] on div "Endorsements" at bounding box center [38, 329] width 76 height 43
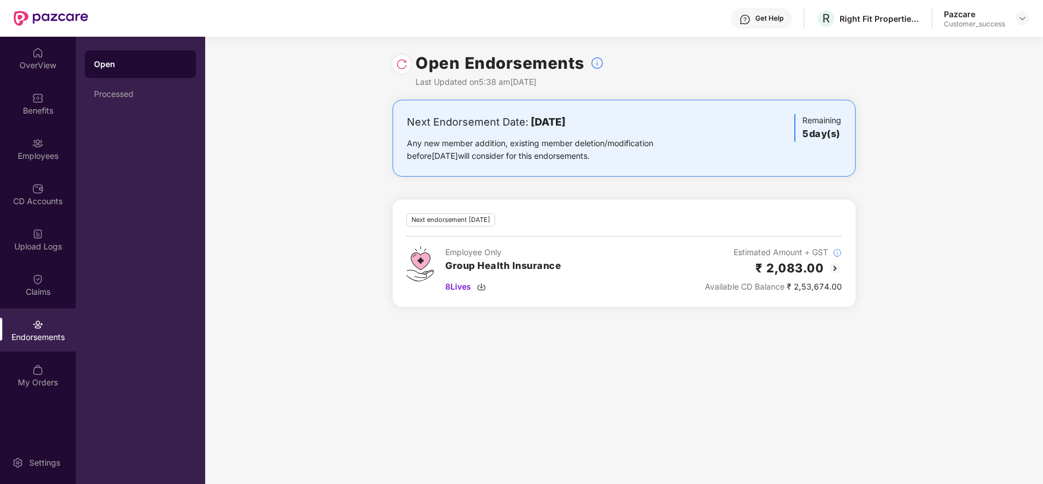
click at [757, 21] on div "Get Help" at bounding box center [769, 18] width 28 height 9
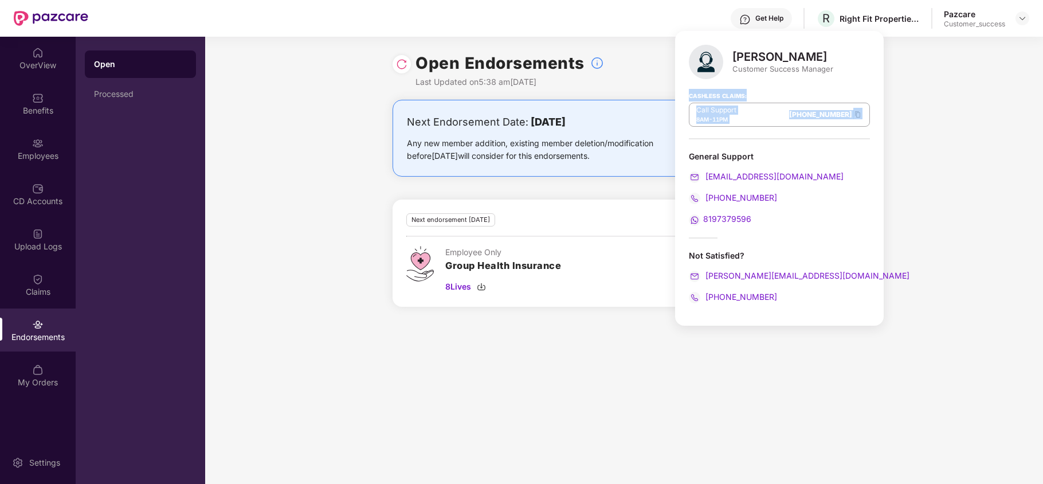
drag, startPoint x: 689, startPoint y: 93, endPoint x: 836, endPoint y: 127, distance: 150.7
click at [836, 127] on div "[PERSON_NAME] Customer Success Manager Cashless Claims: Call Support 8AM - 11PM…" at bounding box center [779, 178] width 209 height 295
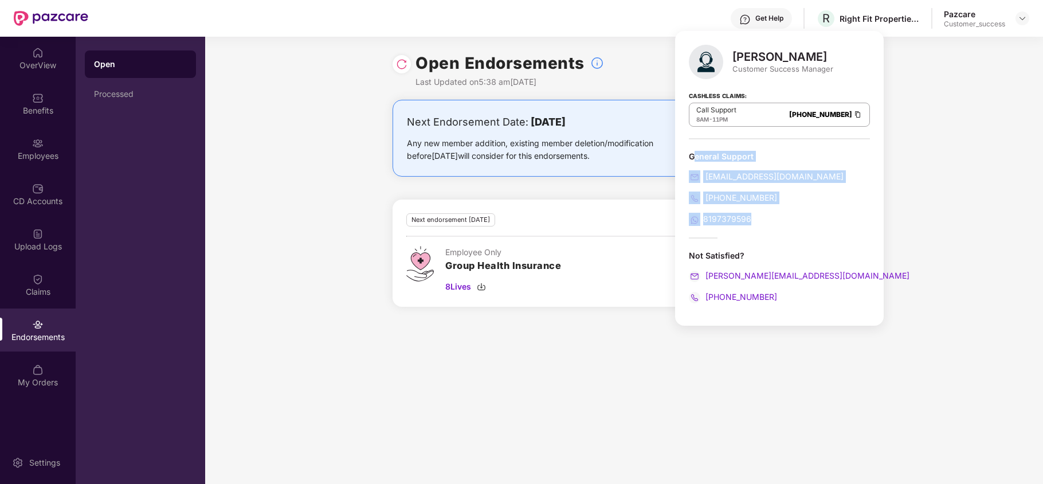
drag, startPoint x: 694, startPoint y: 154, endPoint x: 775, endPoint y: 214, distance: 100.9
click at [775, 214] on div "General Support [EMAIL_ADDRESS][DOMAIN_NAME] [PHONE_NUMBER] 8197379596" at bounding box center [779, 188] width 181 height 75
click at [775, 214] on div "8197379596" at bounding box center [779, 219] width 181 height 13
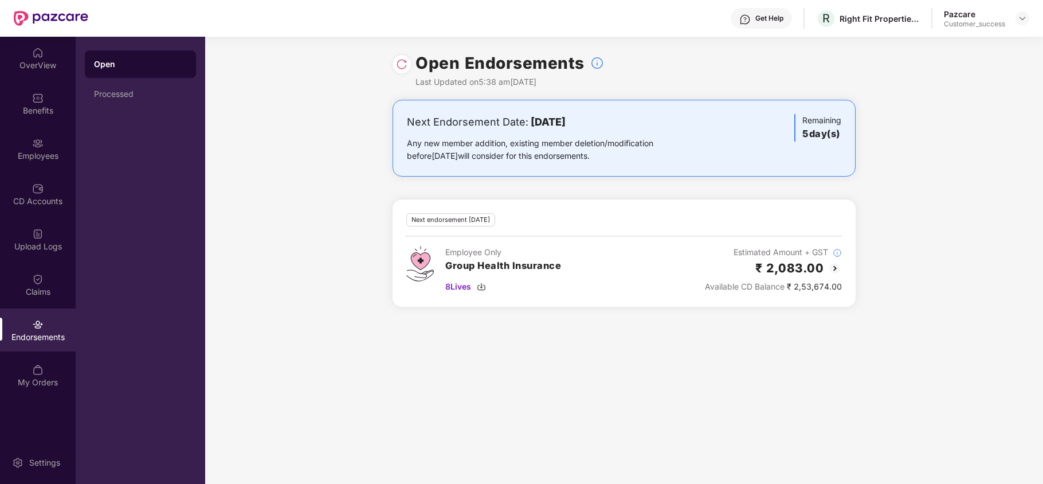
click at [914, 163] on div "Next Endorsement Date: [DATE] Any new member addition, existing member deletion…" at bounding box center [624, 210] width 838 height 221
